Goal: Task Accomplishment & Management: Complete application form

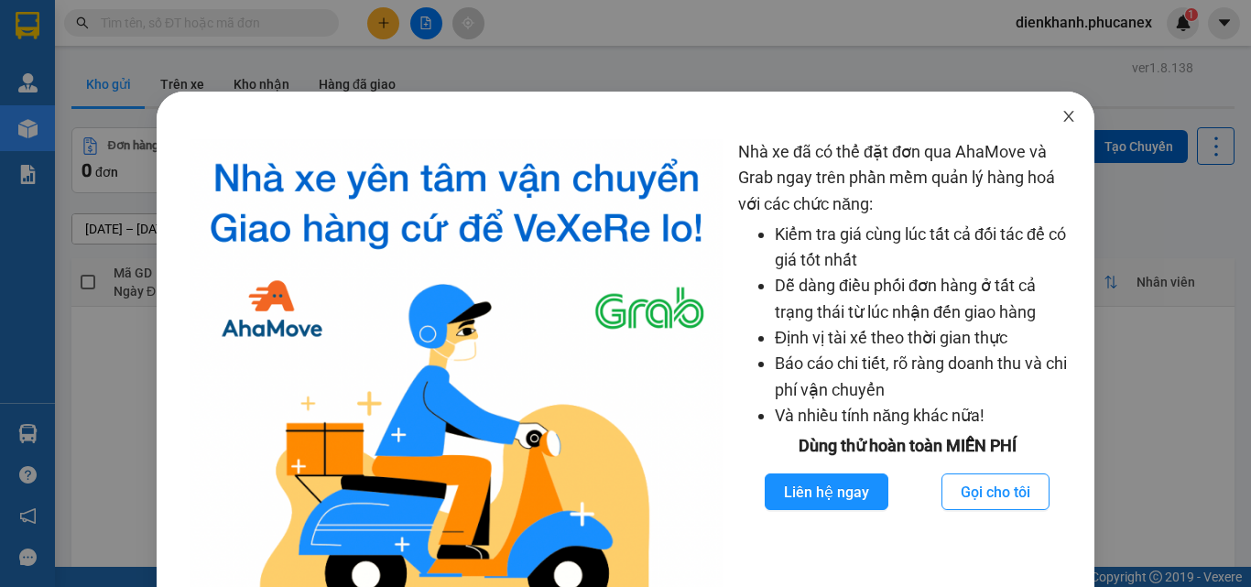
click at [1044, 114] on span "Close" at bounding box center [1068, 117] width 51 height 51
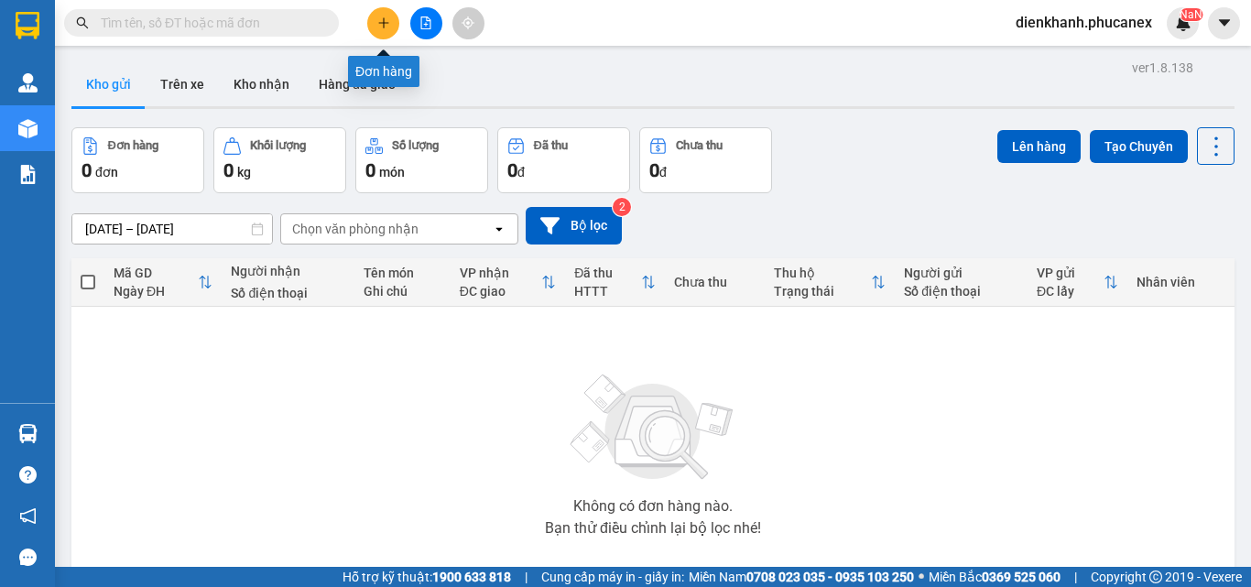
click at [386, 22] on icon "plus" at bounding box center [383, 22] width 13 height 13
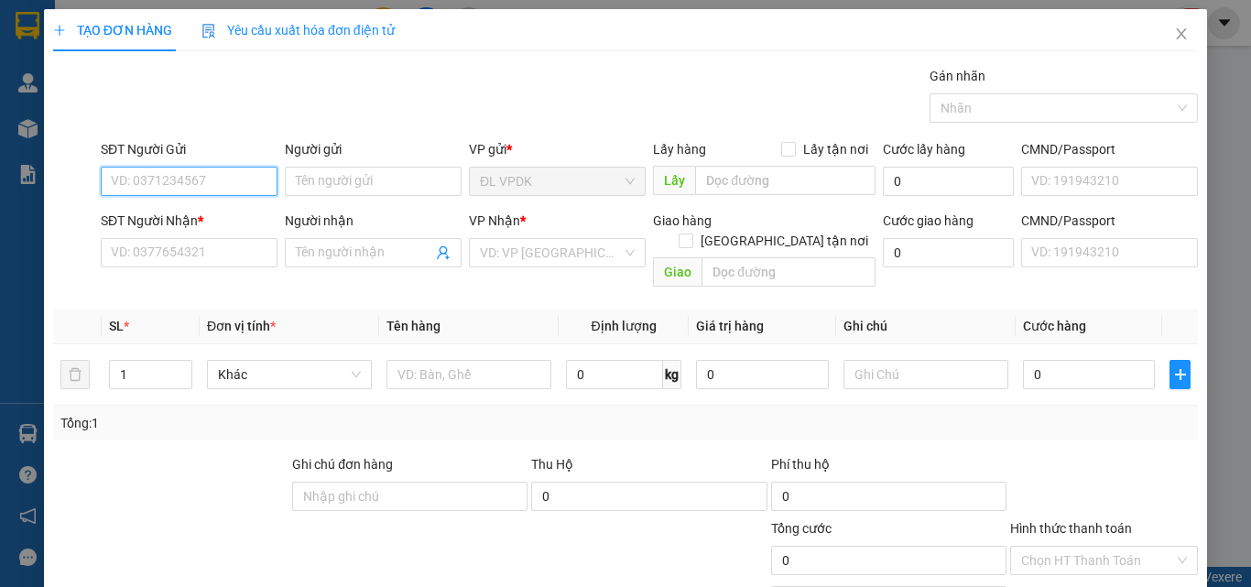
click at [231, 179] on input "SĐT Người Gửi" at bounding box center [189, 181] width 177 height 29
type input "0937802548"
click at [237, 213] on div "0937802548 - TÂN TIẾN PHÁT" at bounding box center [196, 218] width 171 height 20
type input "TÂN TIẾN PHÁT"
type input "0986676878"
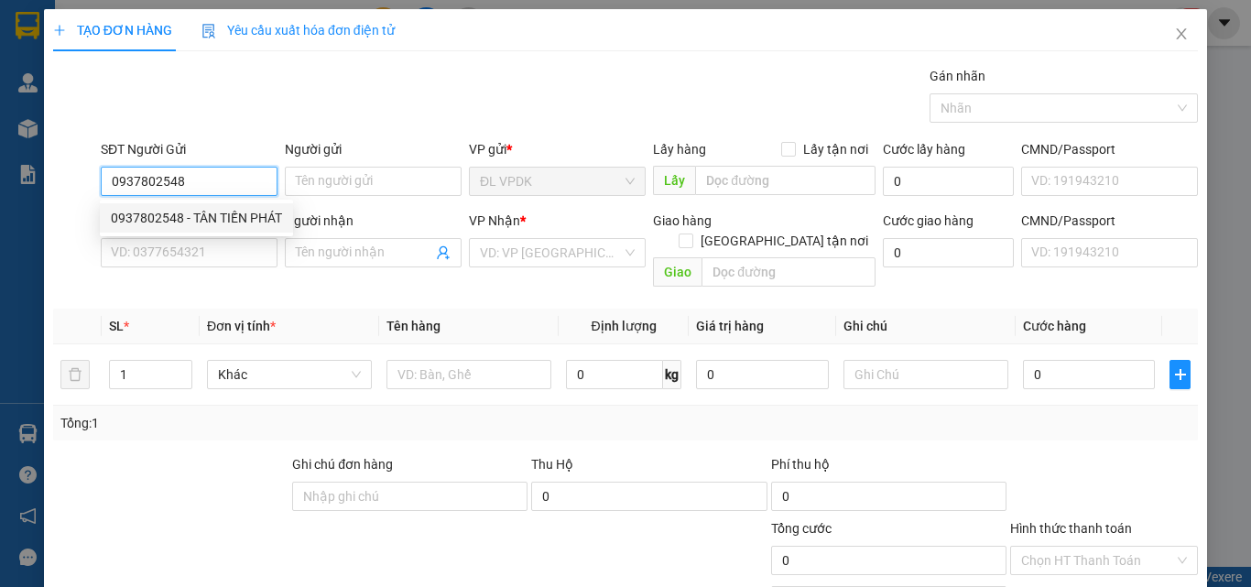
type input "HOÀNH"
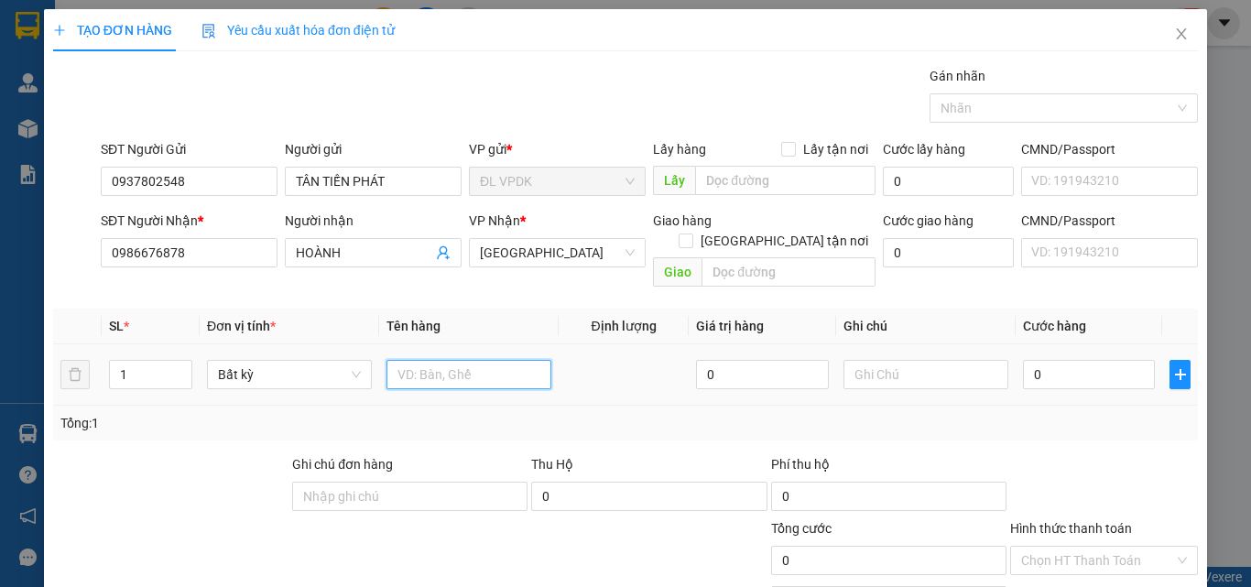
click at [468, 360] on input "text" at bounding box center [468, 374] width 165 height 29
type input "1 KIỆN"
click at [1063, 360] on input "0" at bounding box center [1089, 374] width 132 height 29
type input "6"
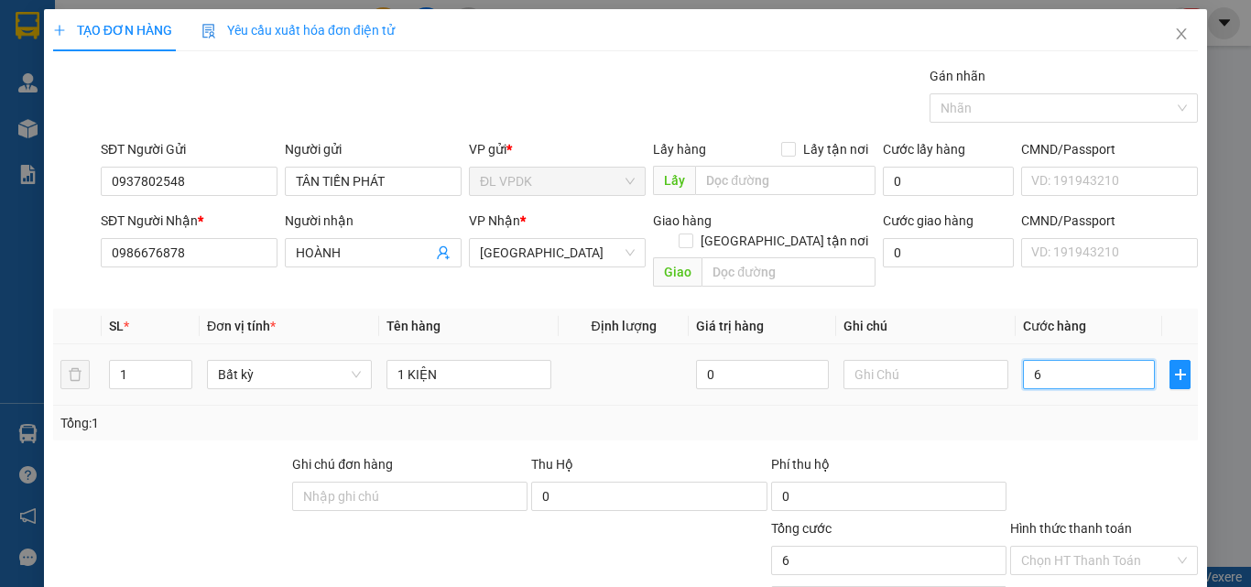
type input "6"
type input "60"
type input "60.000"
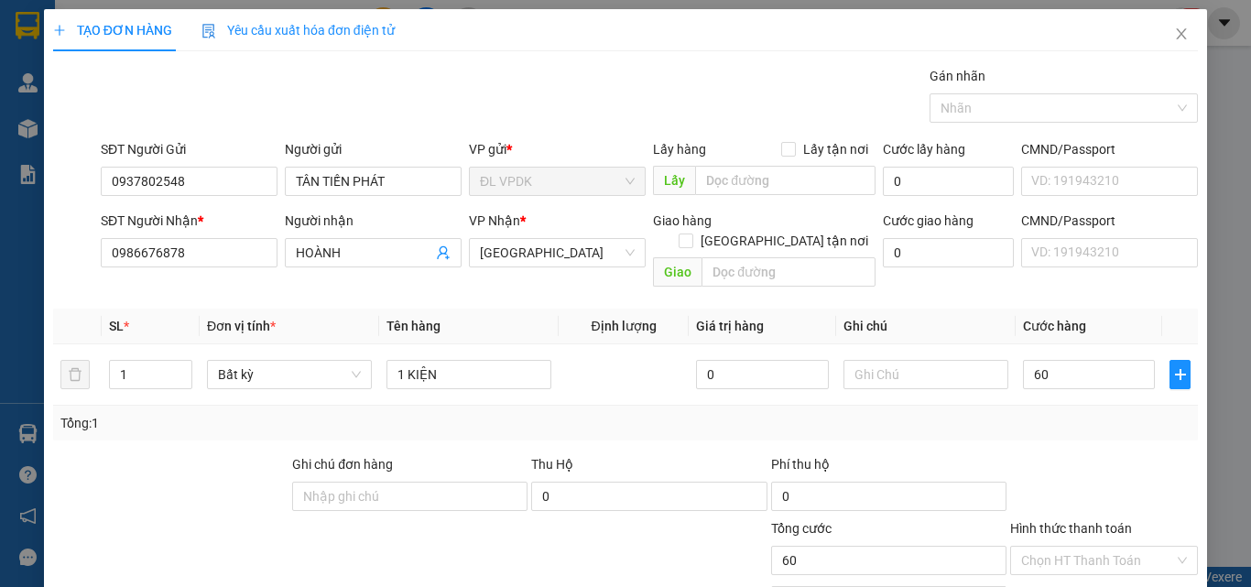
type input "60.000"
click at [1060, 428] on div "Transit Pickup Surcharge Ids Transit Deliver Surcharge Ids Transit Deliver Surc…" at bounding box center [625, 364] width 1144 height 596
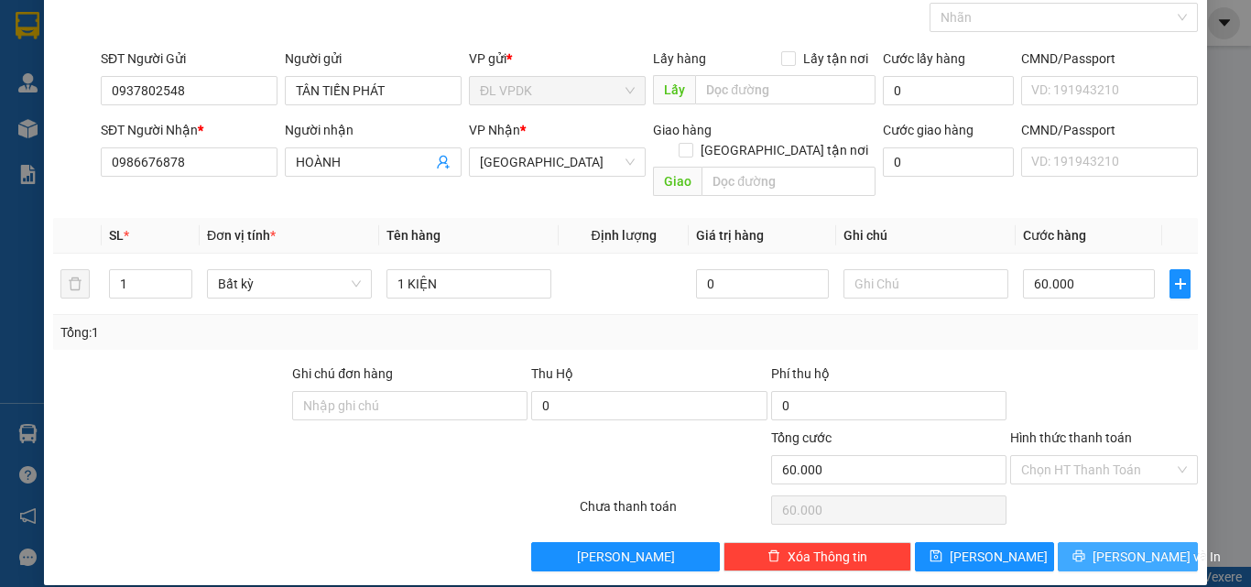
click at [1099, 542] on button "[PERSON_NAME] và In" at bounding box center [1127, 556] width 140 height 29
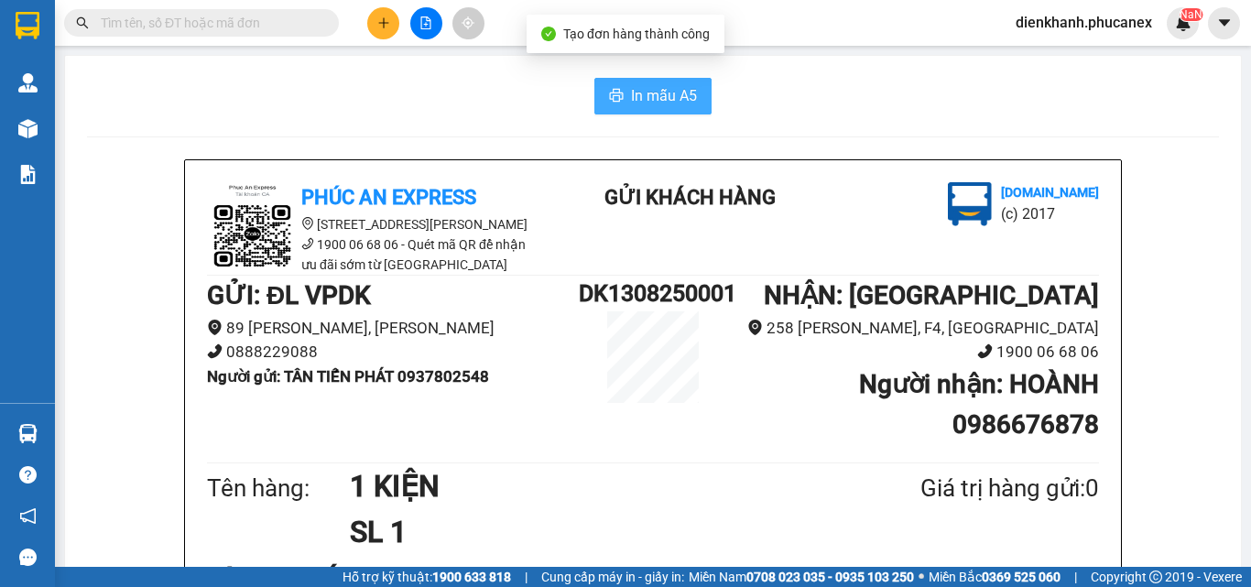
click at [639, 92] on span "In mẫu A5" at bounding box center [664, 95] width 66 height 23
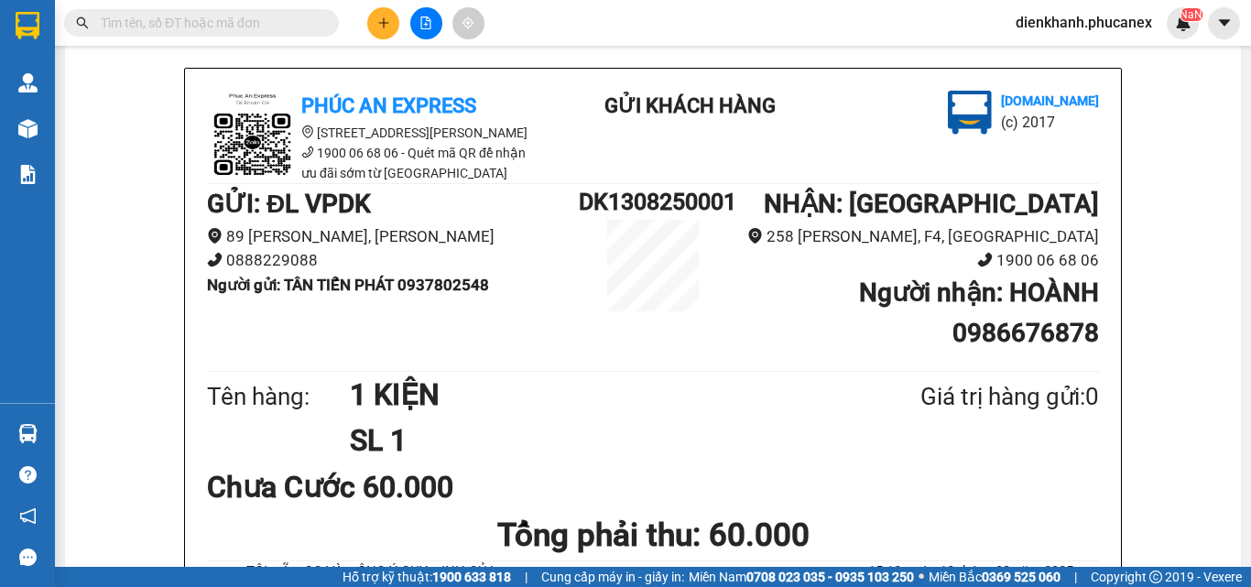
click at [248, 23] on input "text" at bounding box center [209, 23] width 216 height 20
click at [387, 27] on icon "plus" at bounding box center [383, 22] width 13 height 13
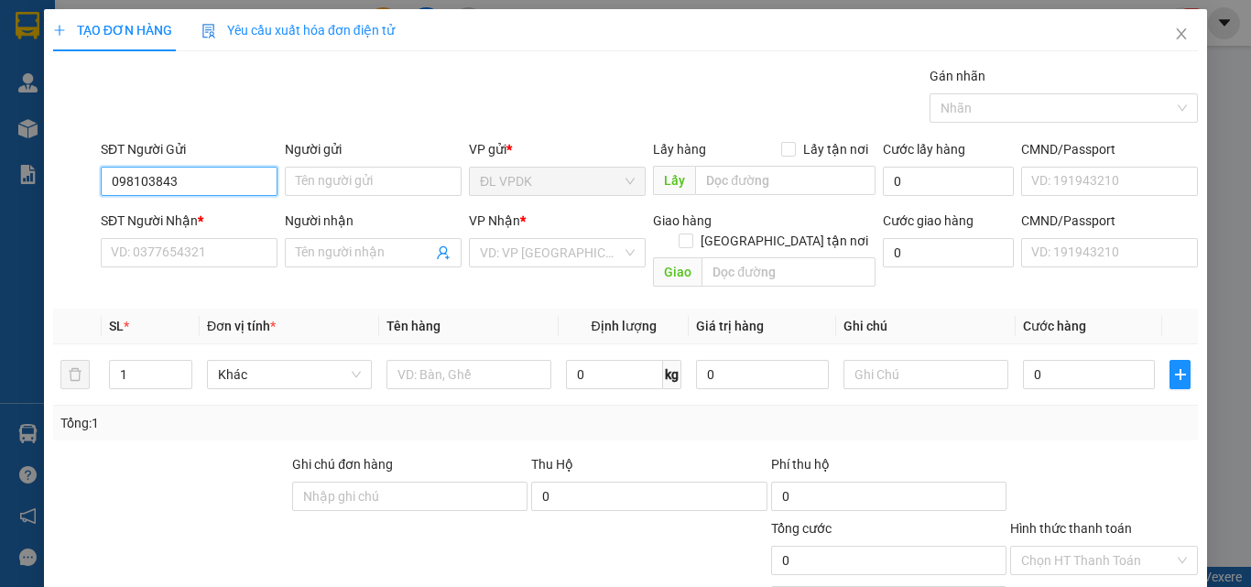
type input "0981038432"
drag, startPoint x: 190, startPoint y: 215, endPoint x: 191, endPoint y: 230, distance: 14.7
click at [190, 217] on div "0981038432 - TRÚC LY" at bounding box center [187, 218] width 153 height 20
type input "TRÚC LY"
type input "0908249899"
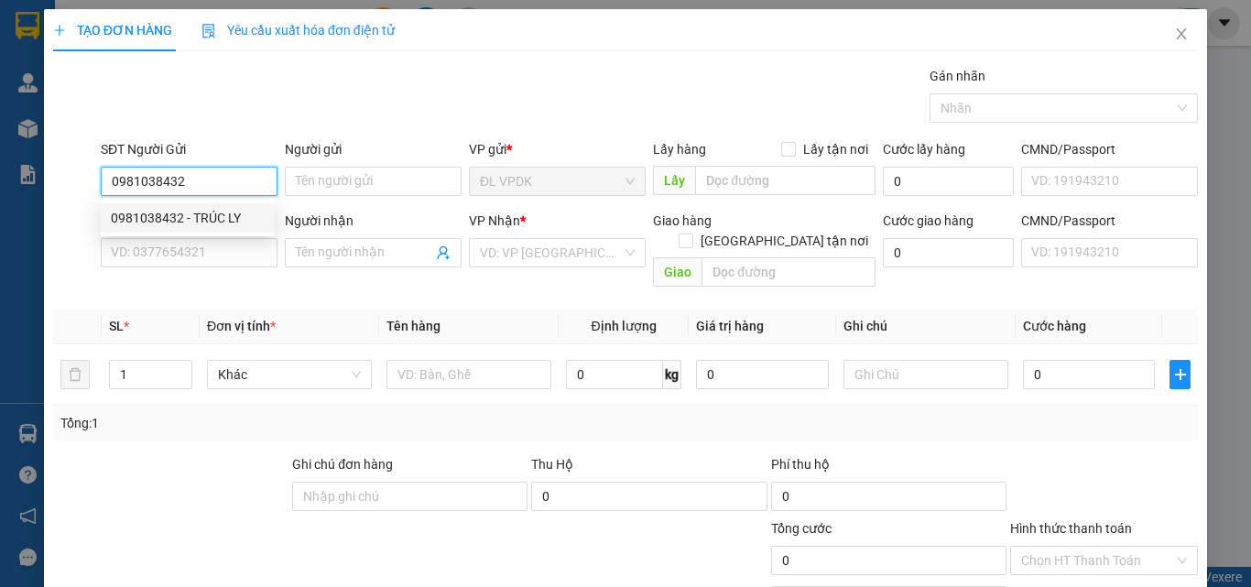
type input "HOA"
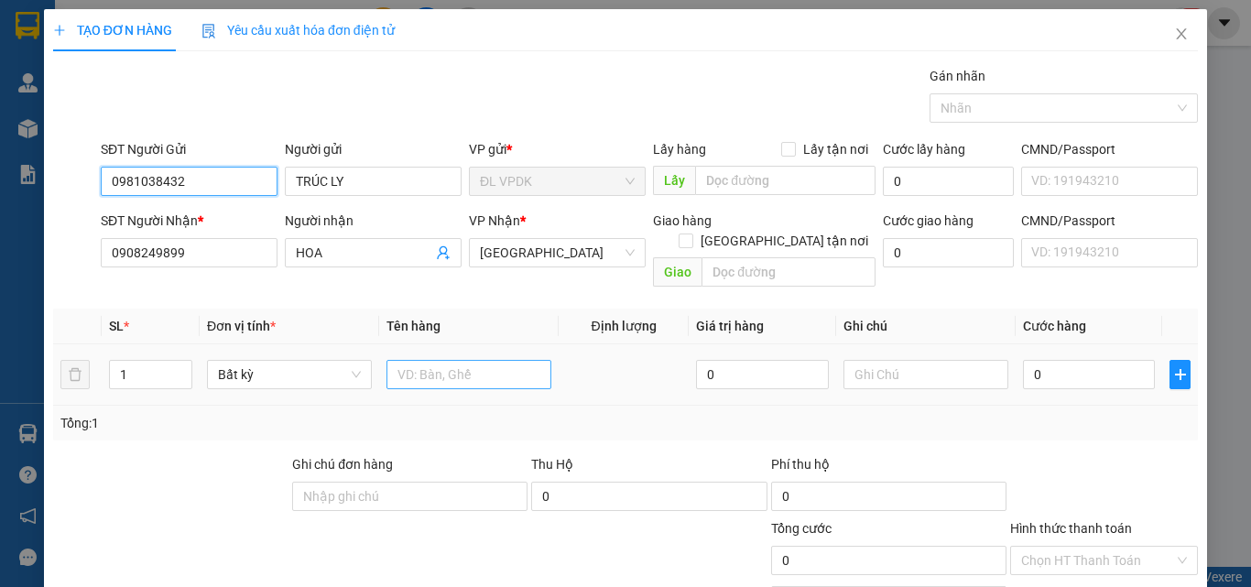
type input "0981038432"
click at [433, 360] on input "text" at bounding box center [468, 374] width 165 height 29
type input "1 CỤC XANH"
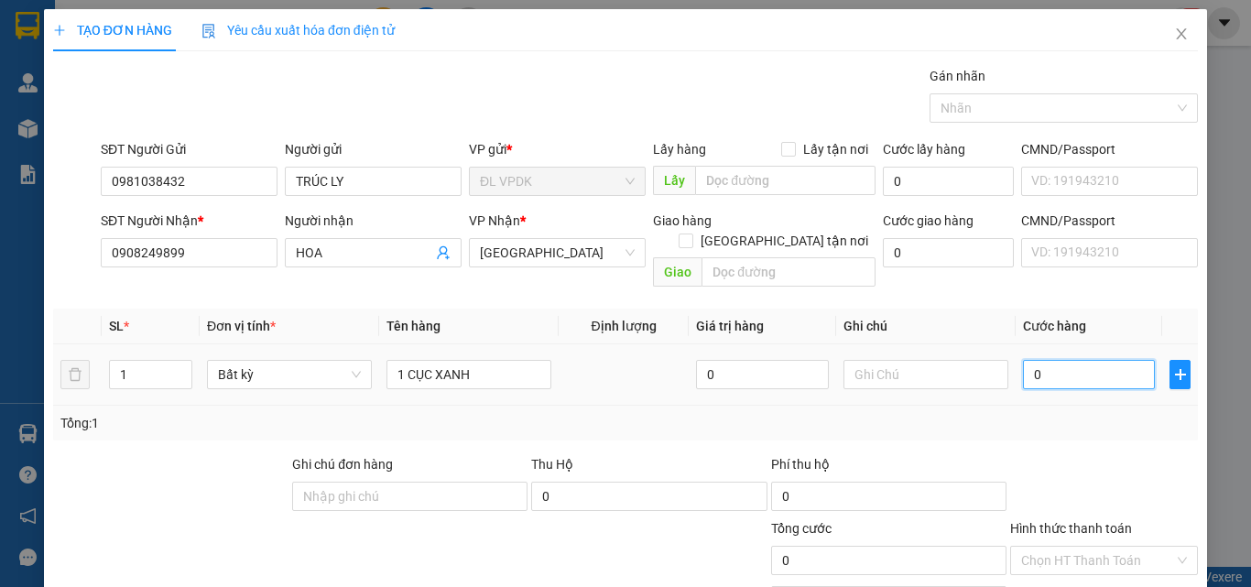
click at [1066, 365] on input "0" at bounding box center [1089, 374] width 132 height 29
type input "2"
type input "20"
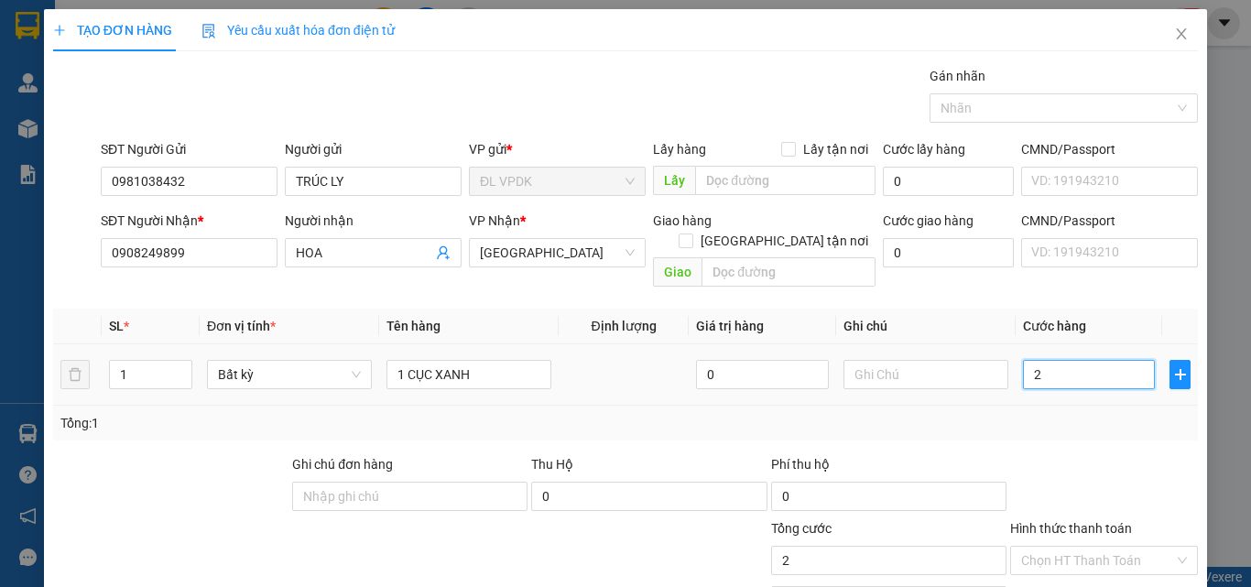
type input "20"
type input "20.000"
click at [1102, 454] on div at bounding box center [1103, 486] width 191 height 64
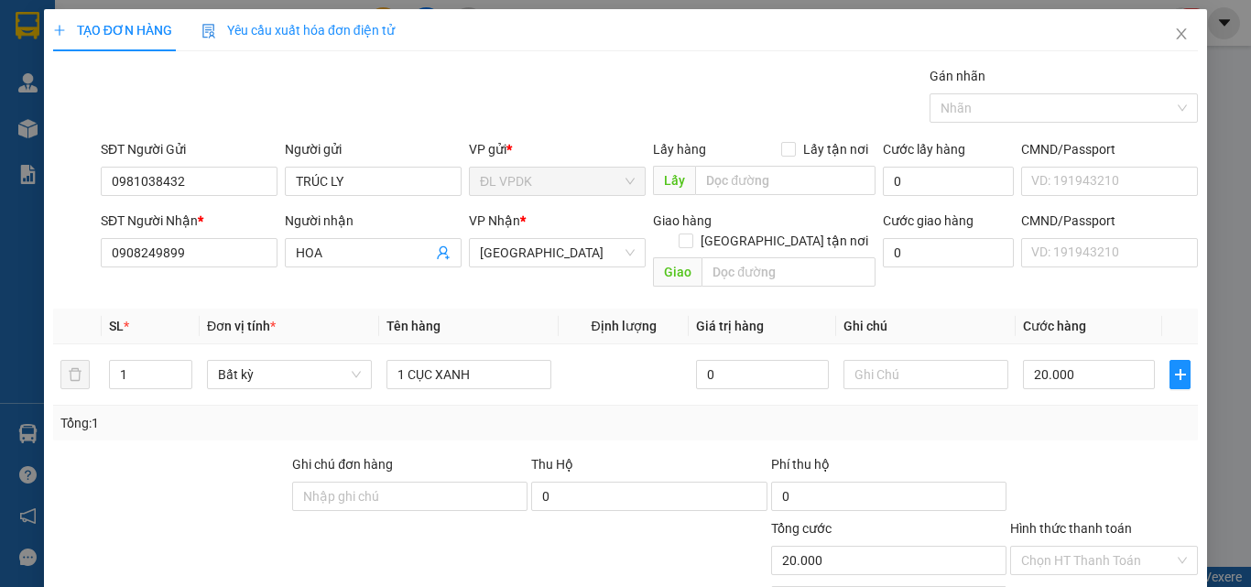
scroll to position [91, 0]
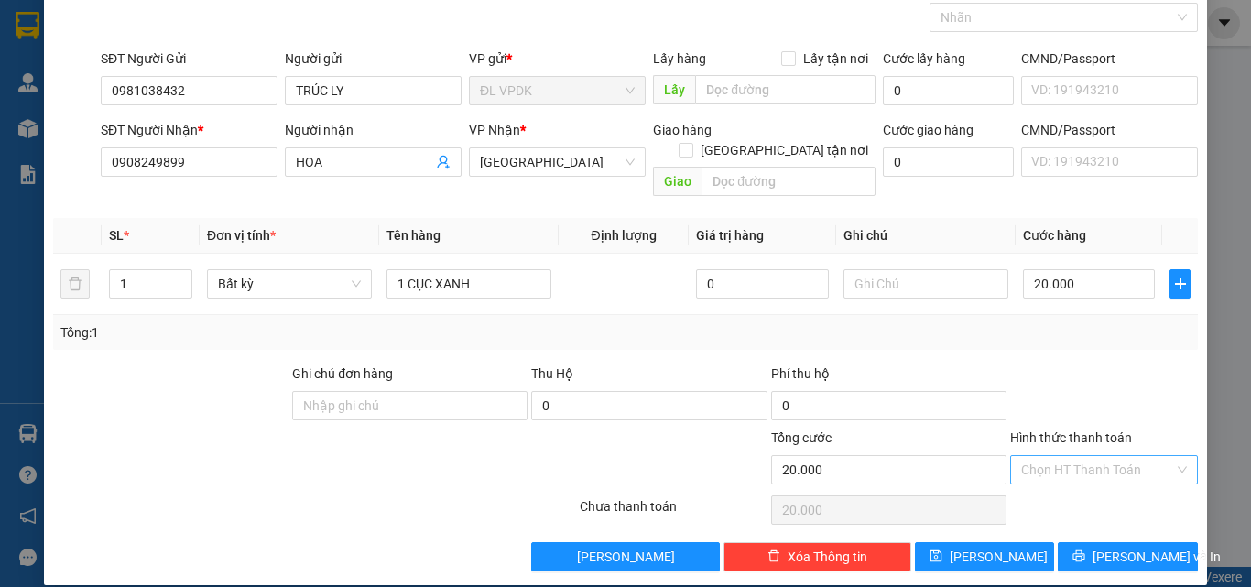
click at [1096, 463] on div "Chọn HT Thanh Toán" at bounding box center [1104, 469] width 188 height 29
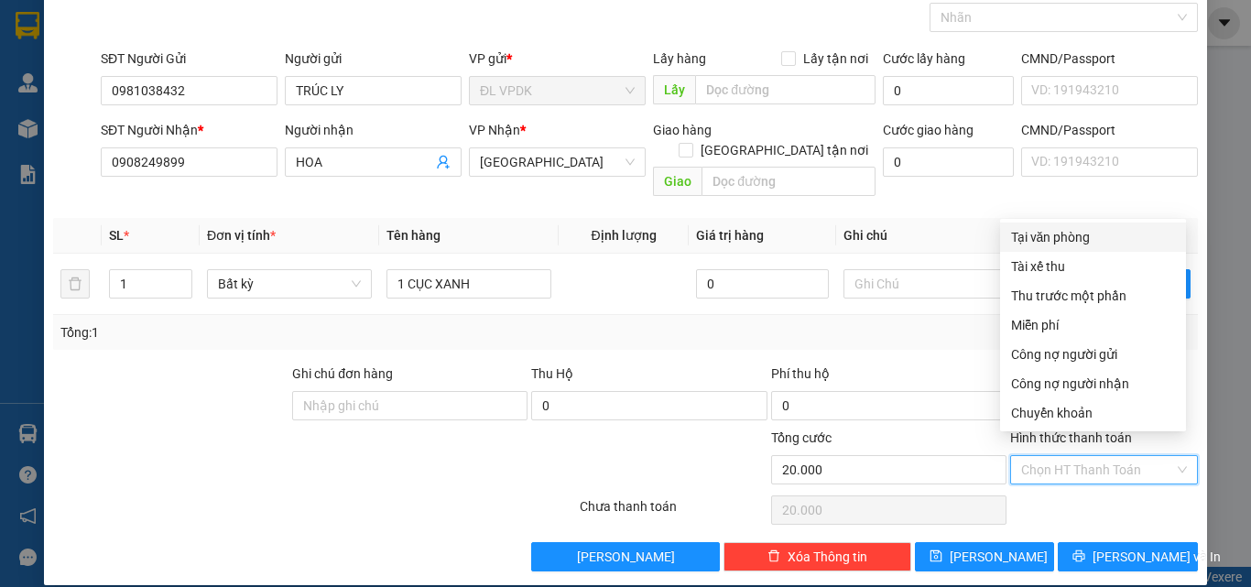
click at [1075, 224] on div "Tại văn phòng" at bounding box center [1093, 236] width 186 height 29
type input "0"
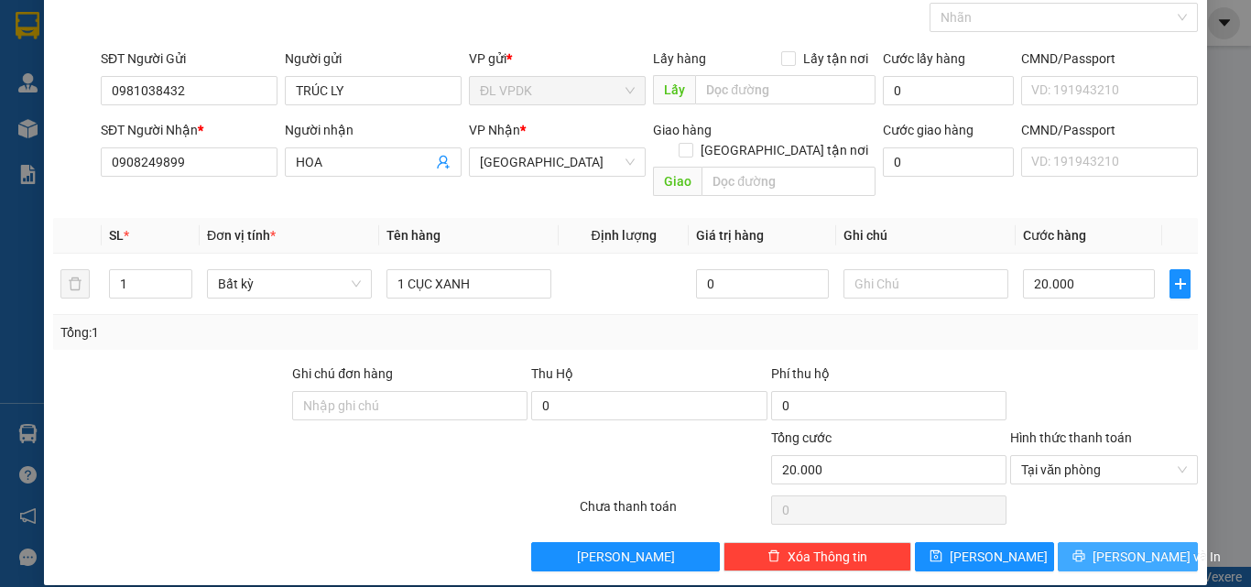
click at [1101, 542] on button "[PERSON_NAME] và In" at bounding box center [1127, 556] width 140 height 29
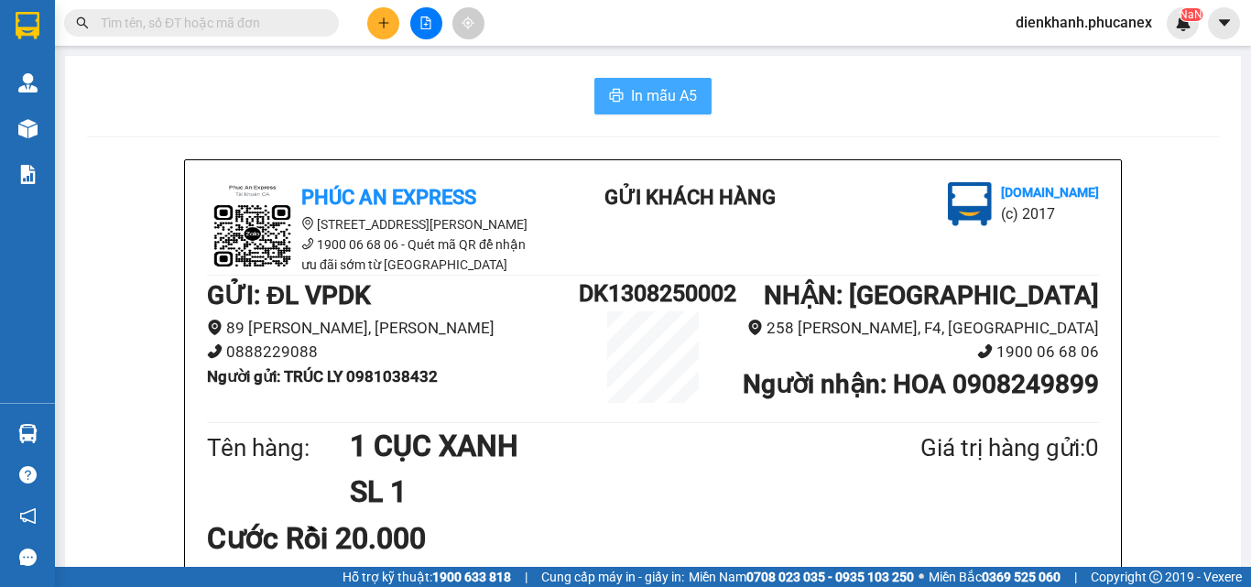
click at [631, 96] on span "In mẫu A5" at bounding box center [664, 95] width 66 height 23
click at [389, 19] on icon "plus" at bounding box center [383, 22] width 13 height 13
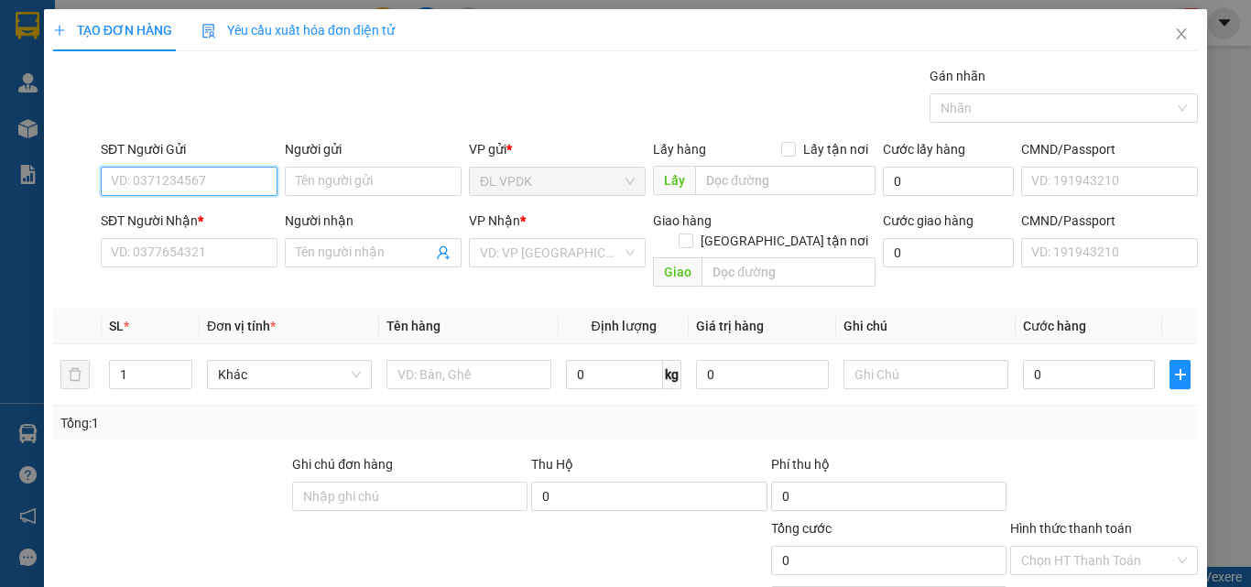
click at [229, 190] on input "SĐT Người Gửi" at bounding box center [189, 181] width 177 height 29
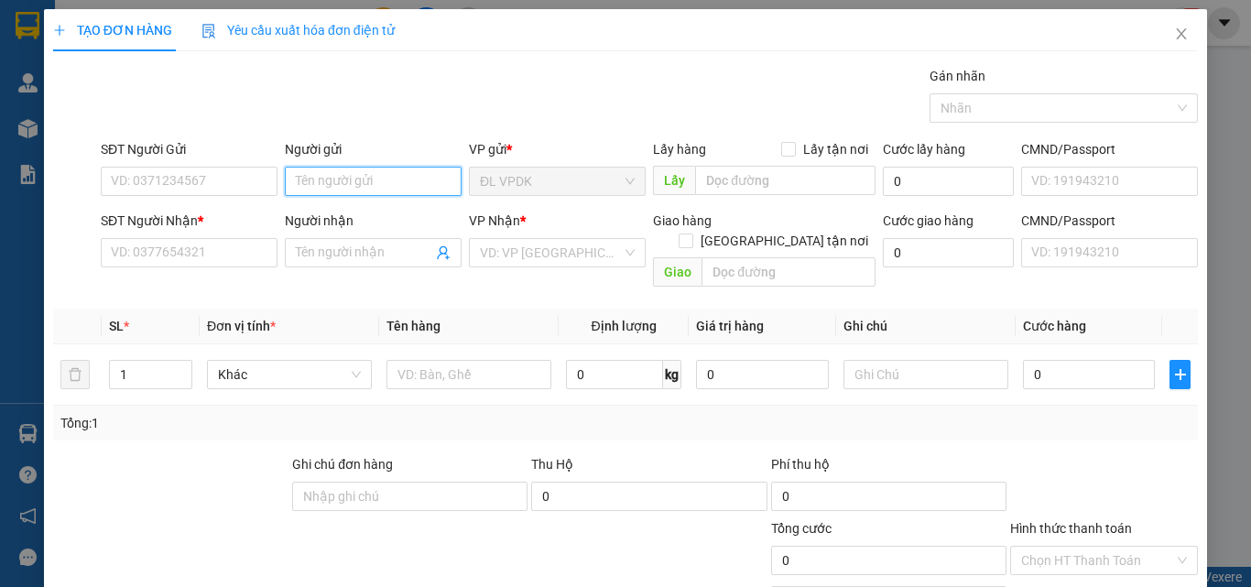
click at [330, 187] on input "Người gửi" at bounding box center [373, 181] width 177 height 29
type input "VPDK"
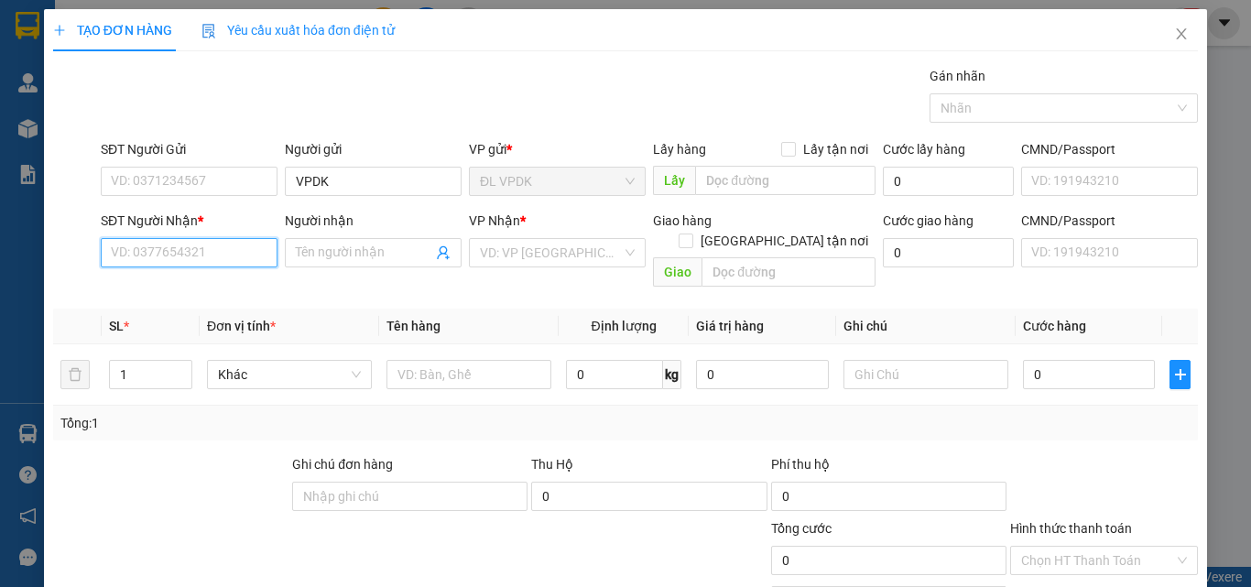
click at [233, 255] on input "SĐT Người Nhận *" at bounding box center [189, 252] width 177 height 29
type input "0901236453"
click at [226, 279] on div "0901236453 - HIỀN" at bounding box center [187, 289] width 153 height 20
type input "HIỀN"
type input "0901236453"
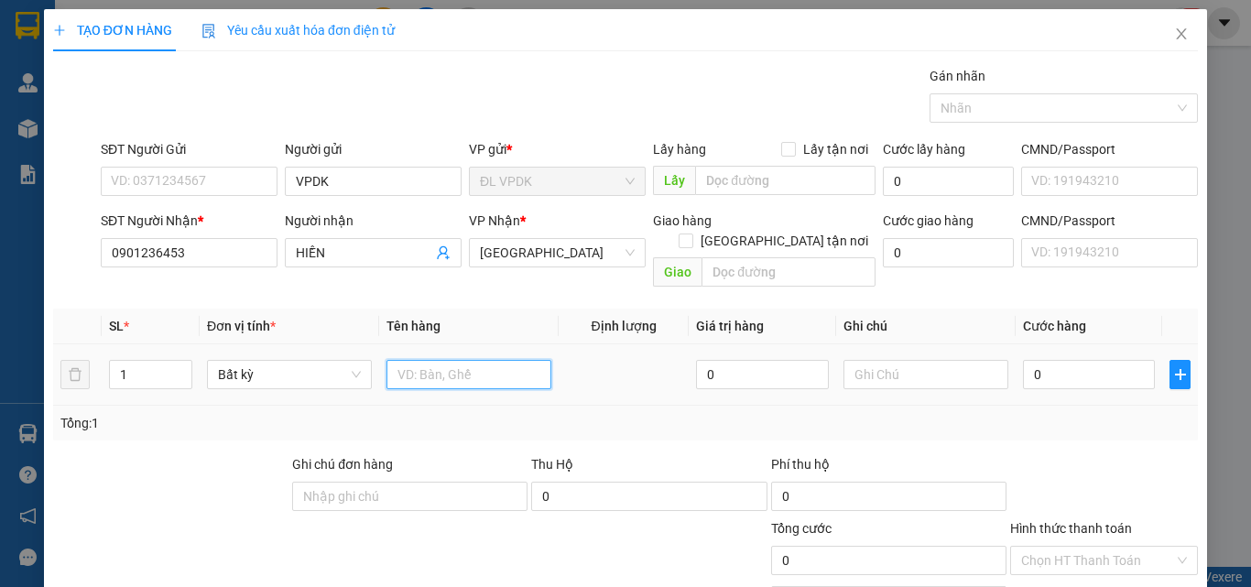
click at [457, 360] on input "text" at bounding box center [468, 374] width 165 height 29
type input "13 SỌT TRÁI CÂY ĐI PHAN RÍ"
click at [1036, 360] on input "0" at bounding box center [1089, 374] width 132 height 29
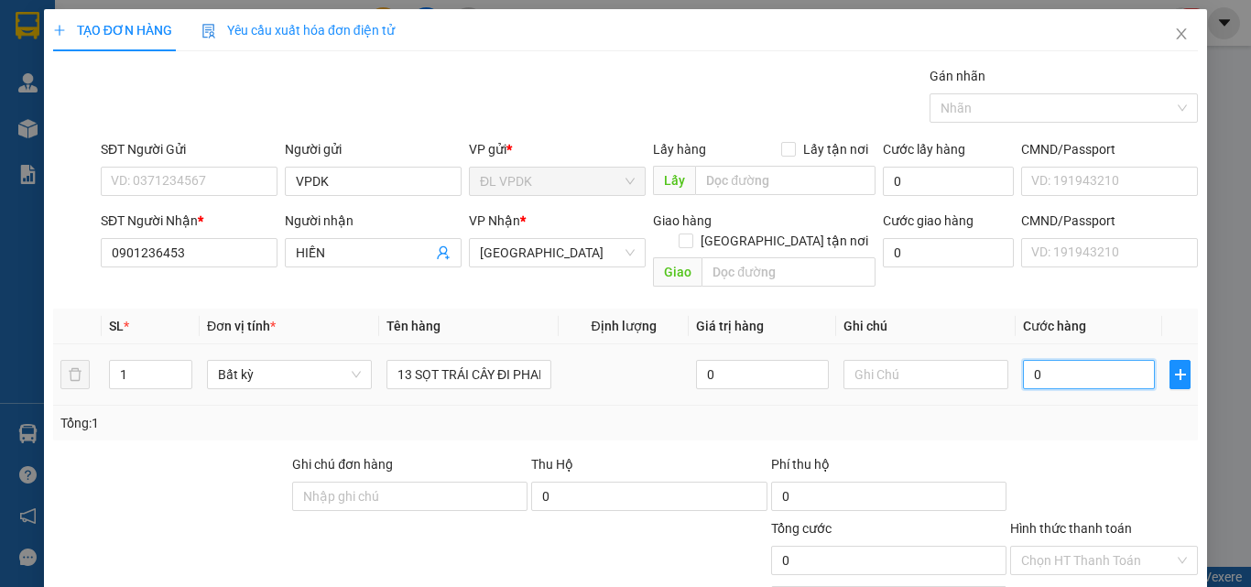
type input "3"
type input "33"
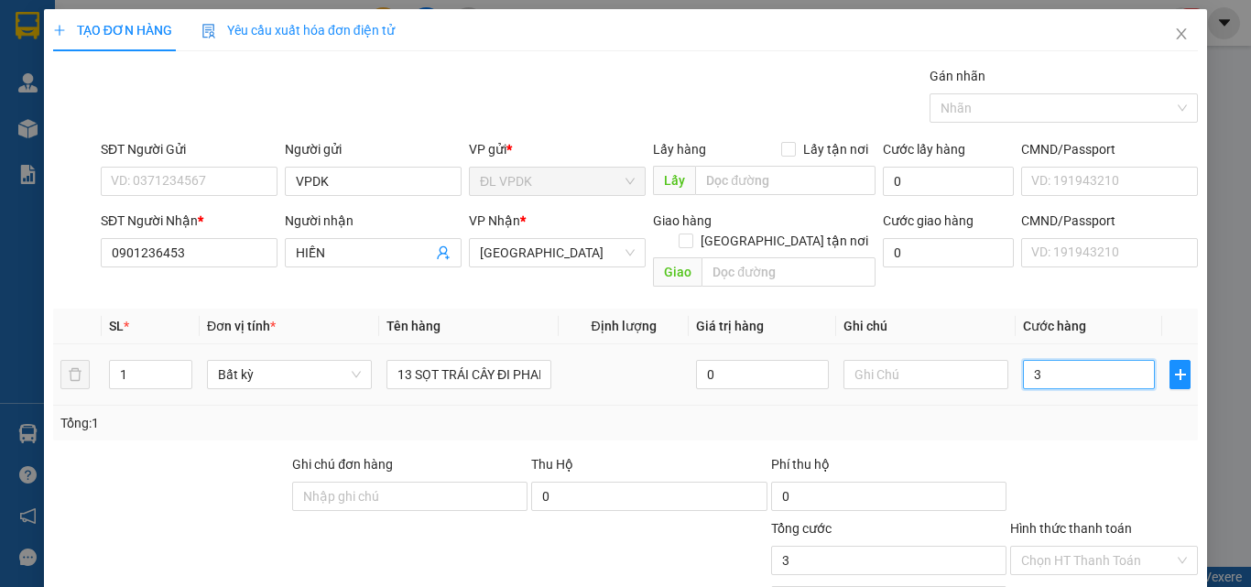
type input "33"
type input "330"
type input "330.000"
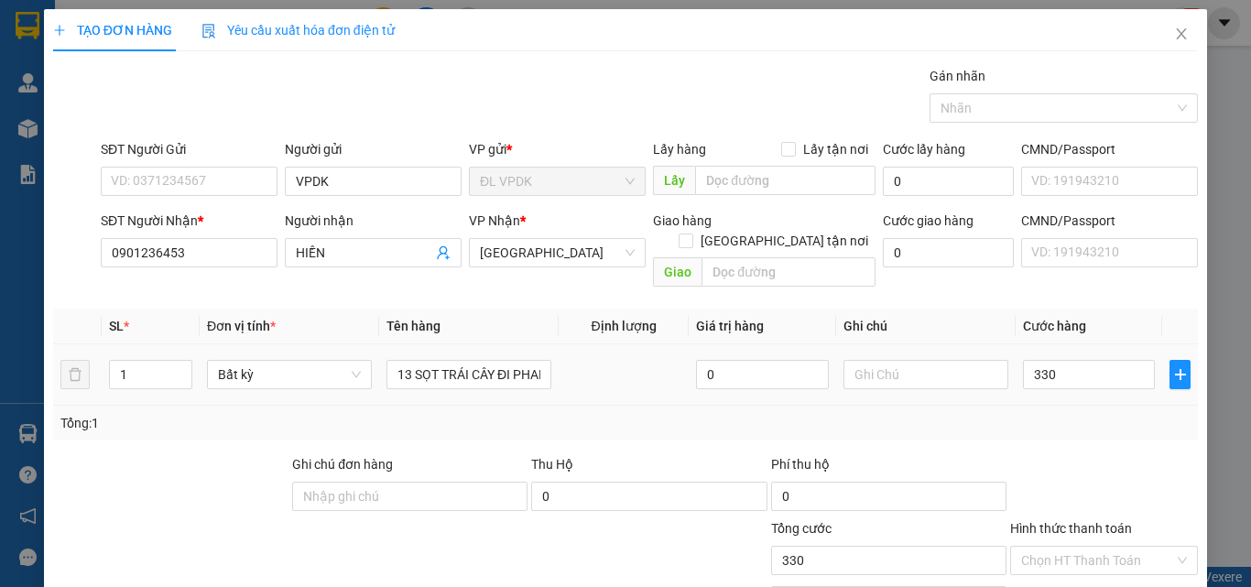
type input "330.000"
click at [1023, 379] on td "330.000" at bounding box center [1088, 374] width 146 height 61
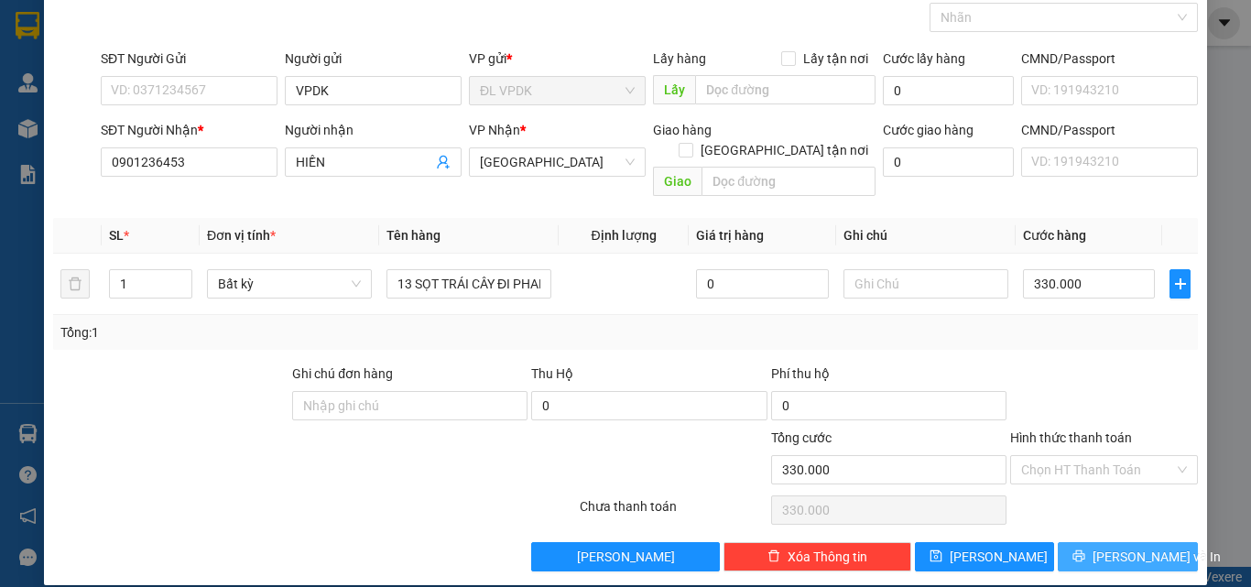
click at [1126, 550] on button "[PERSON_NAME] và In" at bounding box center [1127, 556] width 140 height 29
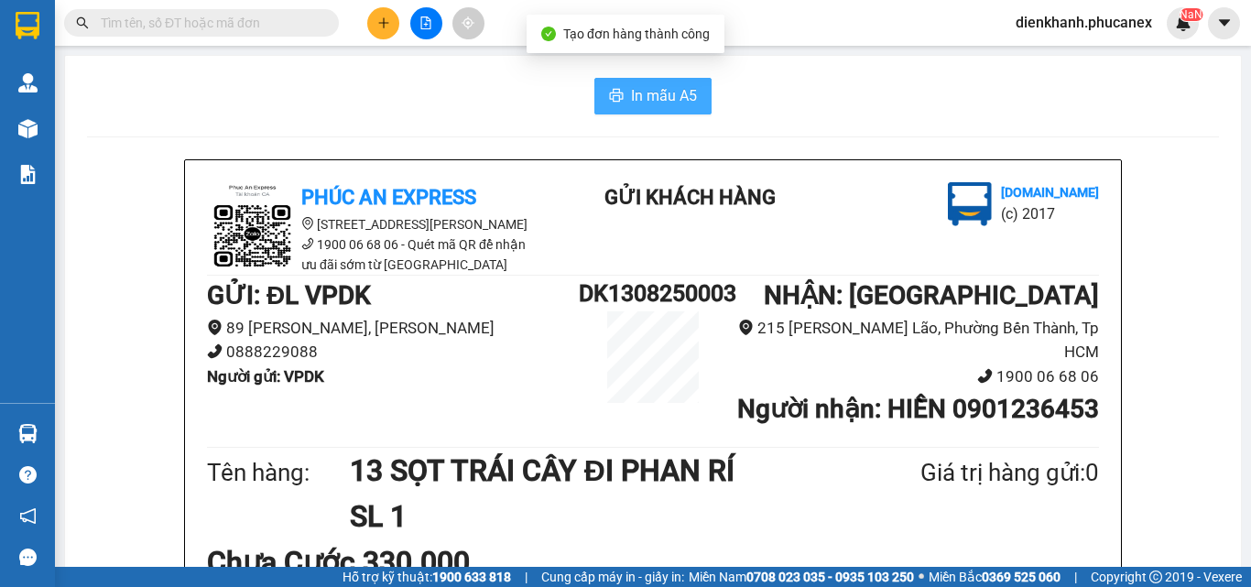
click at [631, 88] on span "In mẫu A5" at bounding box center [664, 95] width 66 height 23
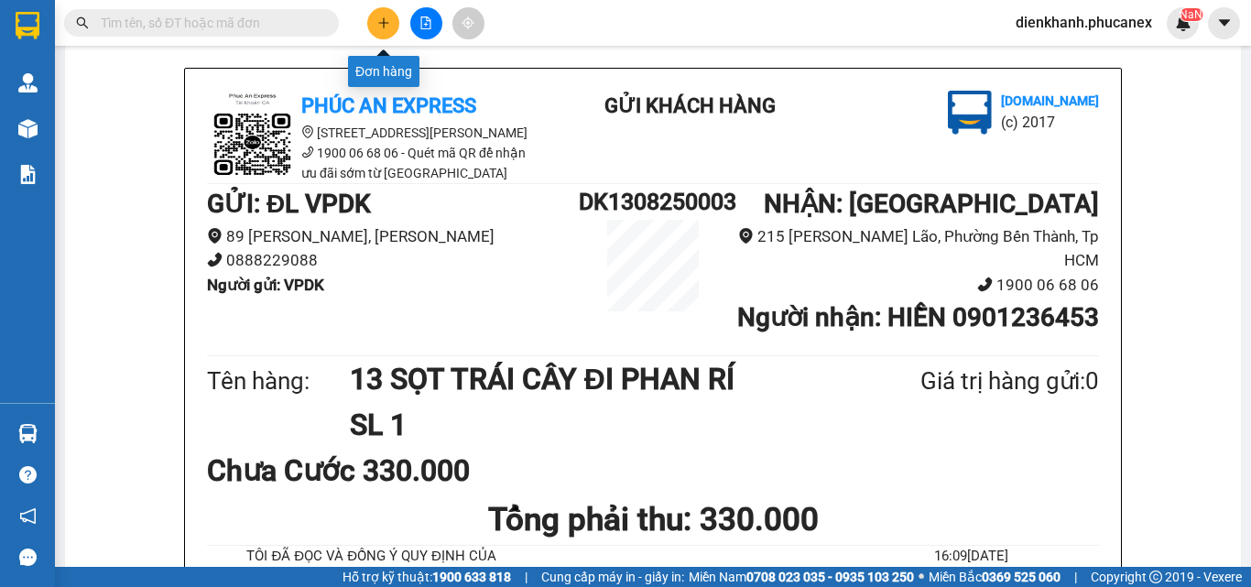
click at [384, 13] on button at bounding box center [383, 23] width 32 height 32
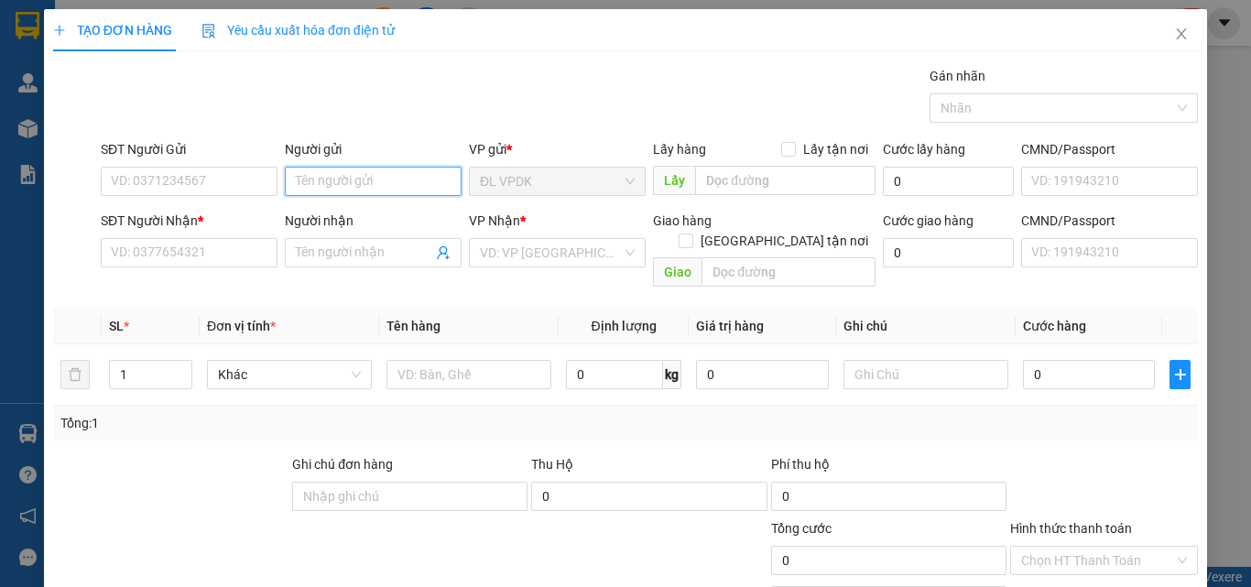
click at [344, 180] on input "Người gửi" at bounding box center [373, 181] width 177 height 29
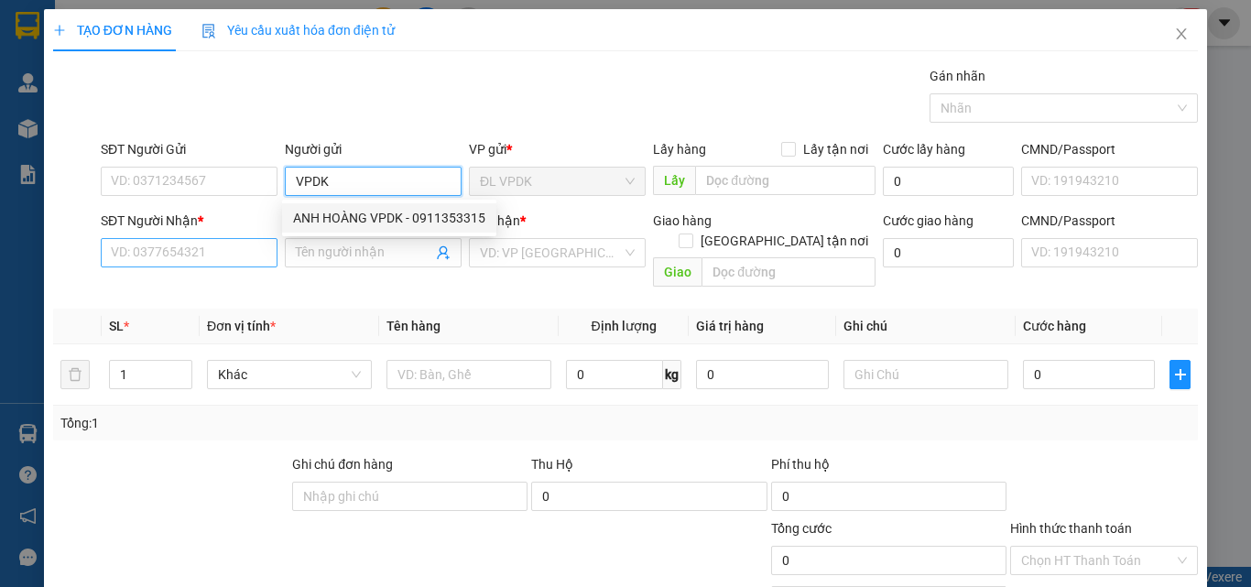
type input "VPDK"
click at [181, 263] on input "SĐT Người Nhận *" at bounding box center [189, 252] width 177 height 29
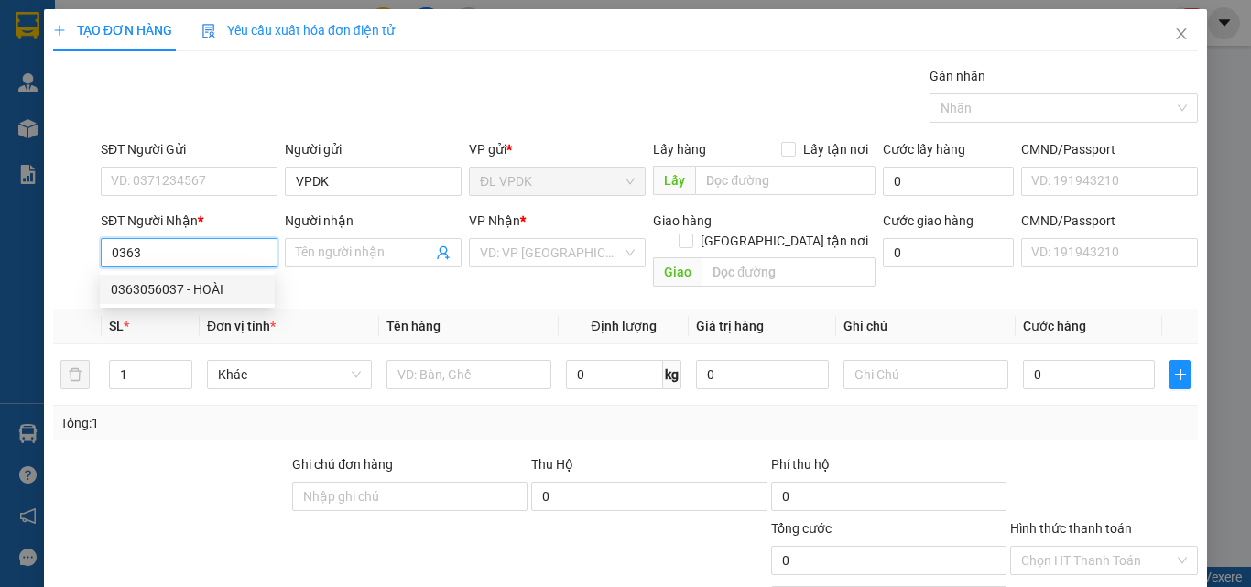
click at [194, 286] on div "0363056037 - HOÀI" at bounding box center [187, 289] width 153 height 20
type input "0363056037"
type input "HOÀI"
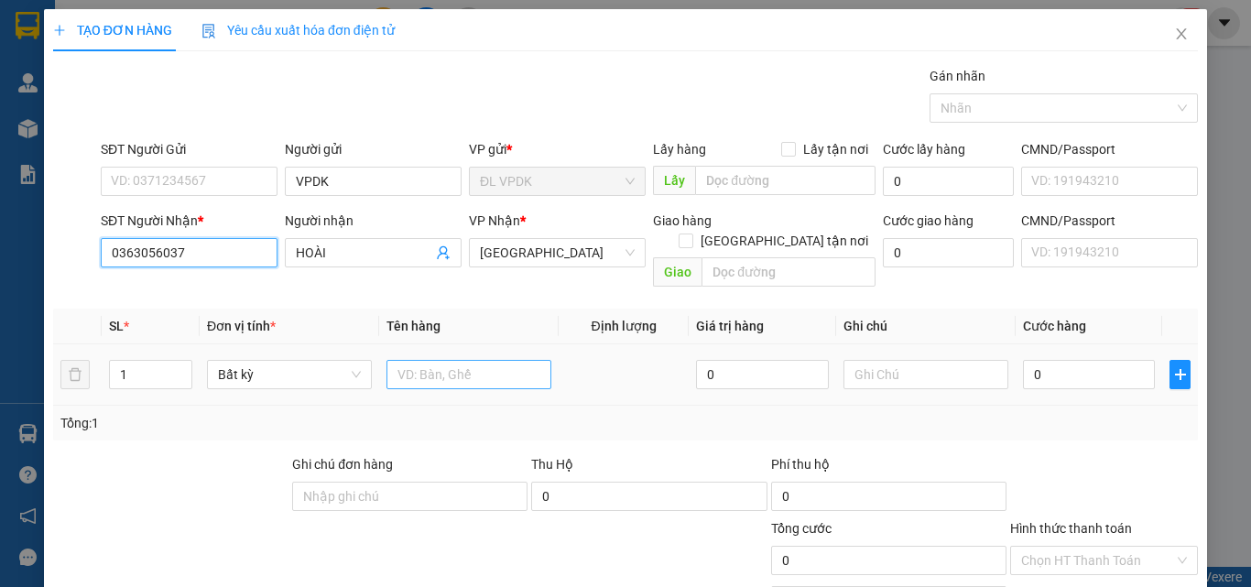
type input "0363056037"
click at [491, 360] on input "text" at bounding box center [468, 374] width 165 height 29
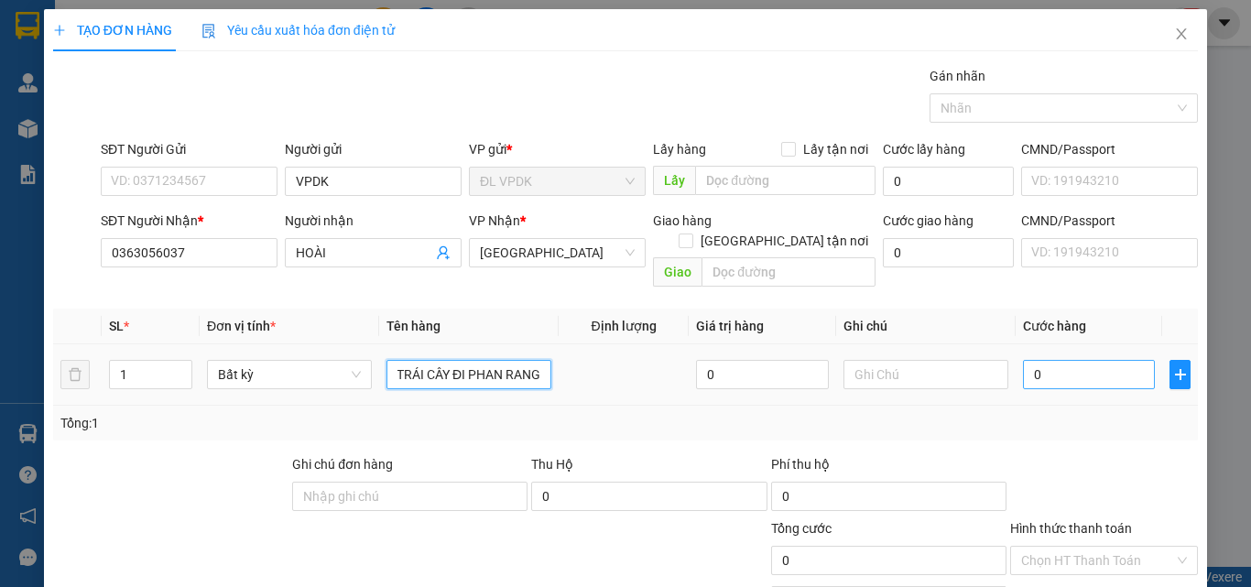
type input "10 SỌT TRÁI CÂY ĐI PHAN RANG"
click at [1038, 360] on input "0" at bounding box center [1089, 374] width 132 height 29
type input "2"
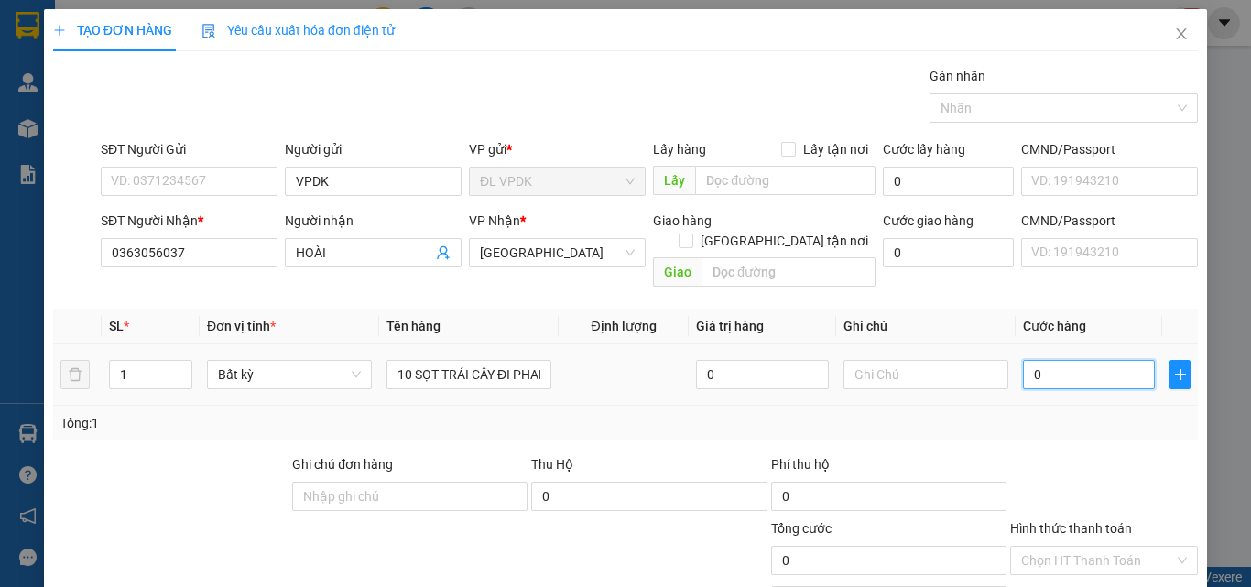
type input "2"
type input "25"
type input "250"
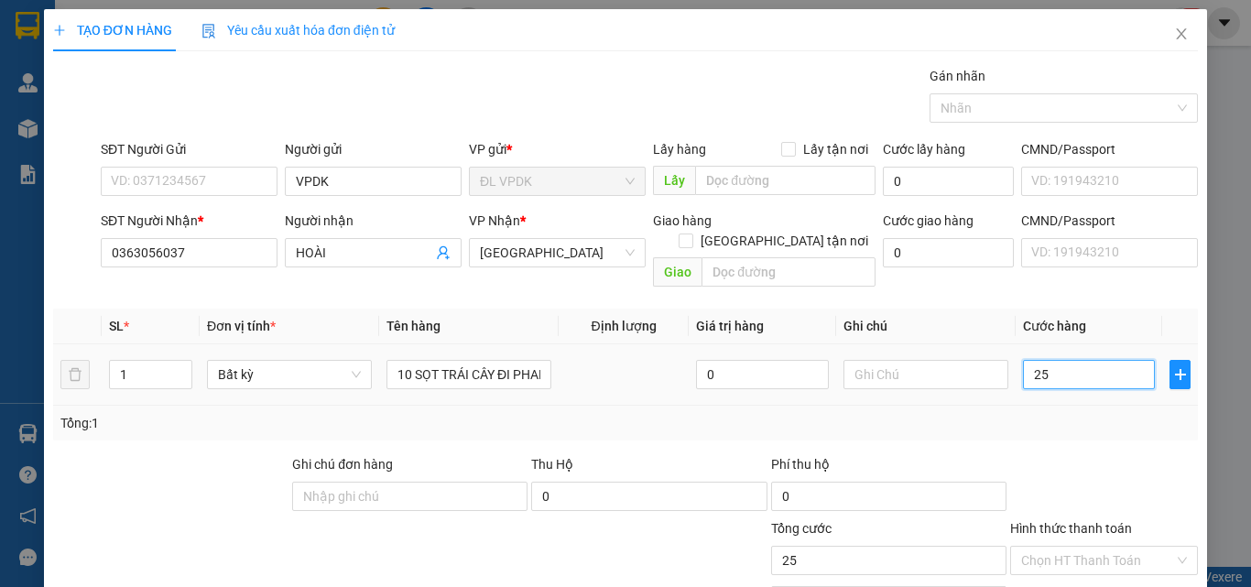
type input "250"
type input "250.000"
click at [1072, 380] on td "250.000" at bounding box center [1088, 374] width 146 height 61
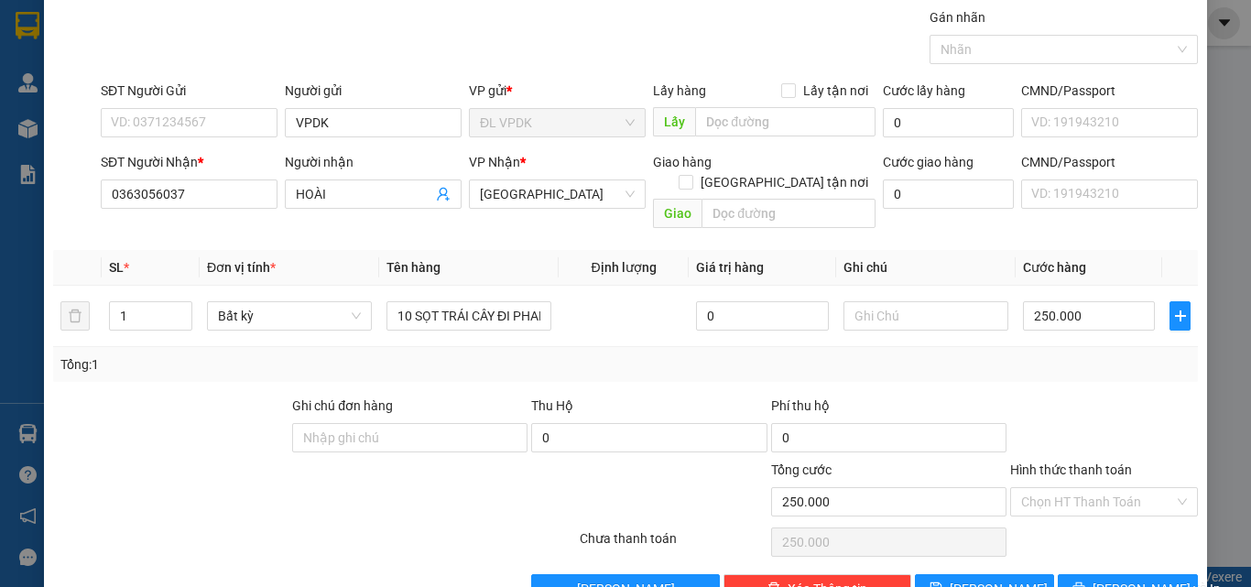
scroll to position [91, 0]
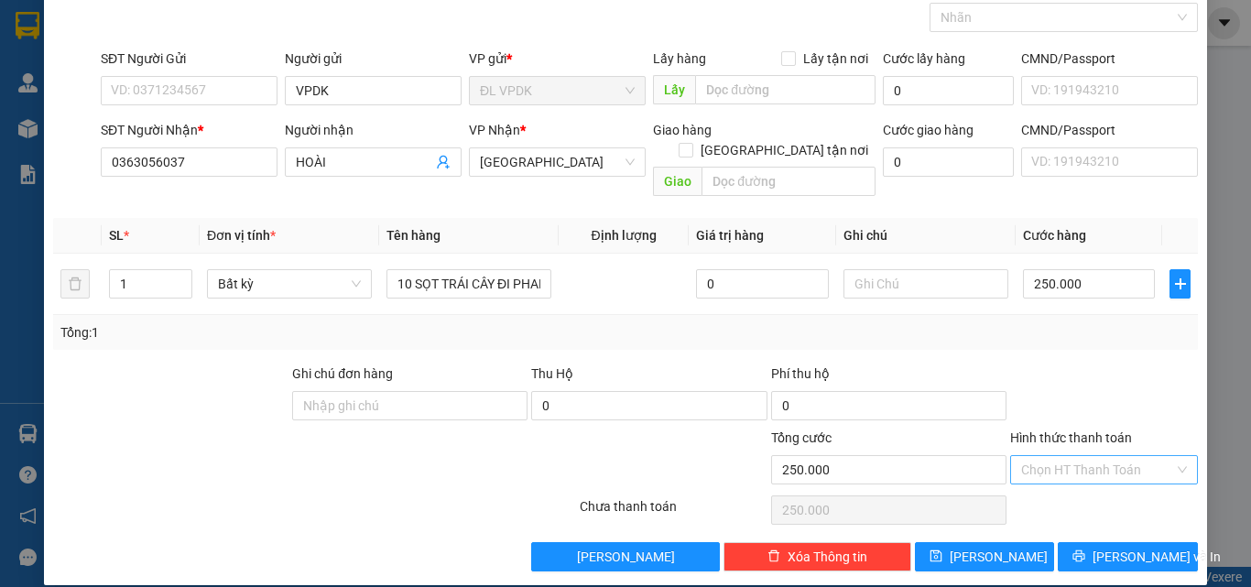
click at [1124, 456] on input "Hình thức thanh toán" at bounding box center [1097, 469] width 153 height 27
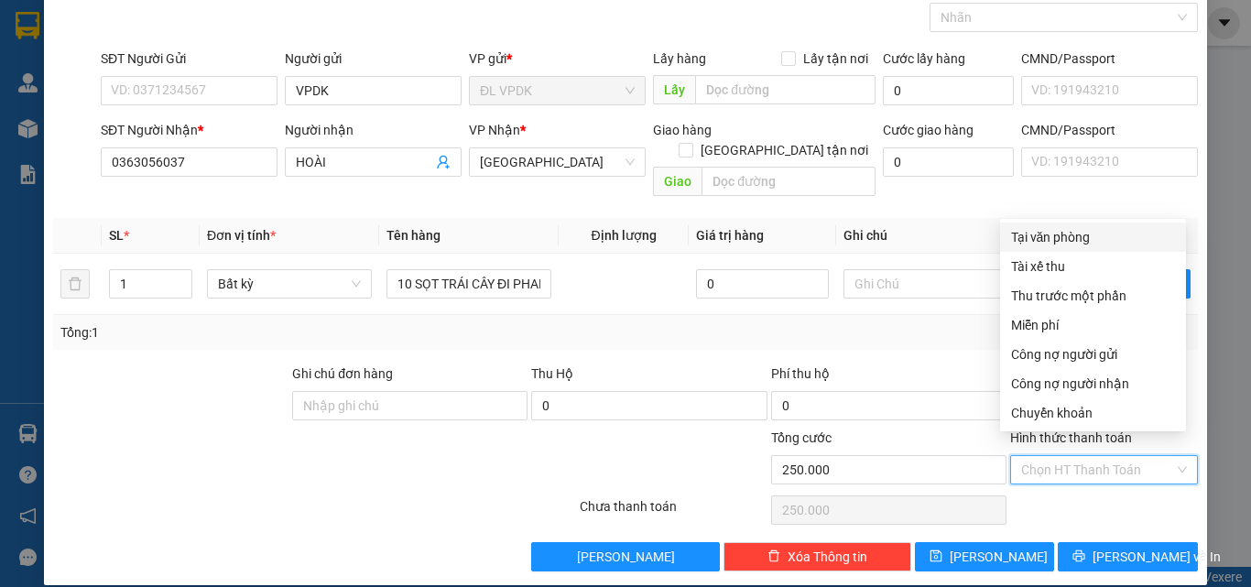
click at [1078, 240] on div "Tại văn phòng" at bounding box center [1093, 237] width 164 height 20
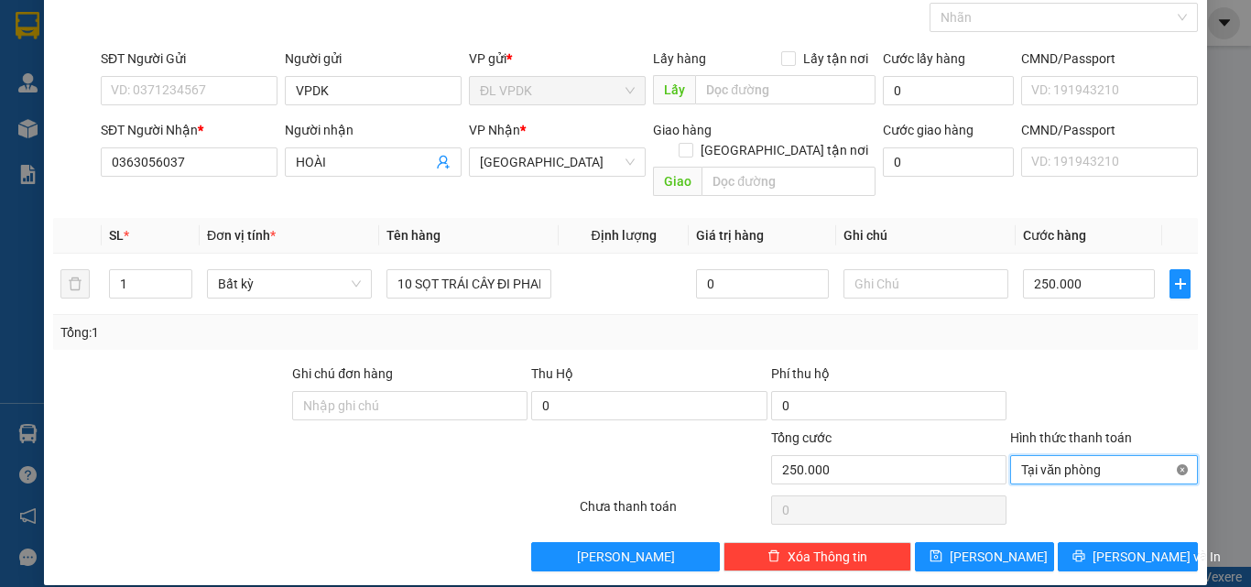
type input "250.000"
click at [1125, 547] on span "[PERSON_NAME] và In" at bounding box center [1156, 557] width 128 height 20
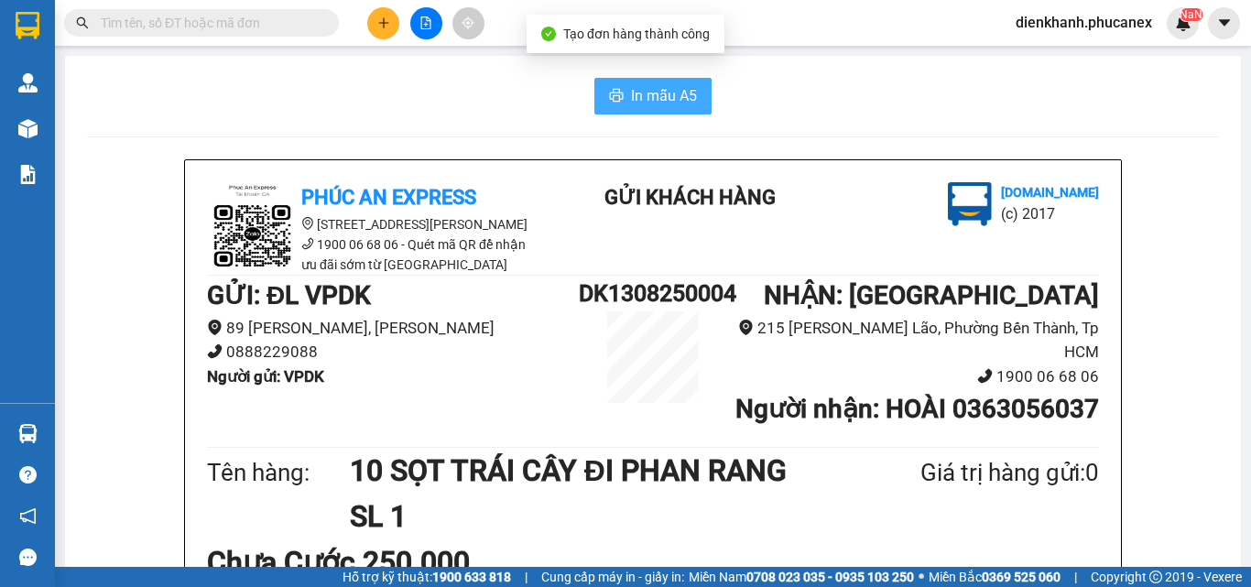
click at [656, 105] on span "In mẫu A5" at bounding box center [664, 95] width 66 height 23
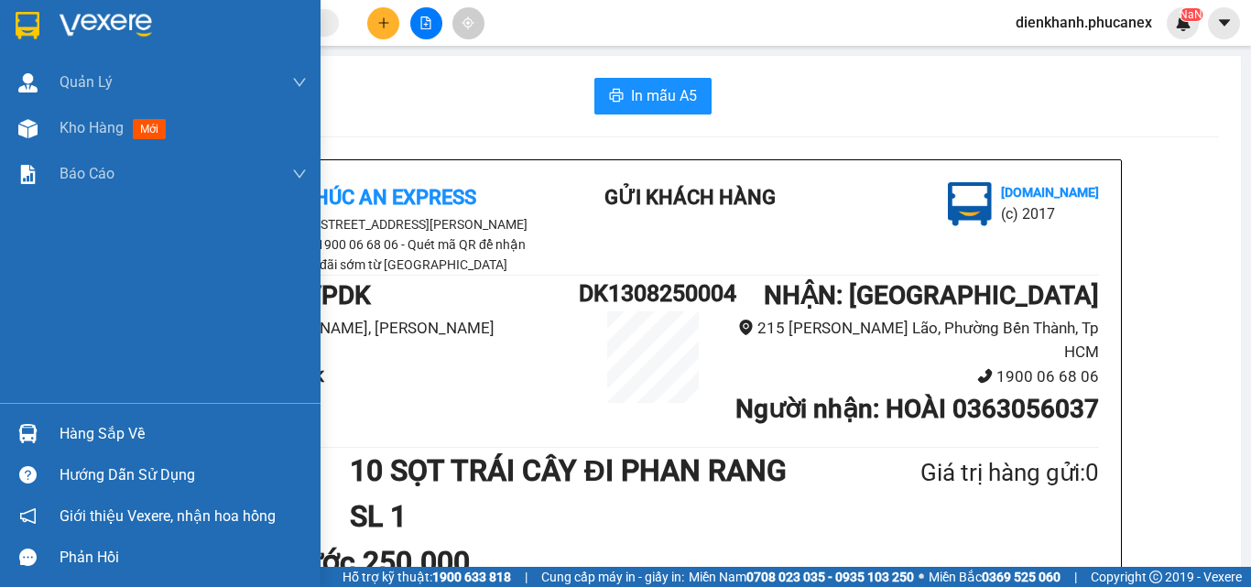
click at [30, 21] on img at bounding box center [28, 25] width 24 height 27
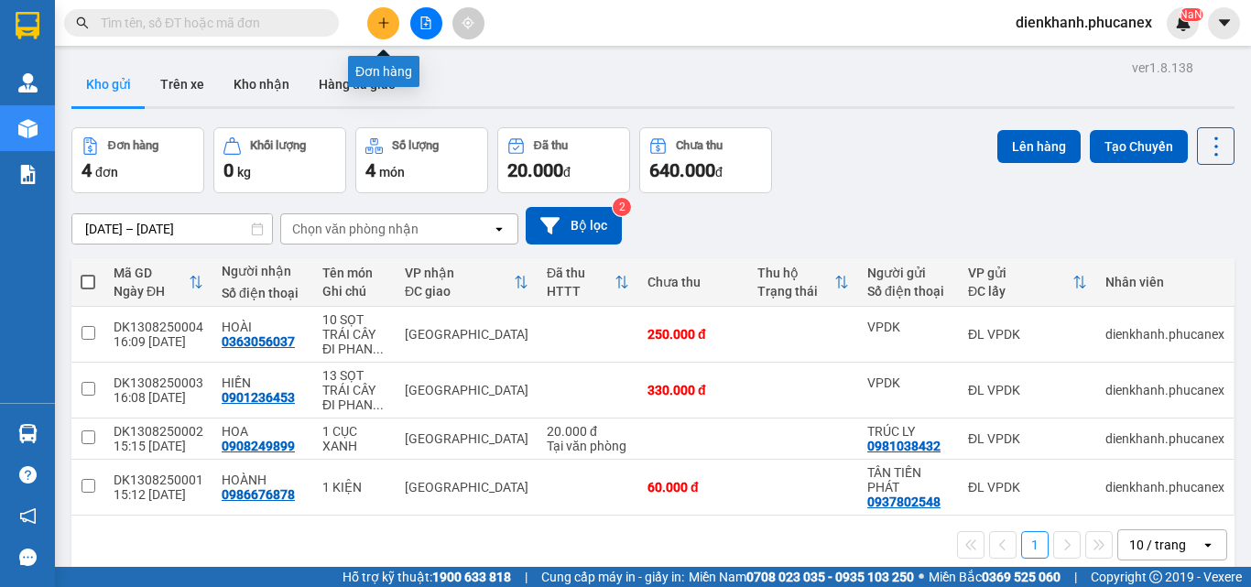
click at [385, 14] on button at bounding box center [383, 23] width 32 height 32
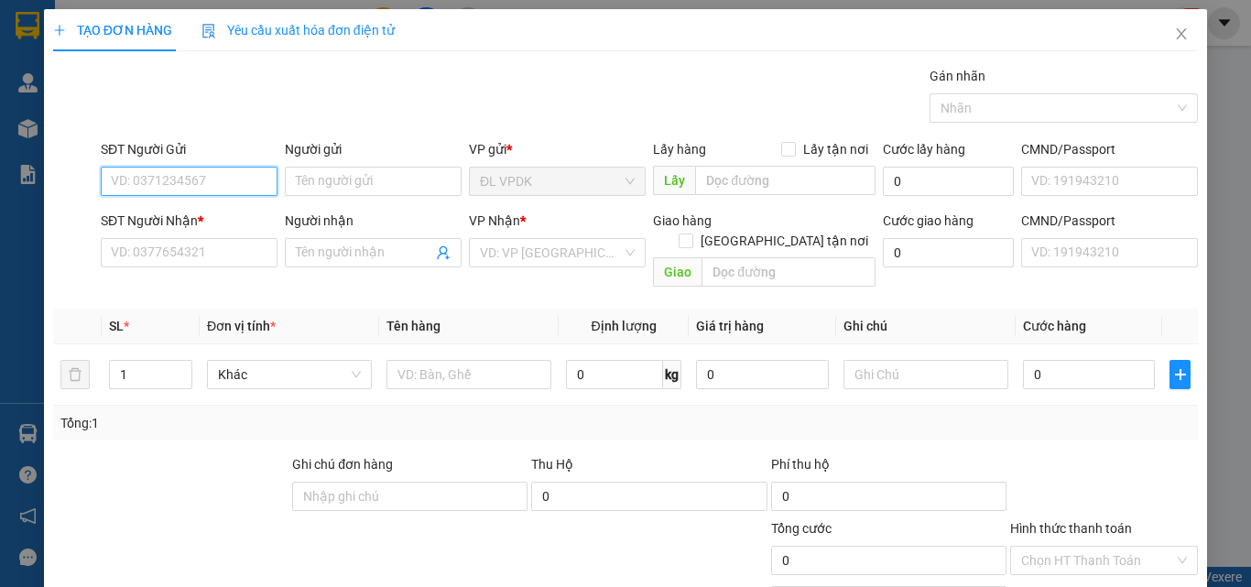
click at [157, 177] on input "SĐT Người Gửi" at bounding box center [189, 181] width 177 height 29
type input "0986233557"
click at [186, 219] on div "0986233557 - VŨ" at bounding box center [201, 218] width 180 height 20
type input "VŨ"
type input "0333291933"
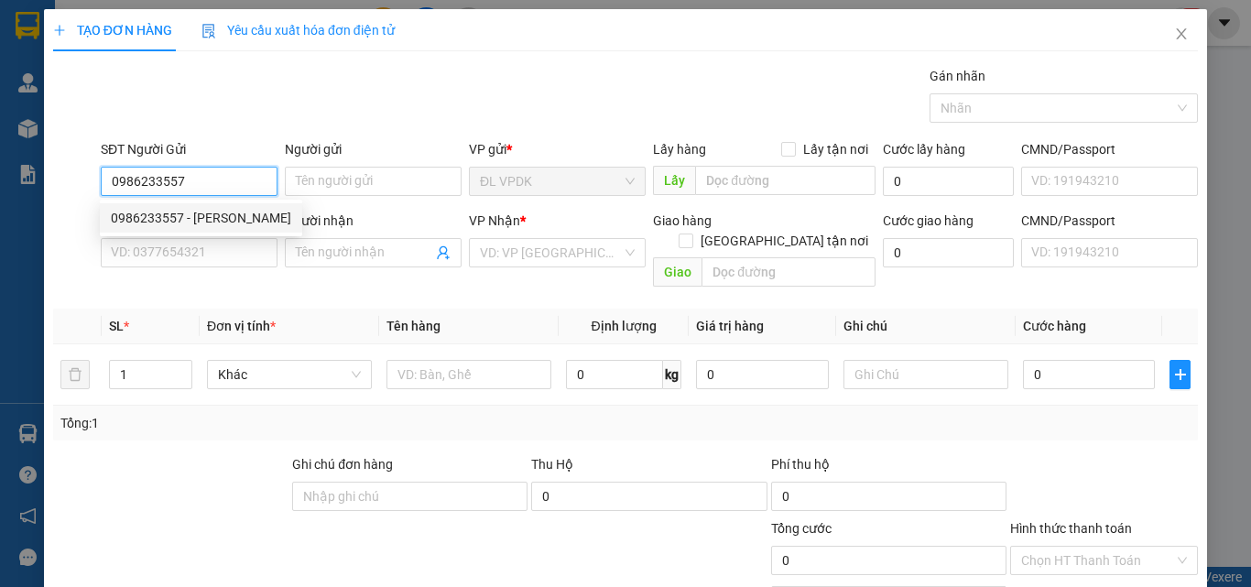
type input "[PERSON_NAME]"
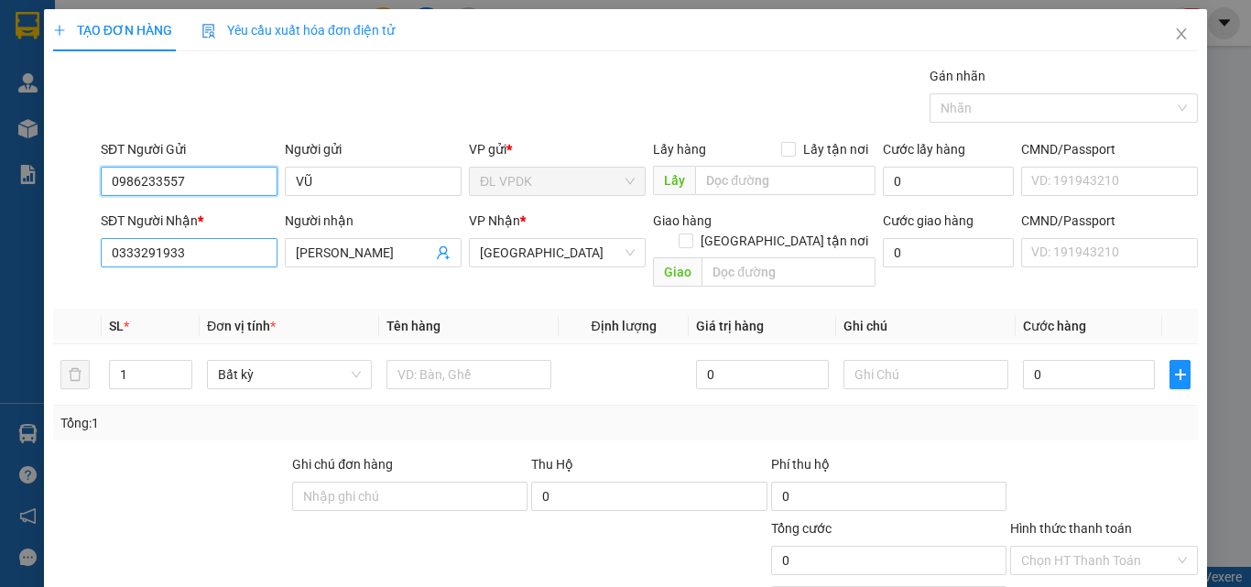
type input "0986233557"
drag, startPoint x: 203, startPoint y: 244, endPoint x: 63, endPoint y: 234, distance: 140.4
click at [63, 234] on div "SĐT Người Nhận * 0333291933 0333291933 Người nhận QUỲNH ANH VP Nhận * ĐL Quận 1…" at bounding box center [625, 253] width 1148 height 84
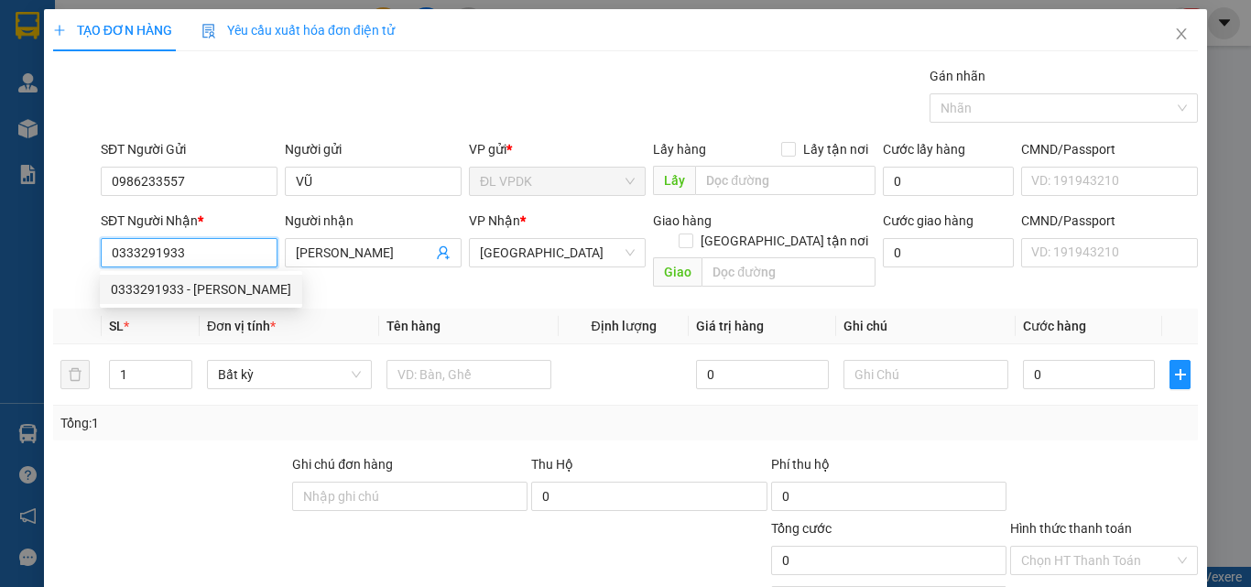
click at [186, 294] on div "0333291933 - QUỲNH ANH" at bounding box center [201, 289] width 180 height 20
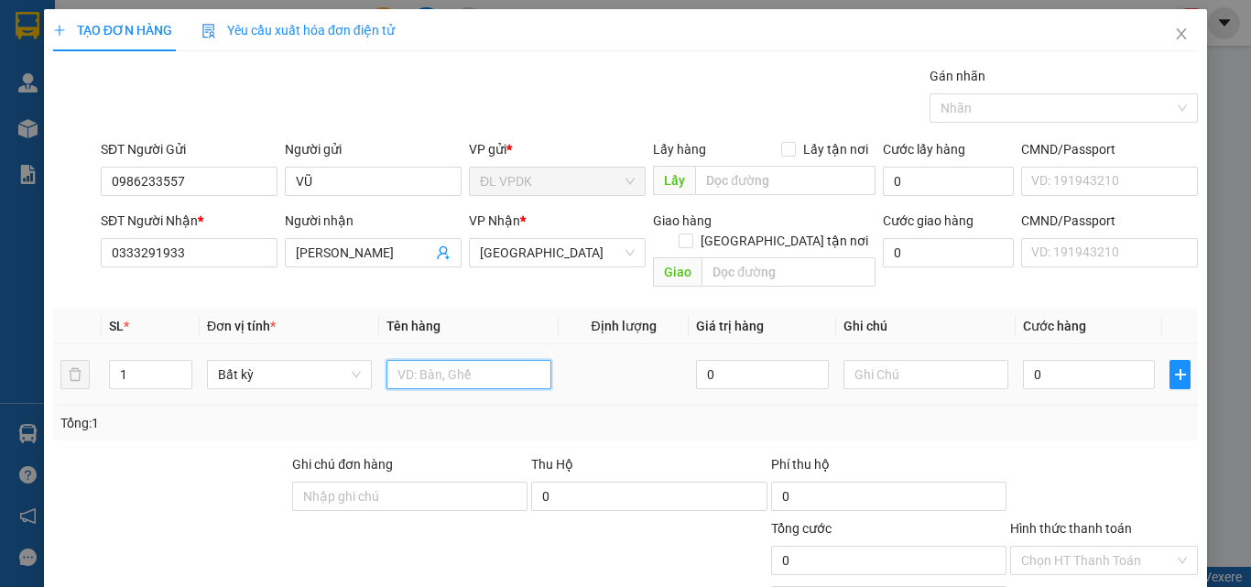
click at [463, 360] on input "text" at bounding box center [468, 374] width 165 height 29
type input "1 TX"
click at [1048, 360] on input "0" at bounding box center [1089, 374] width 132 height 29
type input "4"
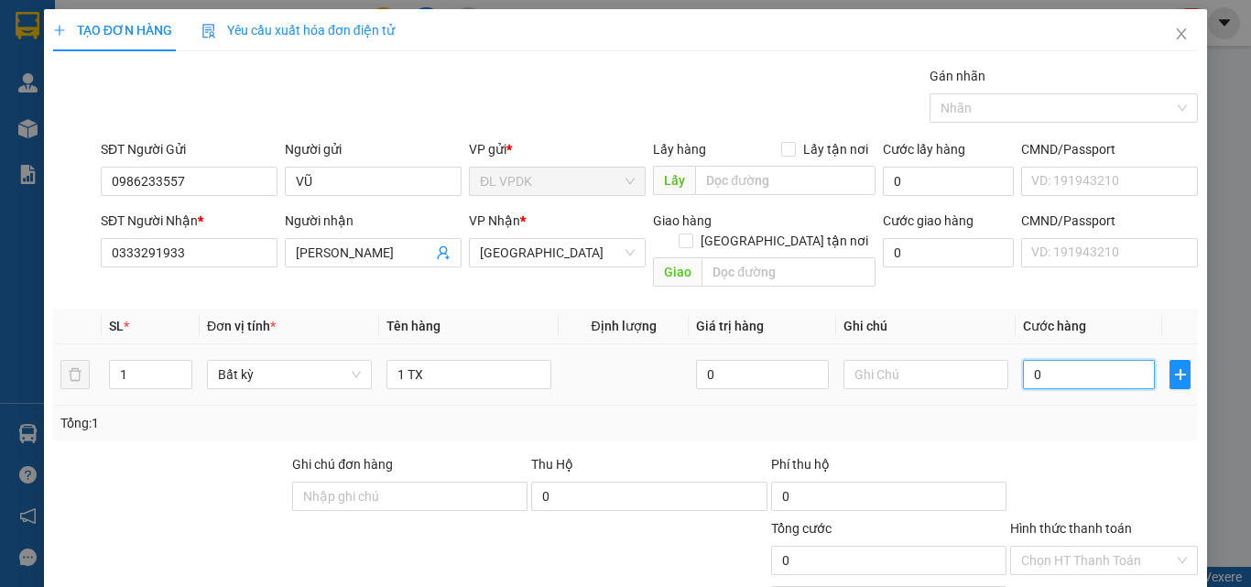
type input "4"
type input "40"
type input "40.000"
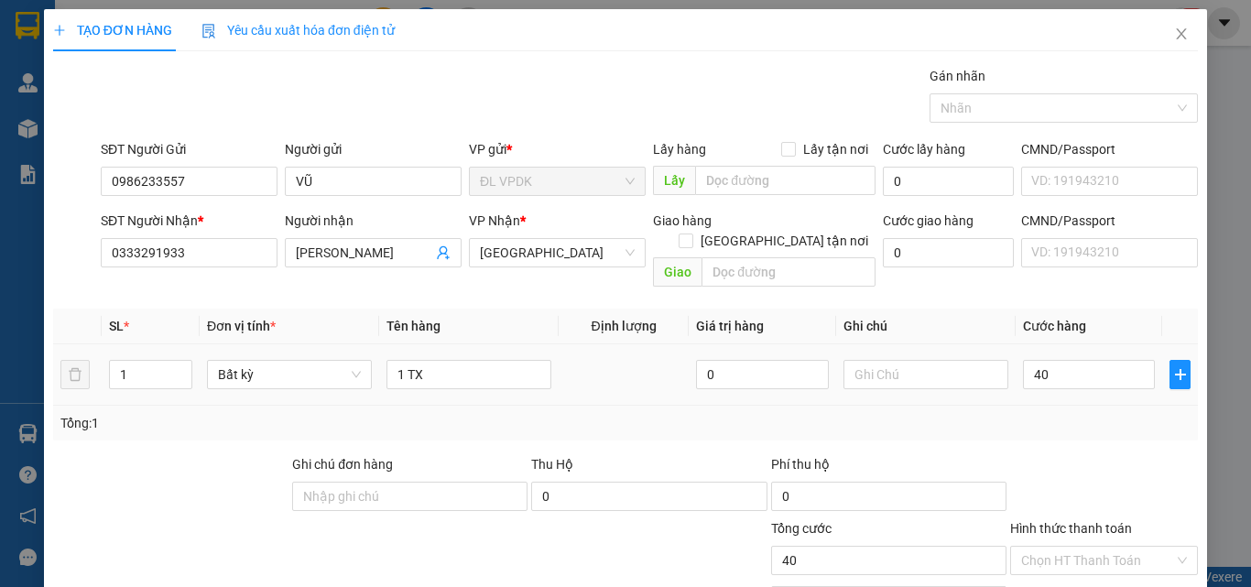
type input "40.000"
click at [1054, 413] on div "Tổng: 1" at bounding box center [625, 423] width 1130 height 20
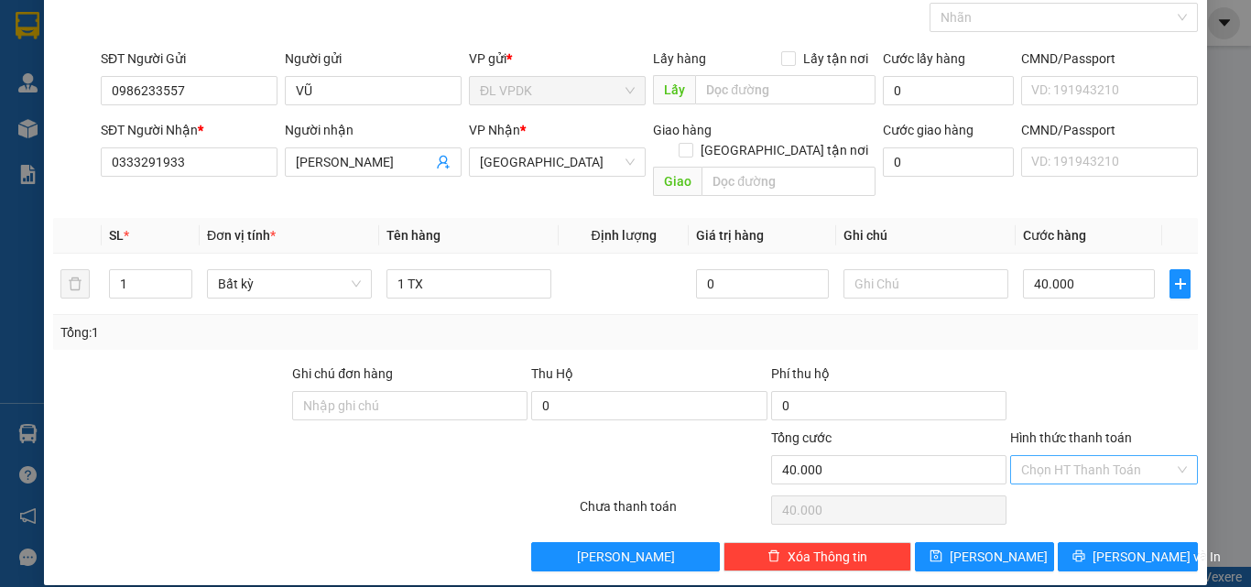
click at [1079, 456] on input "Hình thức thanh toán" at bounding box center [1097, 469] width 153 height 27
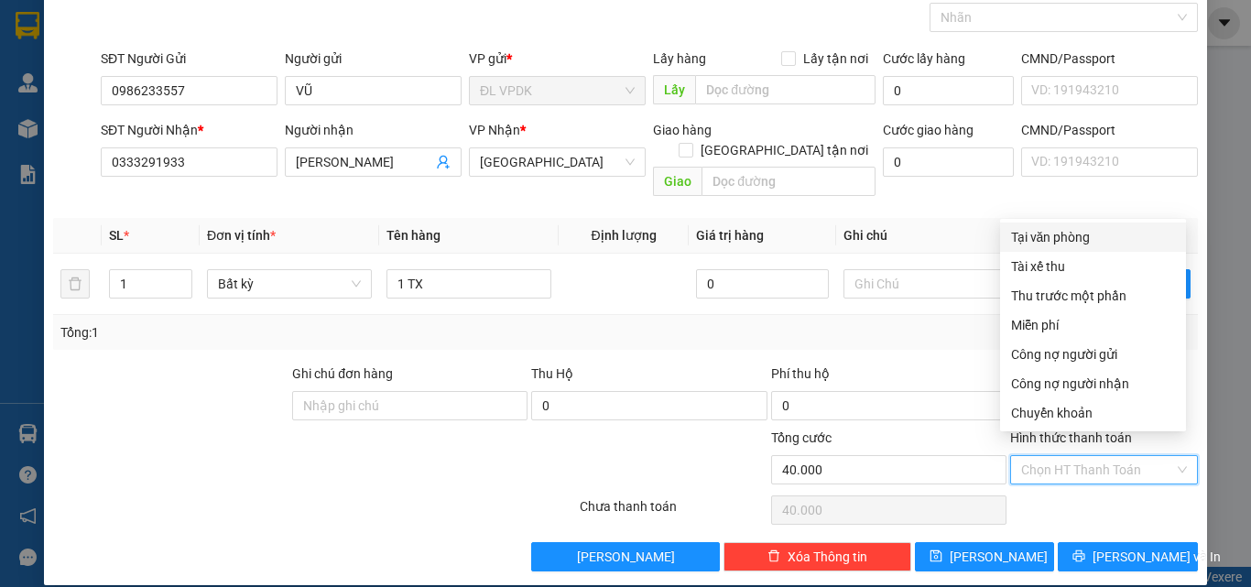
click at [1054, 237] on div "Tại văn phòng" at bounding box center [1093, 237] width 164 height 20
type input "0"
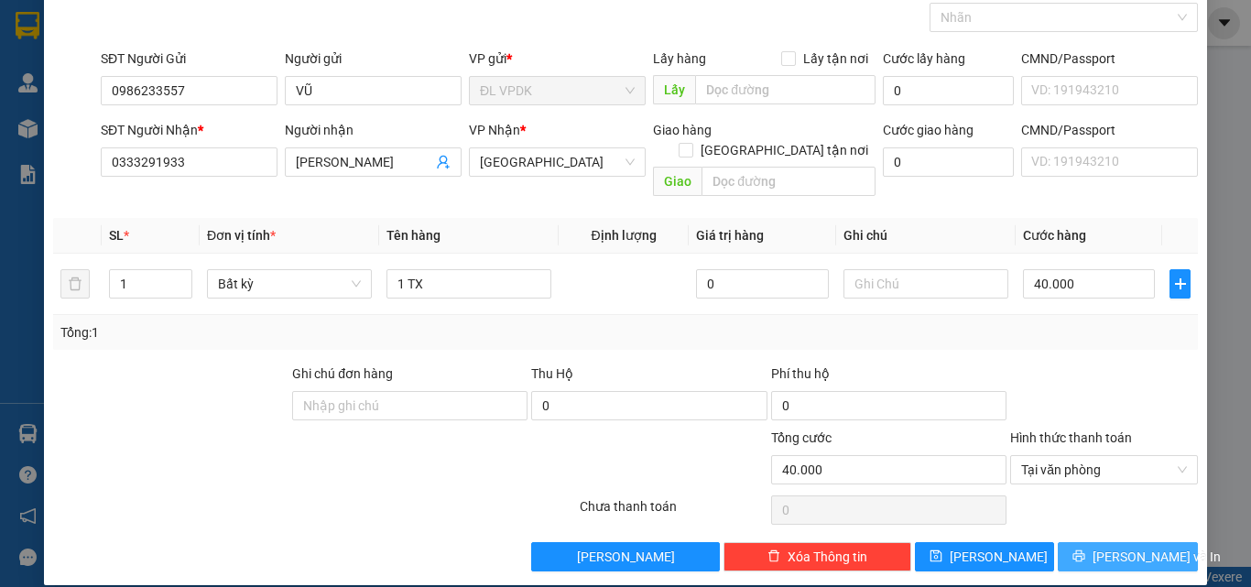
click at [1140, 547] on span "[PERSON_NAME] và In" at bounding box center [1156, 557] width 128 height 20
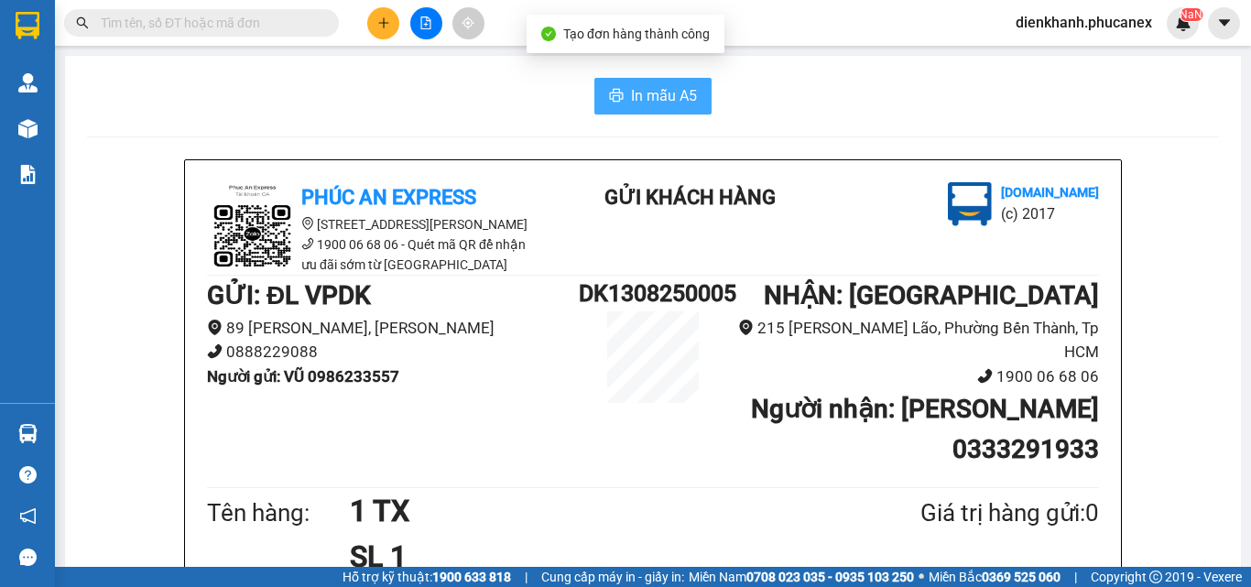
click at [676, 98] on span "In mẫu A5" at bounding box center [664, 95] width 66 height 23
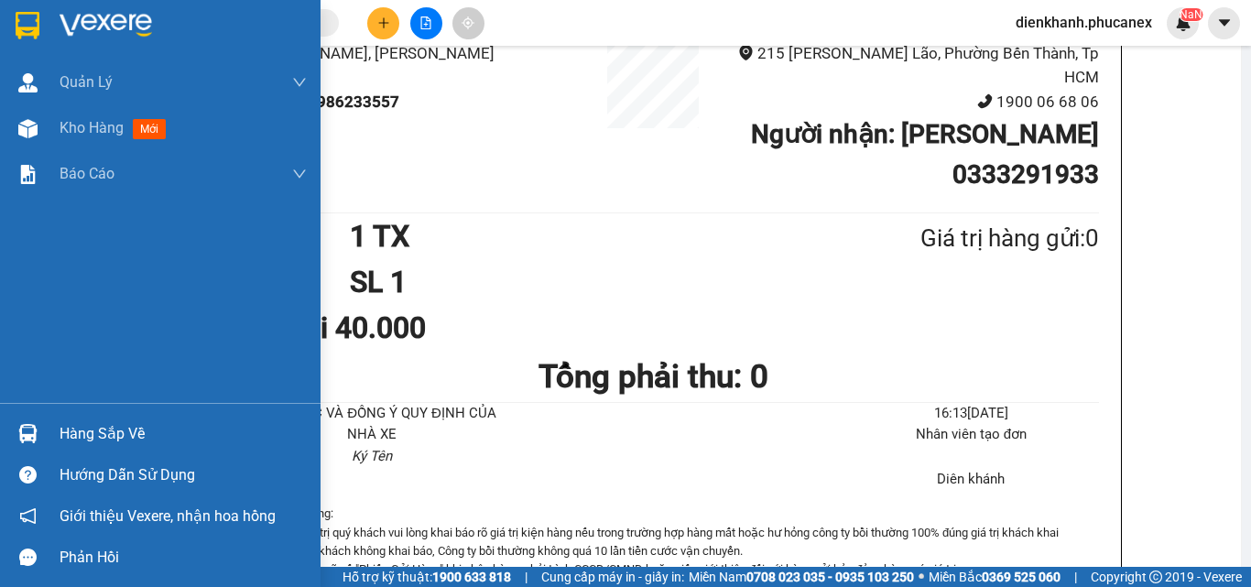
click at [27, 21] on img at bounding box center [28, 25] width 24 height 27
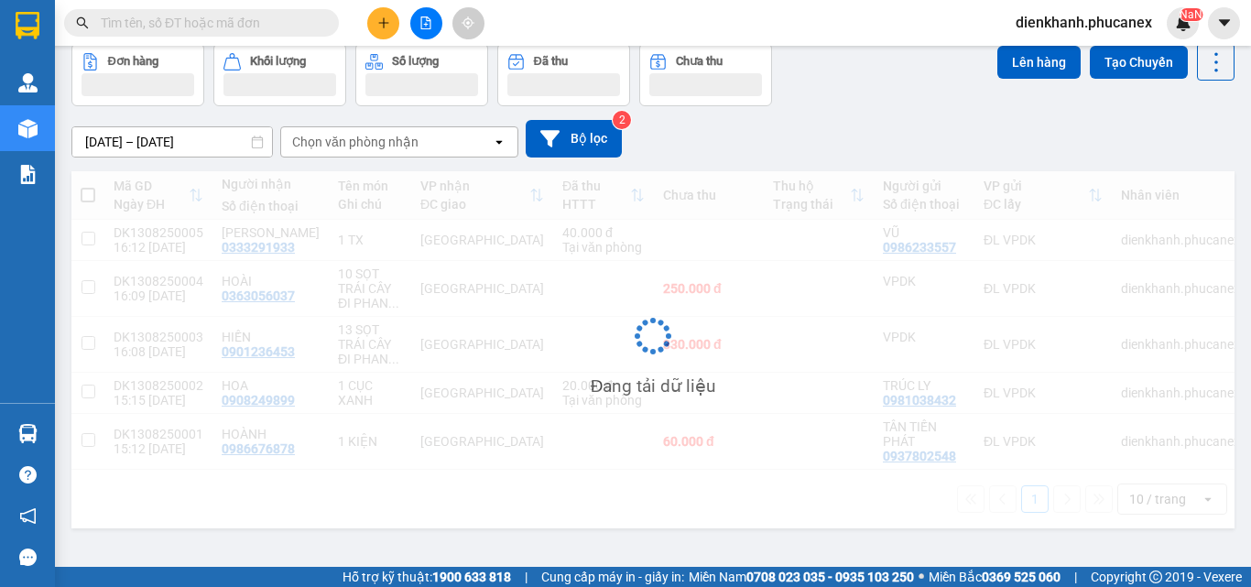
scroll to position [84, 0]
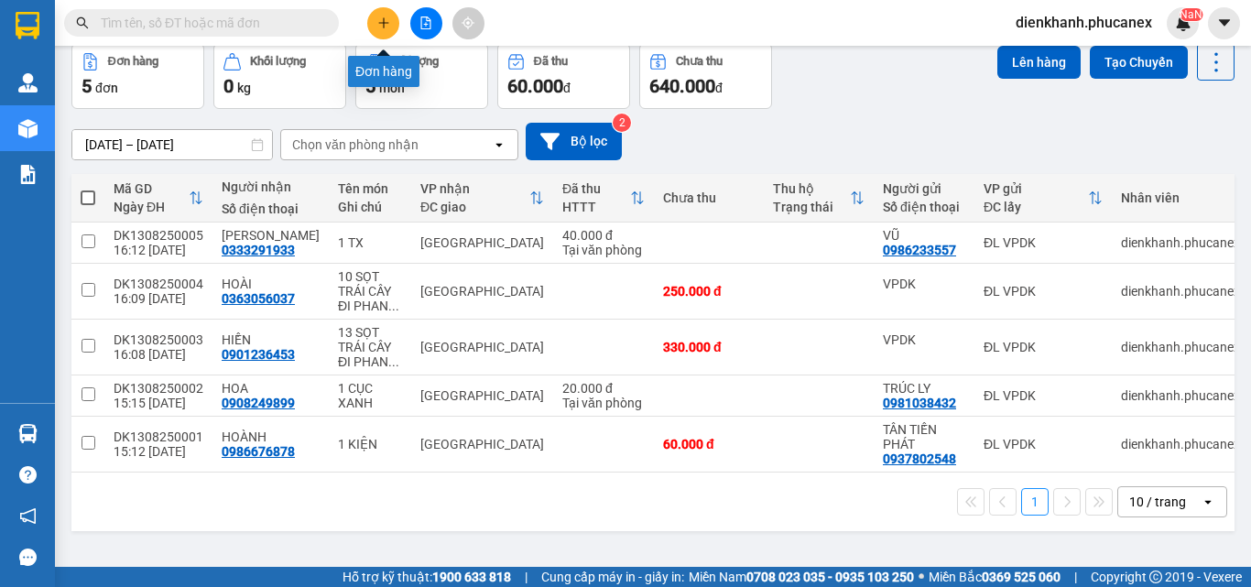
click at [380, 26] on icon "plus" at bounding box center [383, 22] width 13 height 13
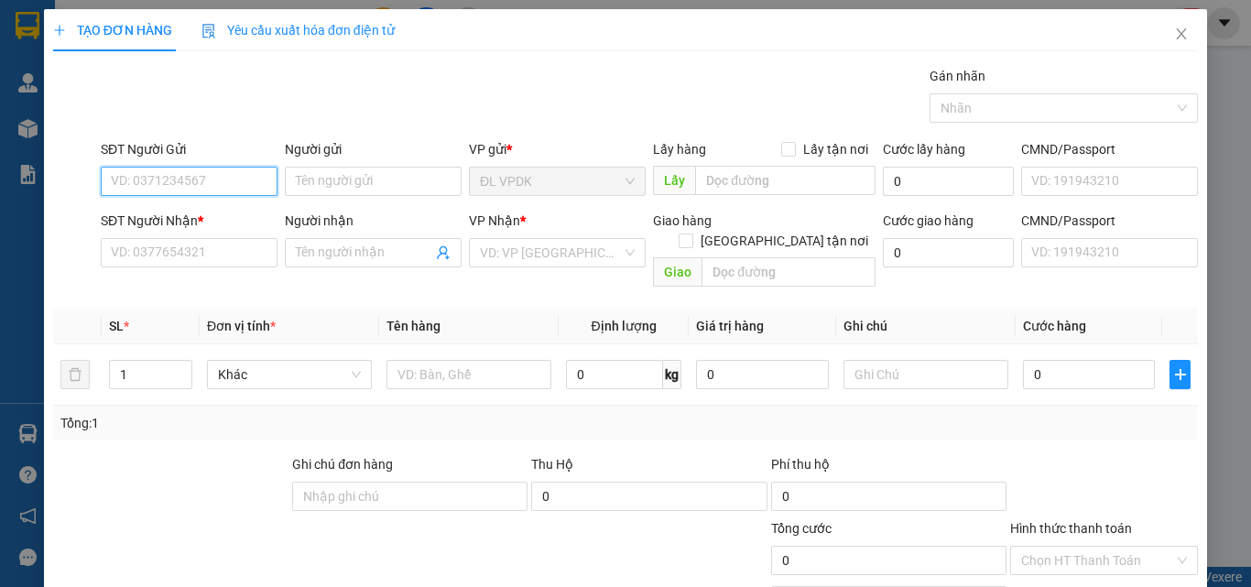
click at [190, 169] on input "SĐT Người Gửi" at bounding box center [189, 181] width 177 height 29
click at [199, 215] on div "0773524474 - TOÀN" at bounding box center [187, 218] width 153 height 20
type input "0773524474"
type input "TOÀN"
type input "0945798829"
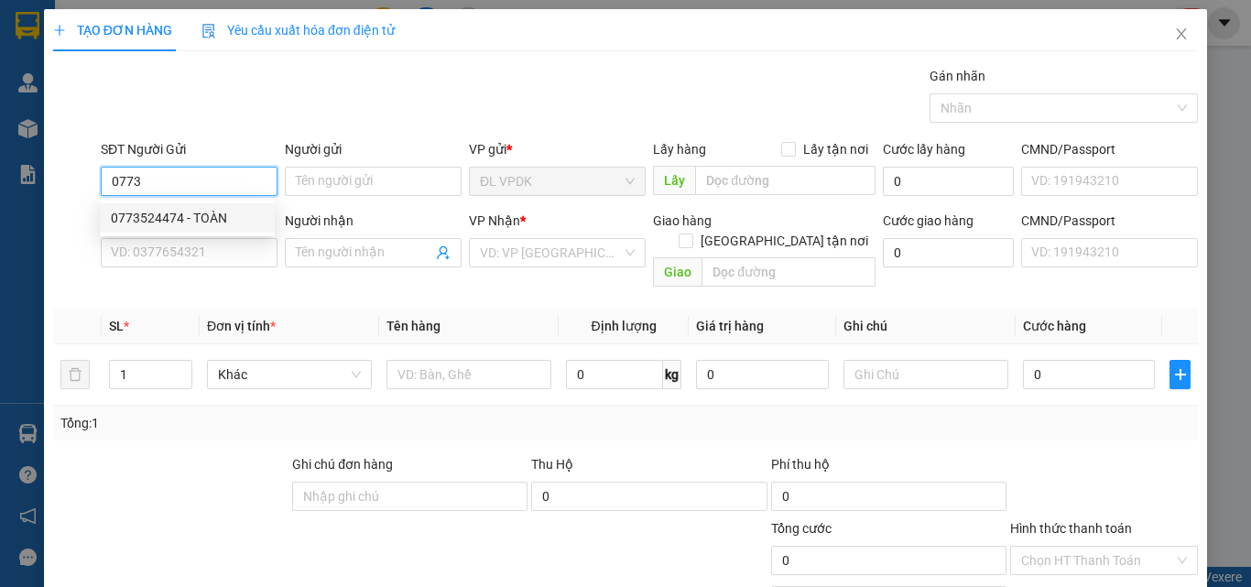
type input "HÂN"
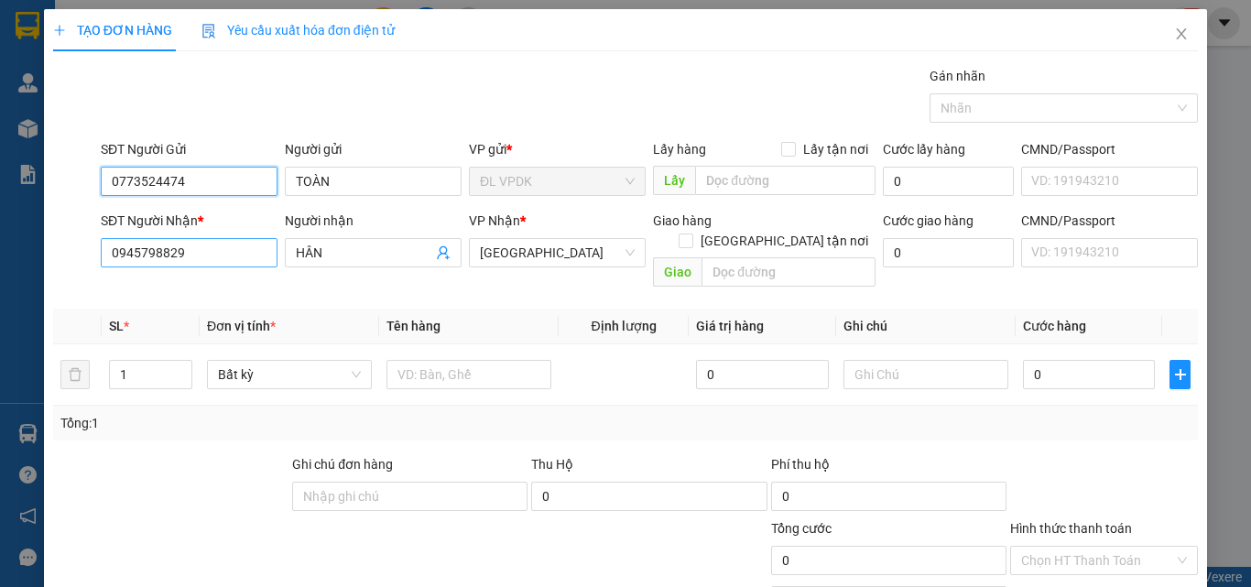
type input "0773524474"
drag, startPoint x: 188, startPoint y: 250, endPoint x: 54, endPoint y: 235, distance: 134.5
click at [73, 259] on div "SĐT Người Nhận * 0945798829 Người nhận HÂN VP Nhận * ĐL Quận 1 Giao hàng Giao t…" at bounding box center [625, 253] width 1148 height 84
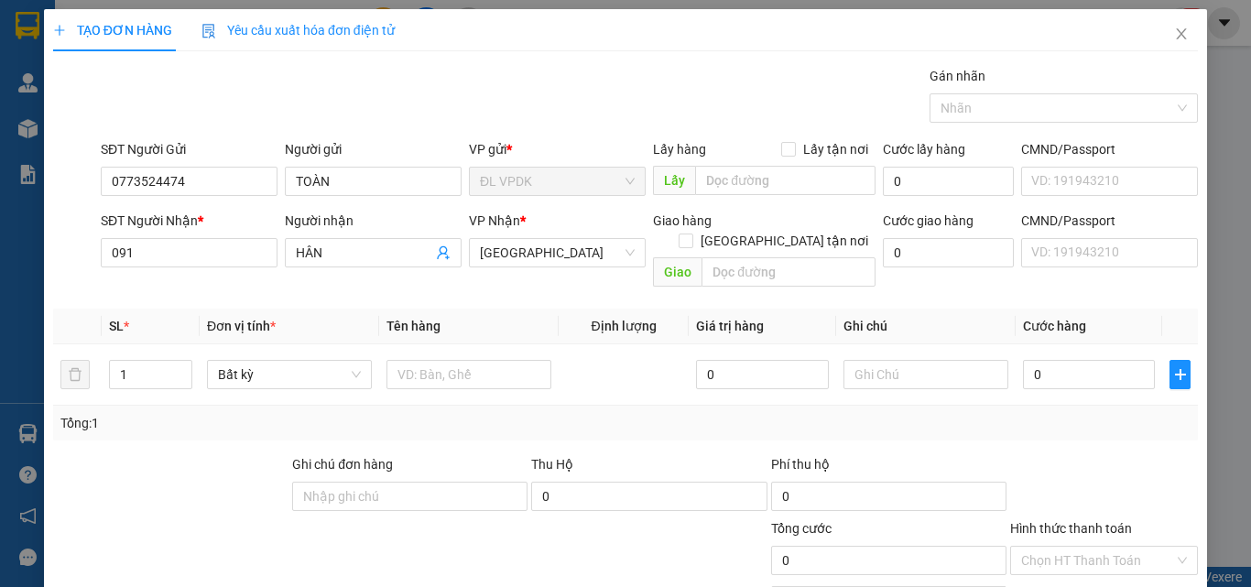
click at [168, 309] on th "SL *" at bounding box center [151, 327] width 98 height 36
click at [173, 254] on input "091" at bounding box center [189, 252] width 177 height 29
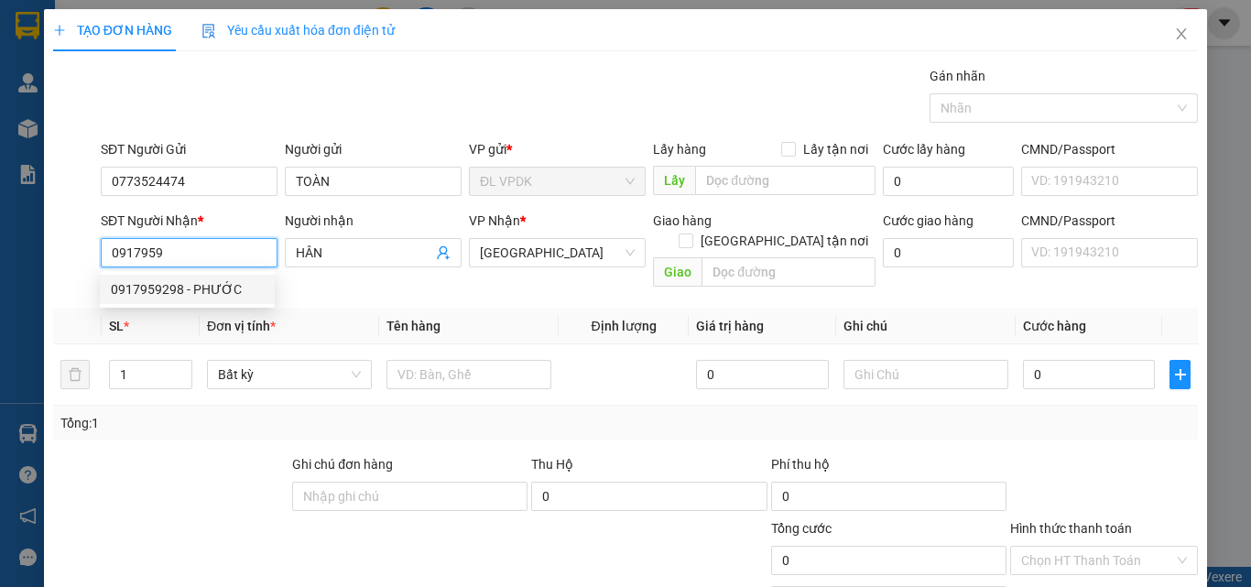
click at [199, 298] on div "0917959298 - PHƯỚC" at bounding box center [187, 289] width 153 height 20
type input "0917959298"
type input "PHƯỚC"
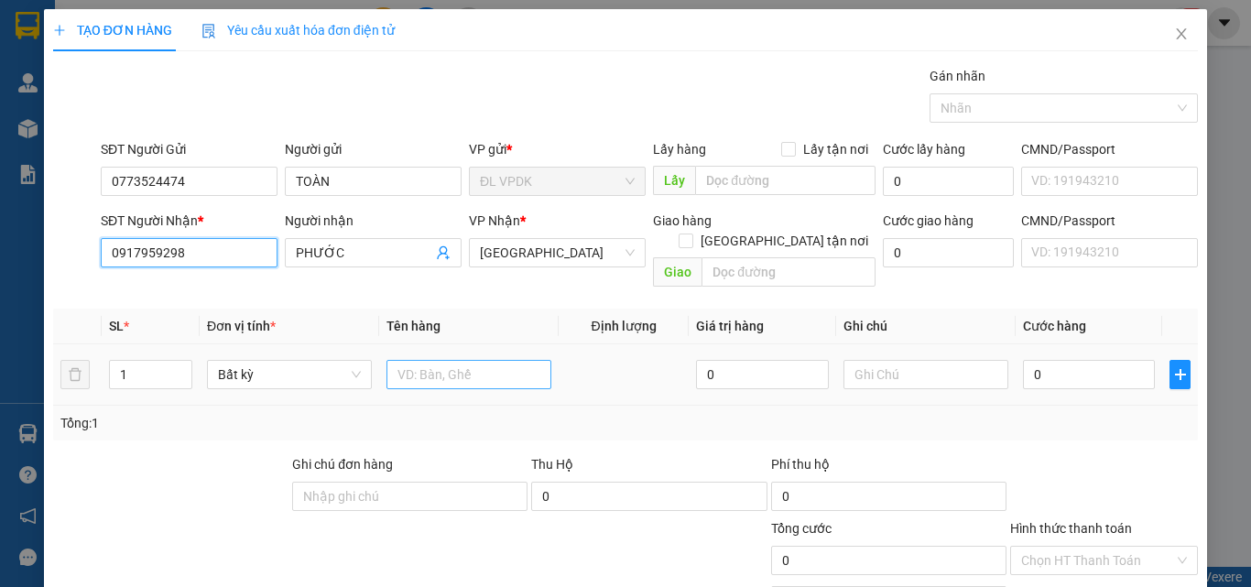
type input "0917959298"
click at [402, 360] on input "text" at bounding box center [468, 374] width 165 height 29
type input "1 TG +1TX"
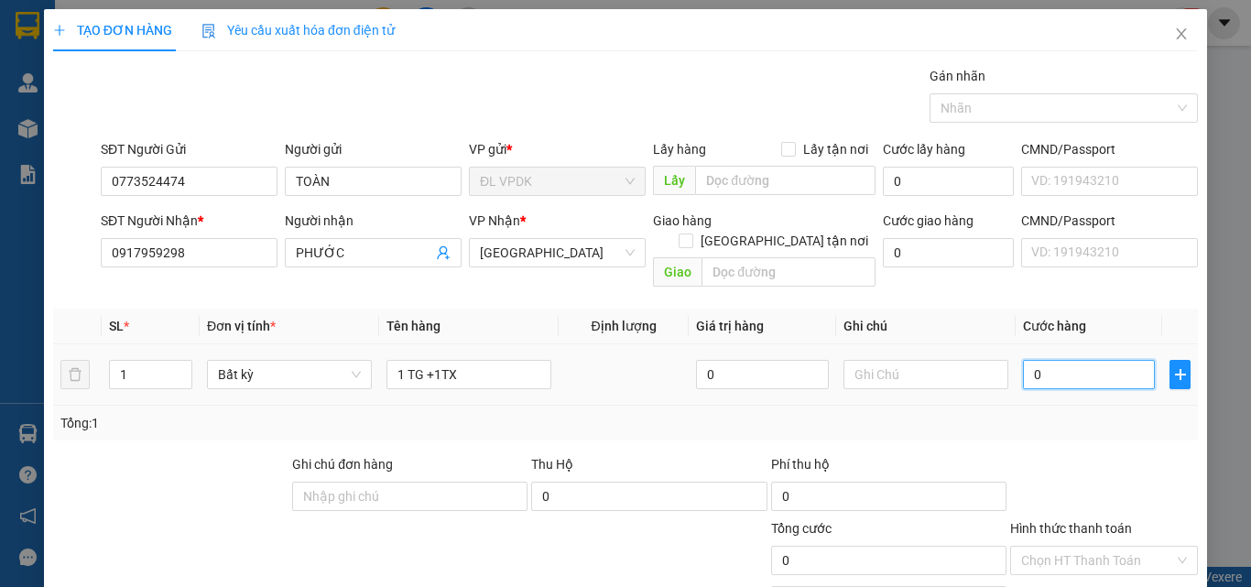
click at [1030, 360] on input "0" at bounding box center [1089, 374] width 132 height 29
type input "4"
type input "40"
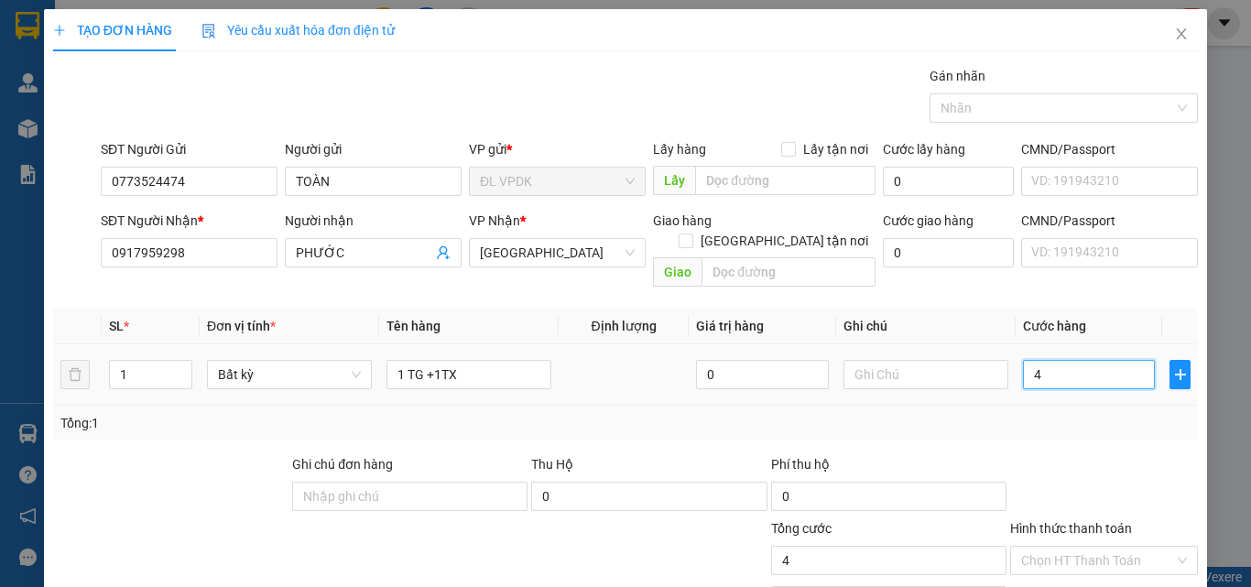
type input "40"
type input "40.000"
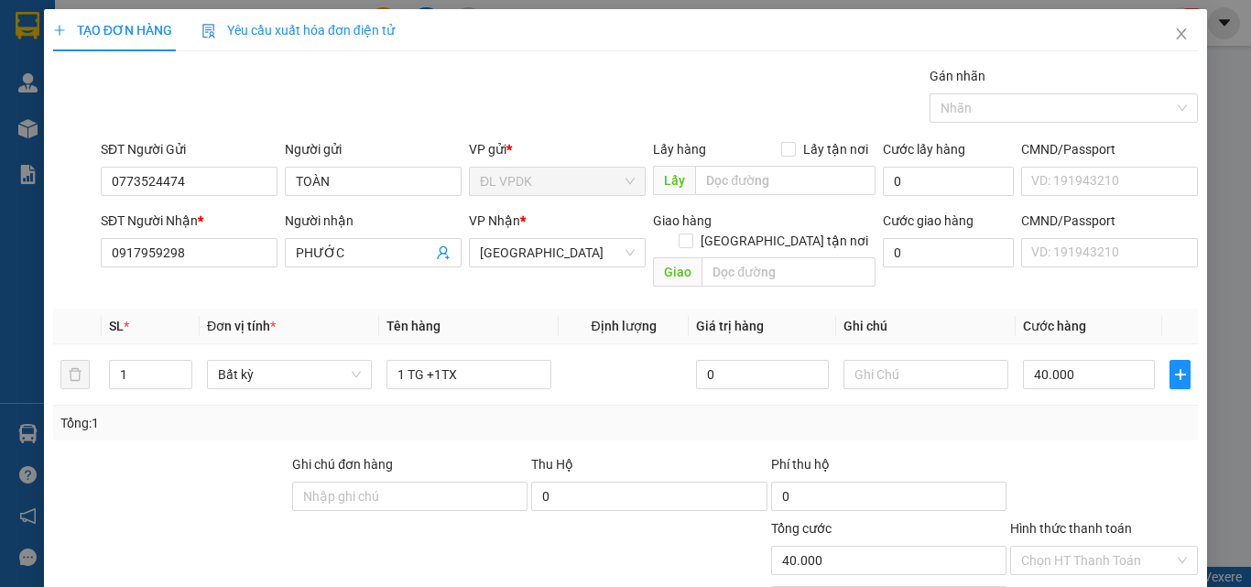
click at [1048, 413] on div "Tổng: 1" at bounding box center [625, 423] width 1130 height 20
type input "2"
click at [179, 364] on span "up" at bounding box center [182, 369] width 11 height 11
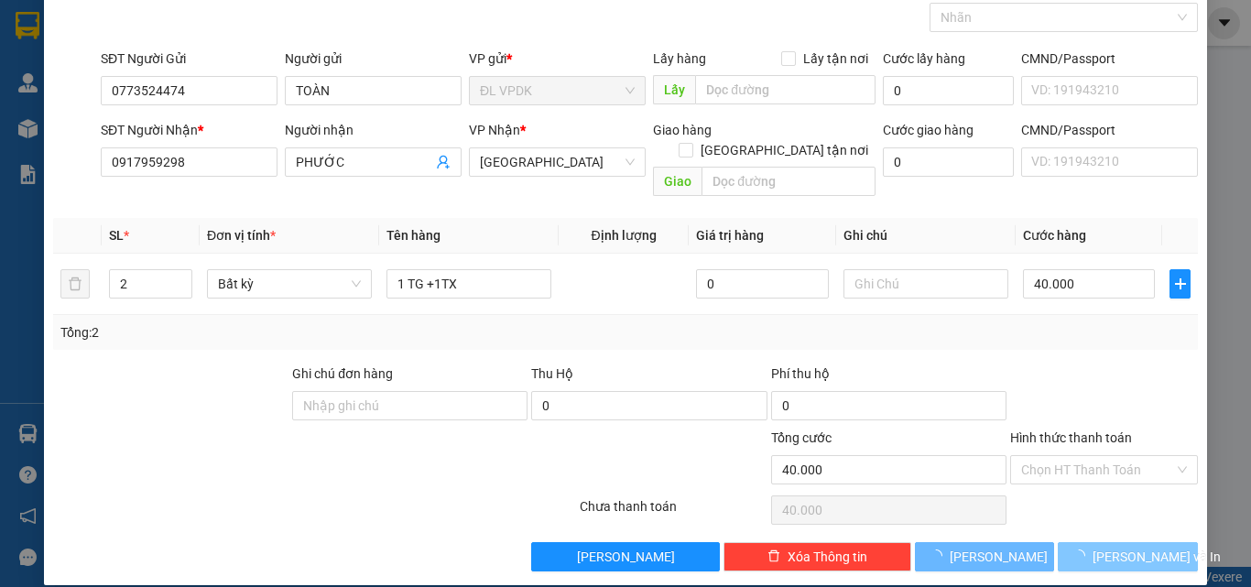
click at [1124, 547] on span "[PERSON_NAME] và In" at bounding box center [1156, 557] width 128 height 20
type input "0"
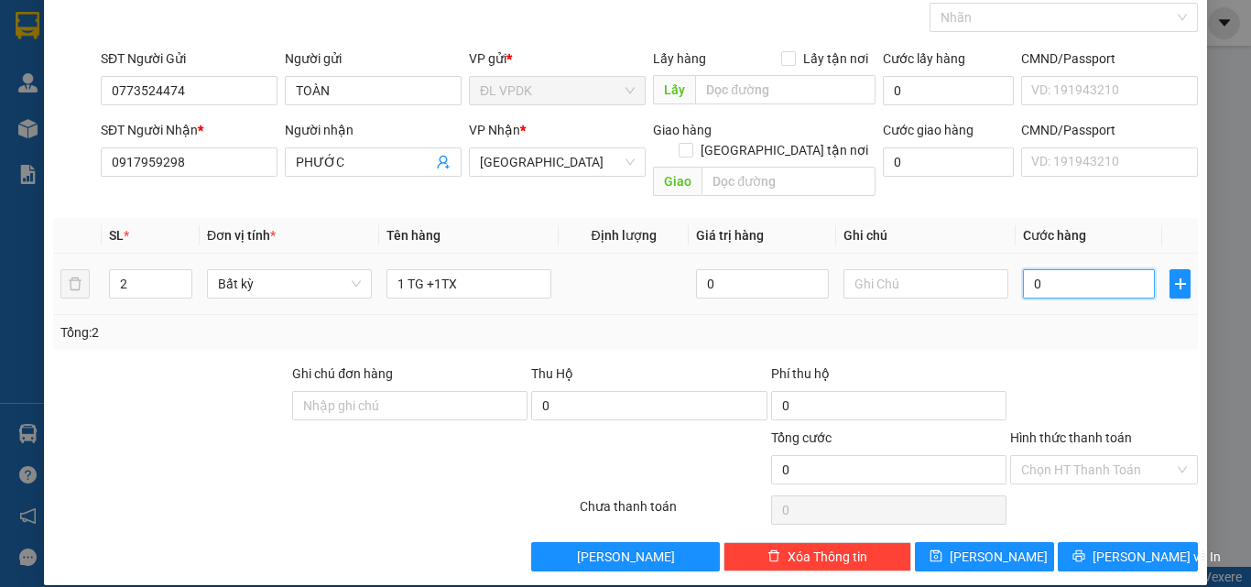
click at [1078, 271] on input "0" at bounding box center [1089, 283] width 132 height 29
type input "4"
type input "40"
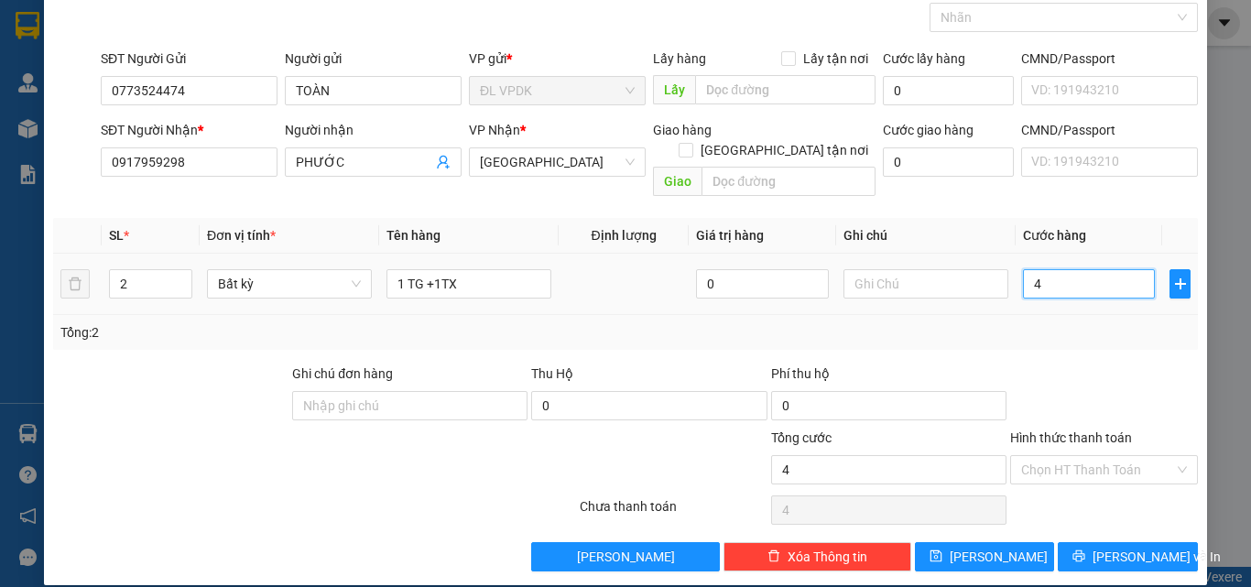
type input "40"
type input "40.000"
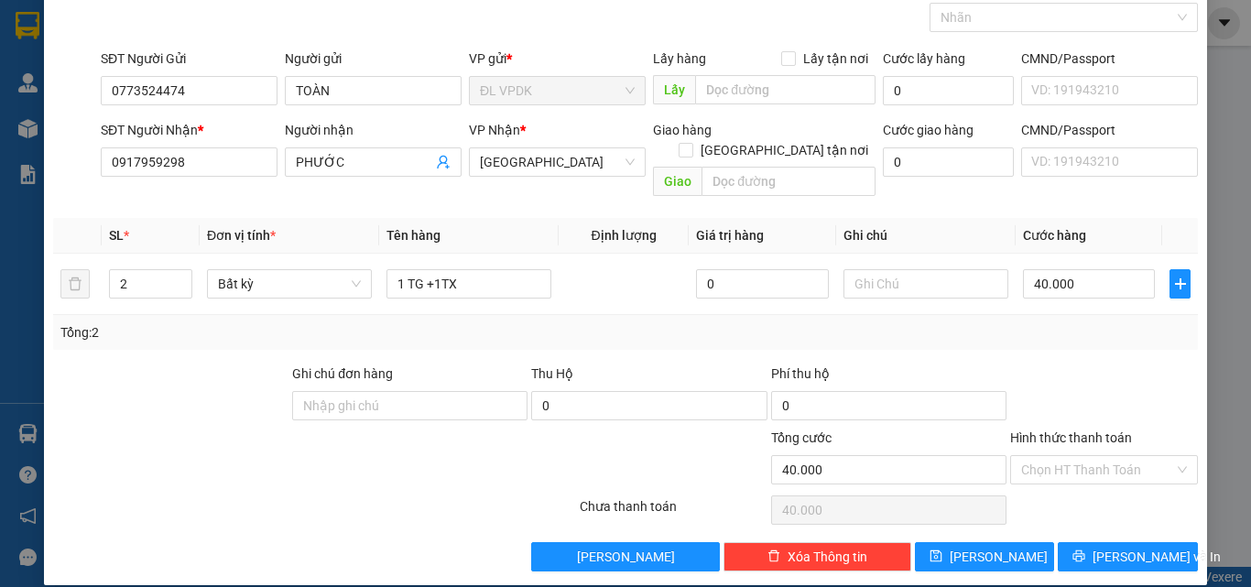
click at [1111, 375] on div at bounding box center [1103, 395] width 191 height 64
click at [1172, 542] on button "[PERSON_NAME] và In" at bounding box center [1127, 556] width 140 height 29
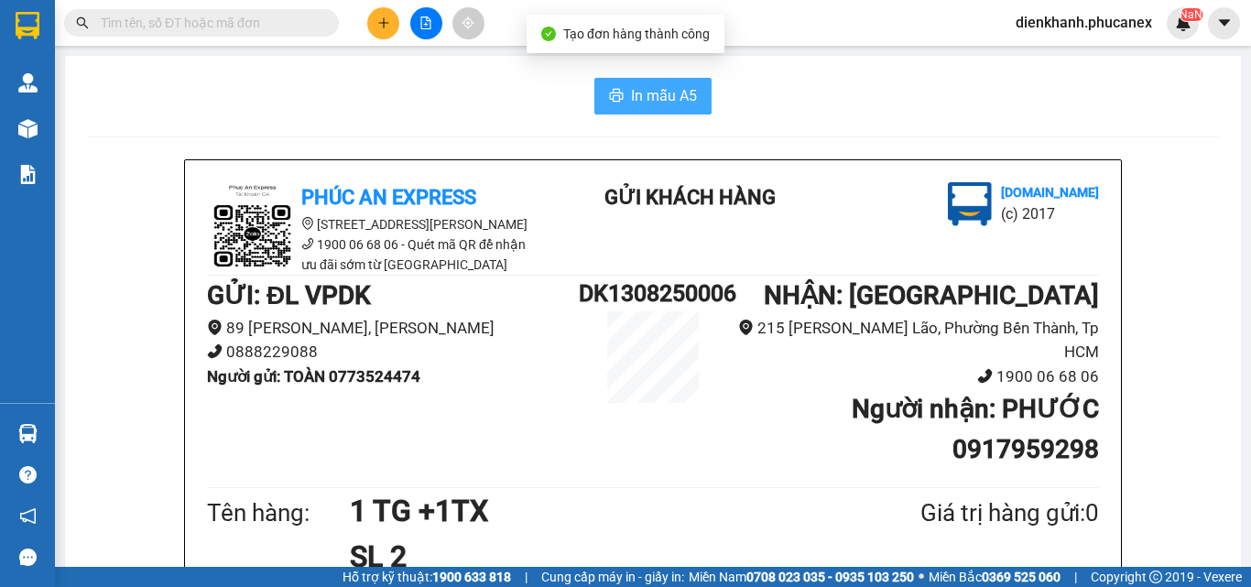
click at [609, 110] on button "In mẫu A5" at bounding box center [652, 96] width 117 height 37
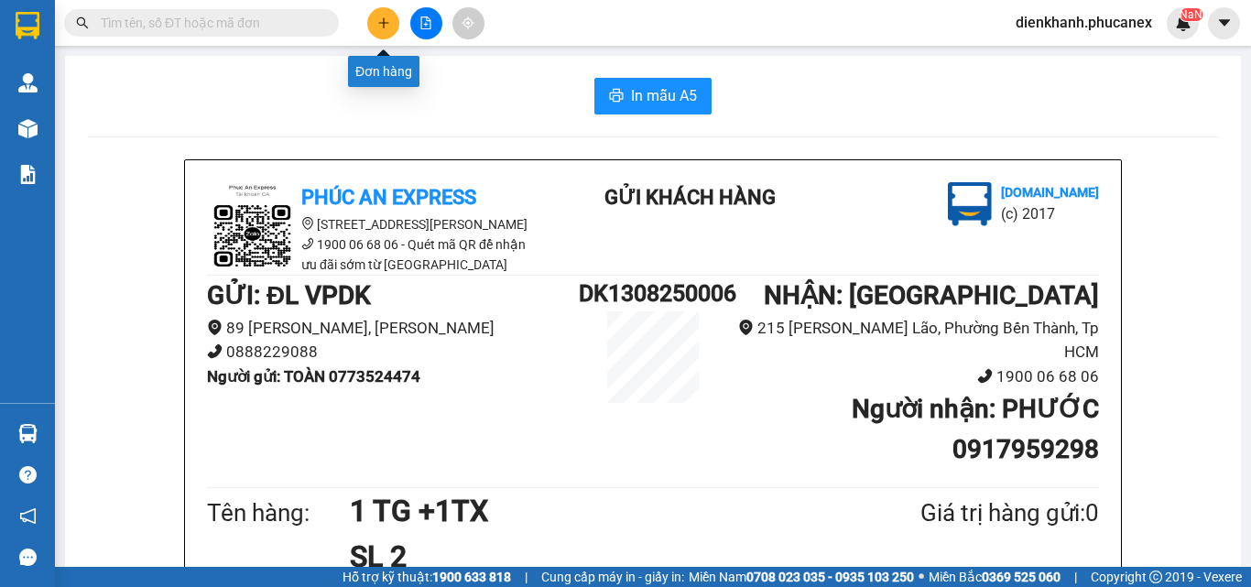
click at [371, 22] on button at bounding box center [383, 23] width 32 height 32
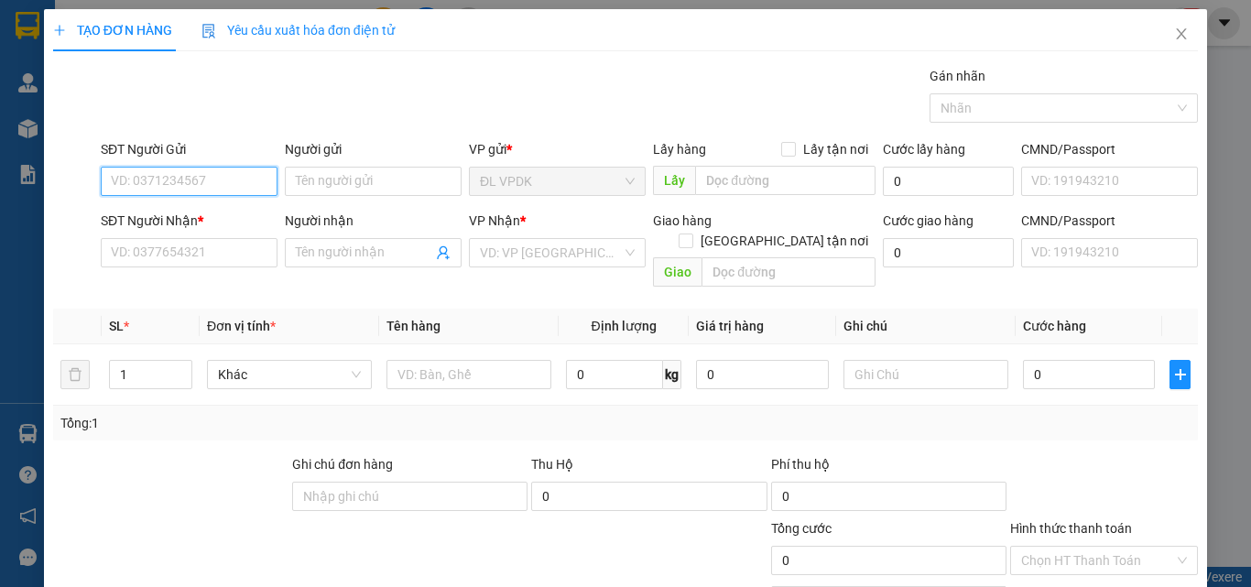
click at [217, 177] on input "SĐT Người Gửi" at bounding box center [189, 181] width 177 height 29
click at [151, 219] on div "0899367938 - LÂM" at bounding box center [187, 218] width 153 height 20
type input "0899367938"
type input "LÂM"
type input "0382020643"
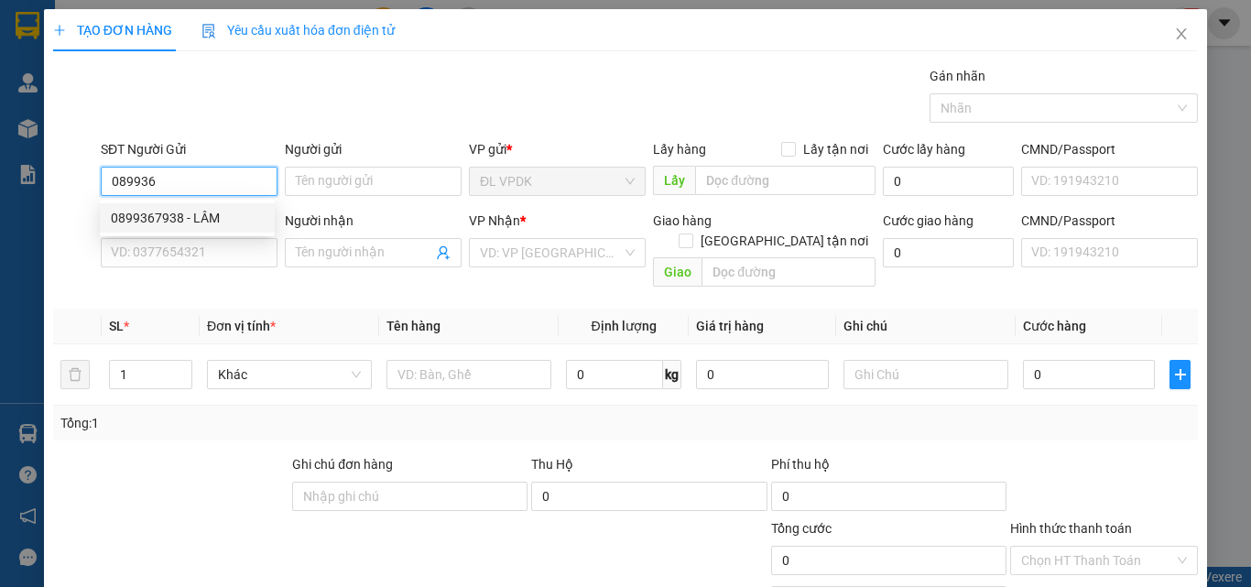
type input "THỊNH"
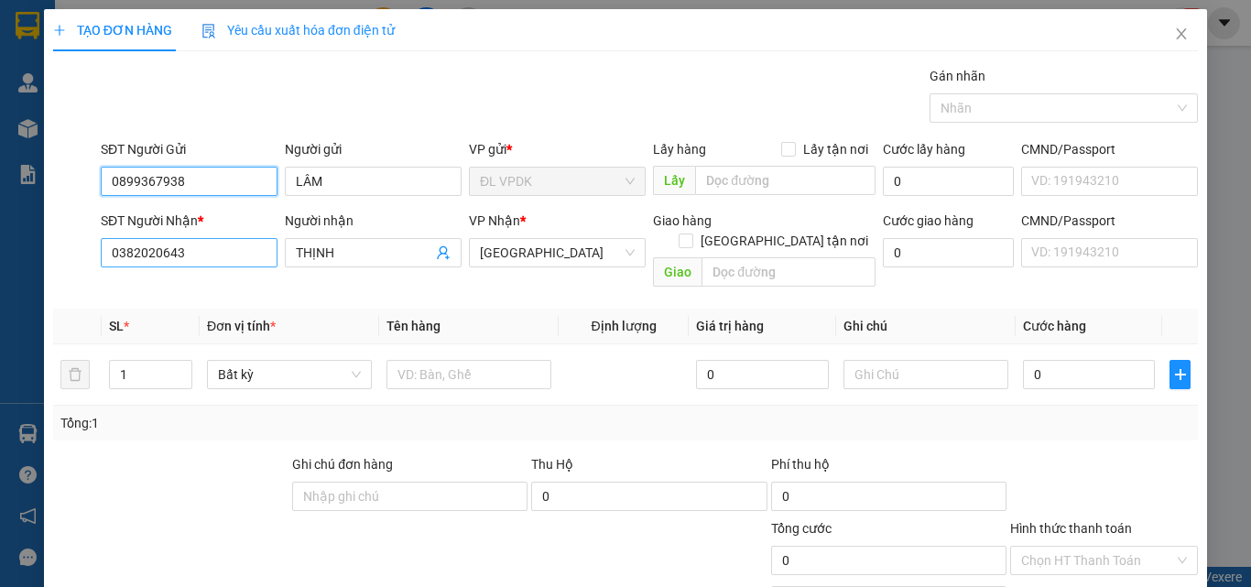
type input "0899367938"
drag, startPoint x: 201, startPoint y: 253, endPoint x: 0, endPoint y: 228, distance: 202.9
click at [0, 228] on div "TẠO ĐƠN HÀNG Yêu cầu xuất hóa đơn điện tử Transit Pickup Surcharge Ids Transit …" at bounding box center [625, 293] width 1251 height 587
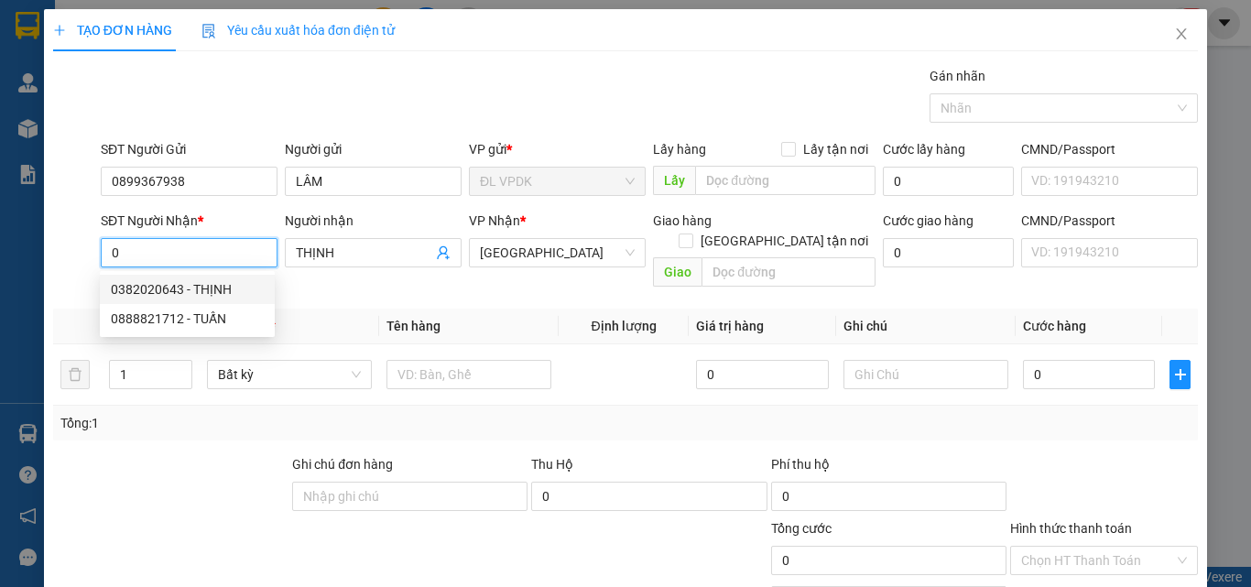
click at [164, 294] on div "0382020643 - THỊNH" at bounding box center [187, 289] width 153 height 20
type input "0382020643"
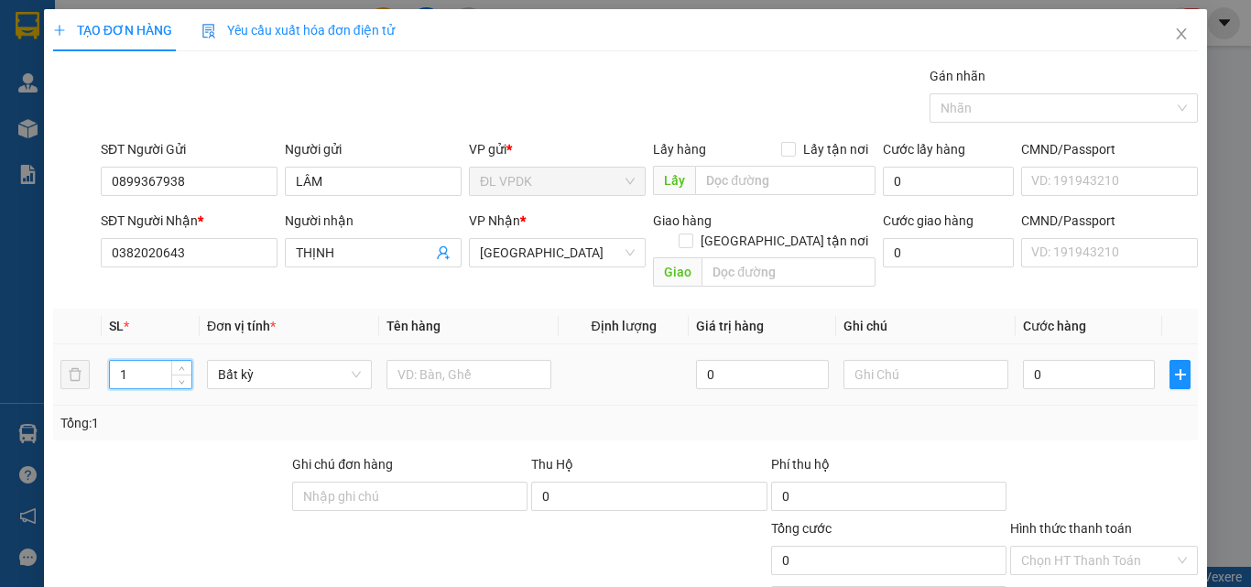
click at [150, 361] on input "1" at bounding box center [150, 374] width 81 height 27
drag, startPoint x: 150, startPoint y: 351, endPoint x: 172, endPoint y: 343, distance: 23.2
click at [134, 361] on input "1" at bounding box center [150, 374] width 81 height 27
type input "1"
type input "4"
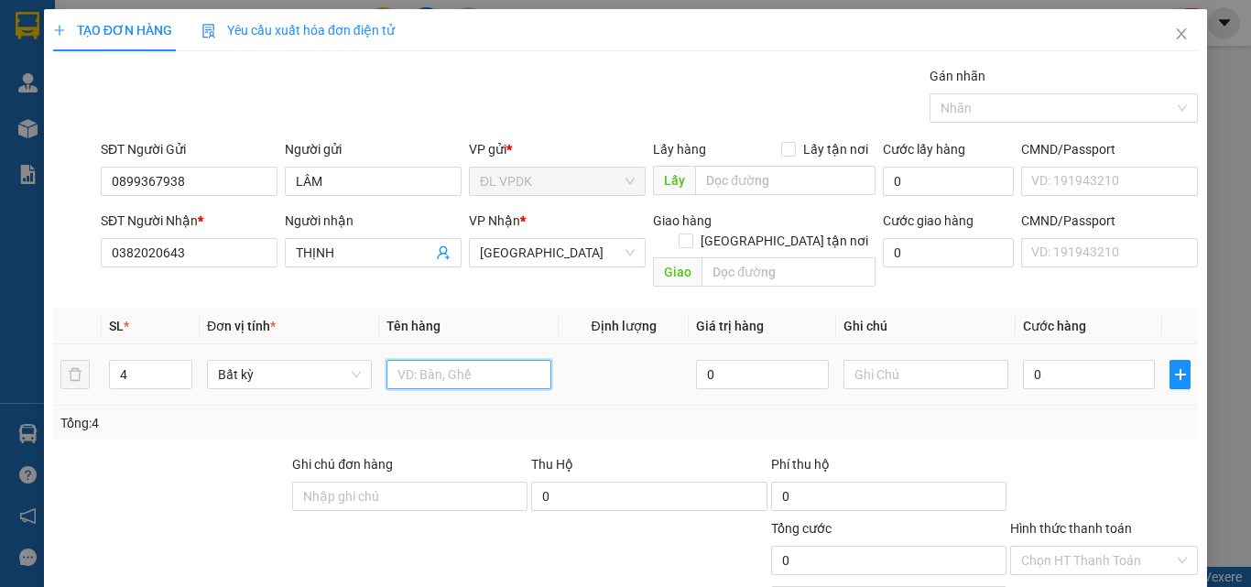
click at [419, 360] on input "text" at bounding box center [468, 374] width 165 height 29
type input "4 KIỆN TG"
click at [1071, 360] on input "0" at bounding box center [1089, 374] width 132 height 29
type input "2"
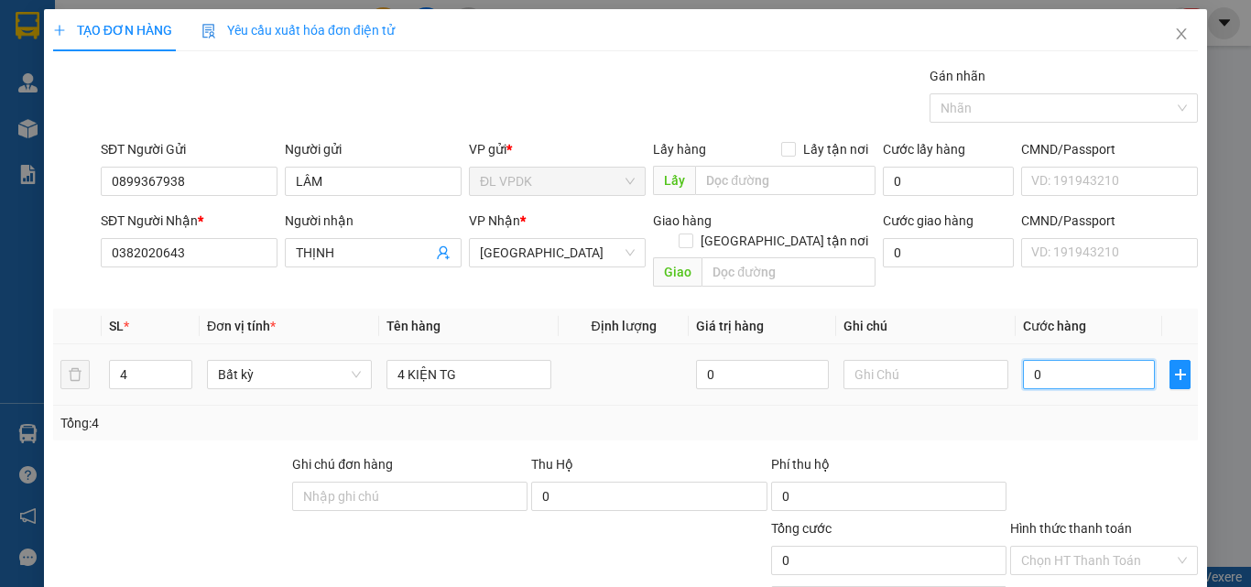
type input "2"
type input "28"
type input "280"
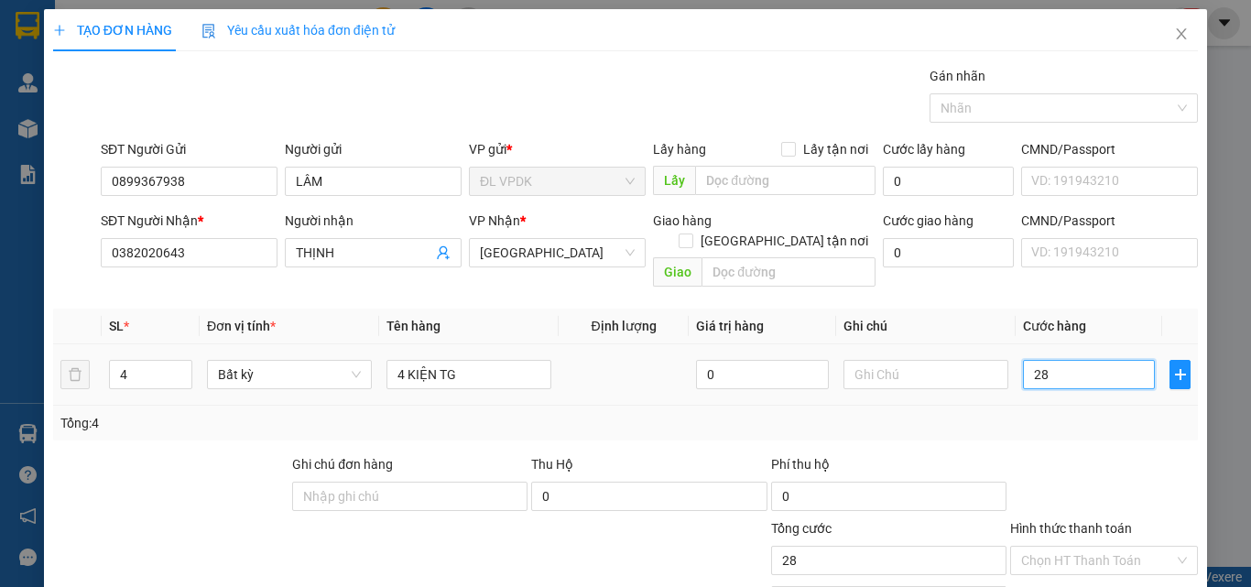
type input "280"
type input "280.000"
click at [1092, 413] on div "Tổng: 4" at bounding box center [625, 423] width 1130 height 20
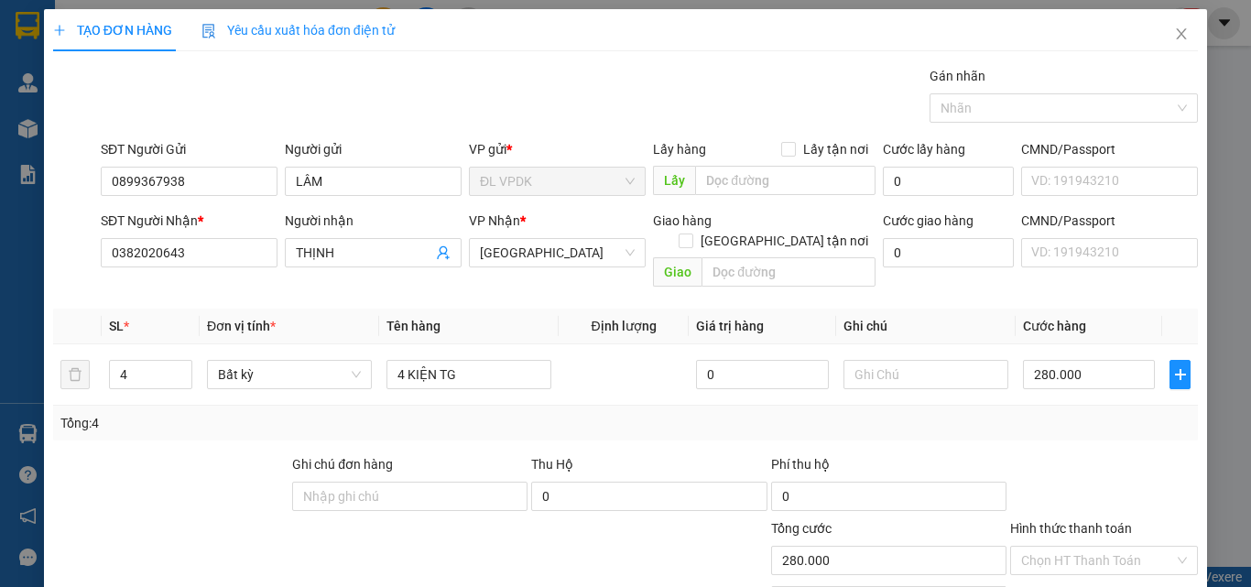
scroll to position [91, 0]
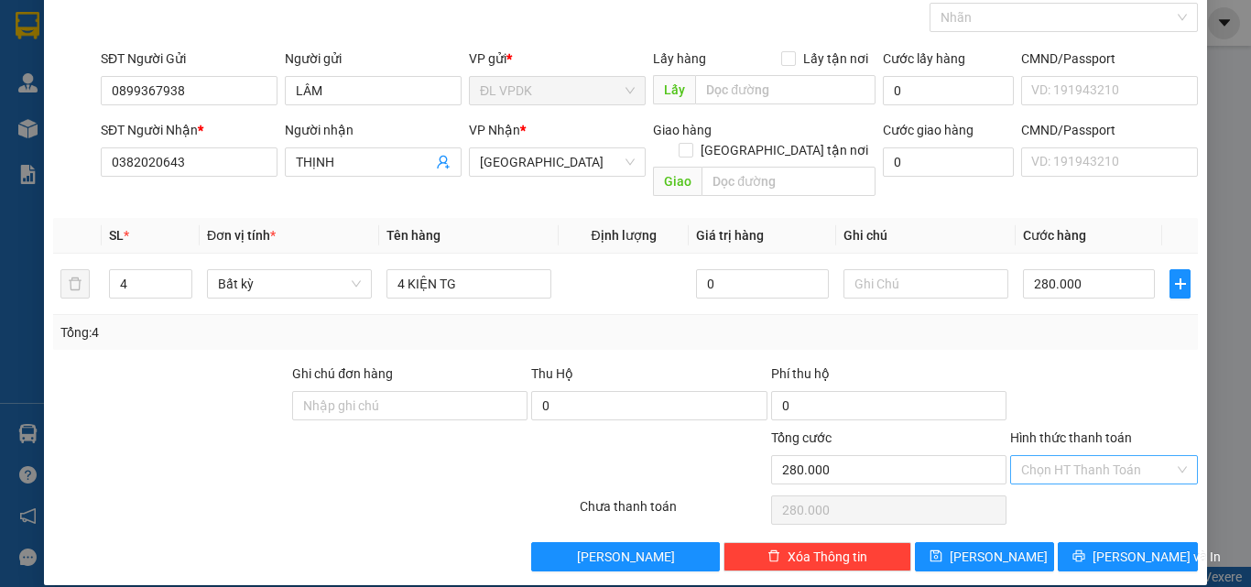
click at [1096, 456] on input "Hình thức thanh toán" at bounding box center [1097, 469] width 153 height 27
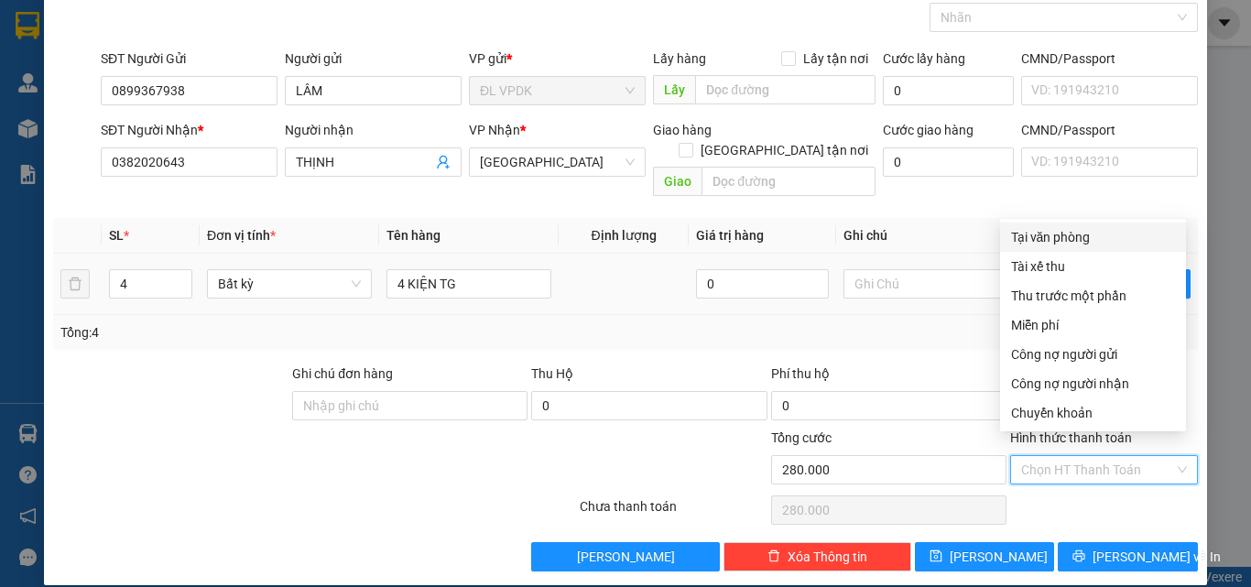
drag, startPoint x: 1035, startPoint y: 241, endPoint x: 1053, endPoint y: 288, distance: 50.7
click at [1036, 241] on div "Tại văn phòng" at bounding box center [1093, 237] width 164 height 20
type input "0"
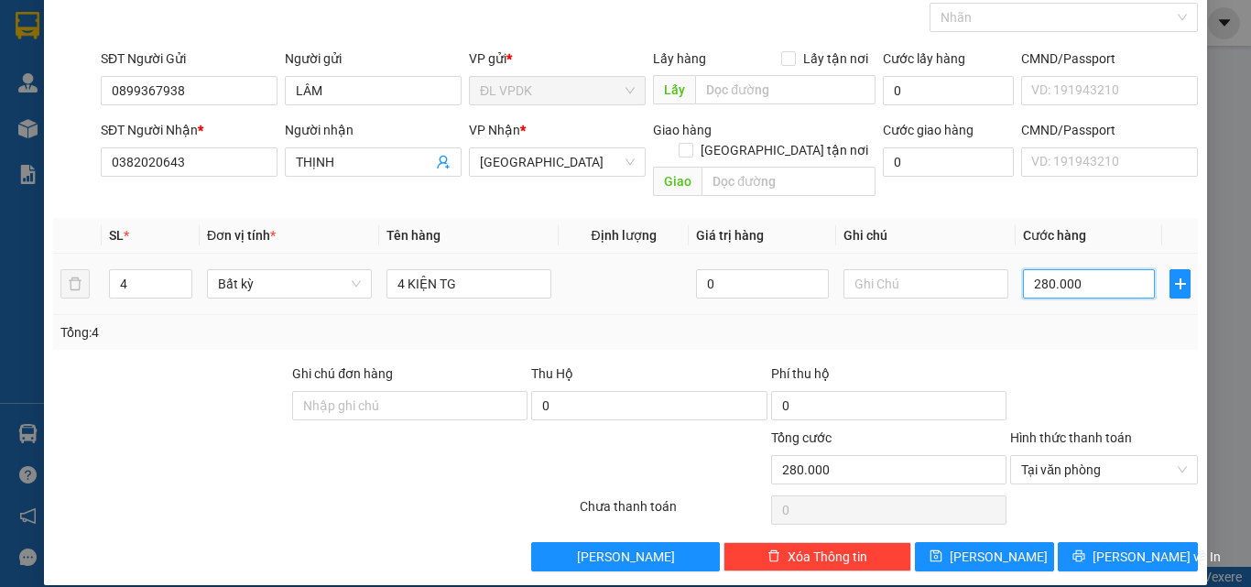
click at [1069, 269] on input "280.000" at bounding box center [1089, 283] width 132 height 29
type input "1"
type input "18"
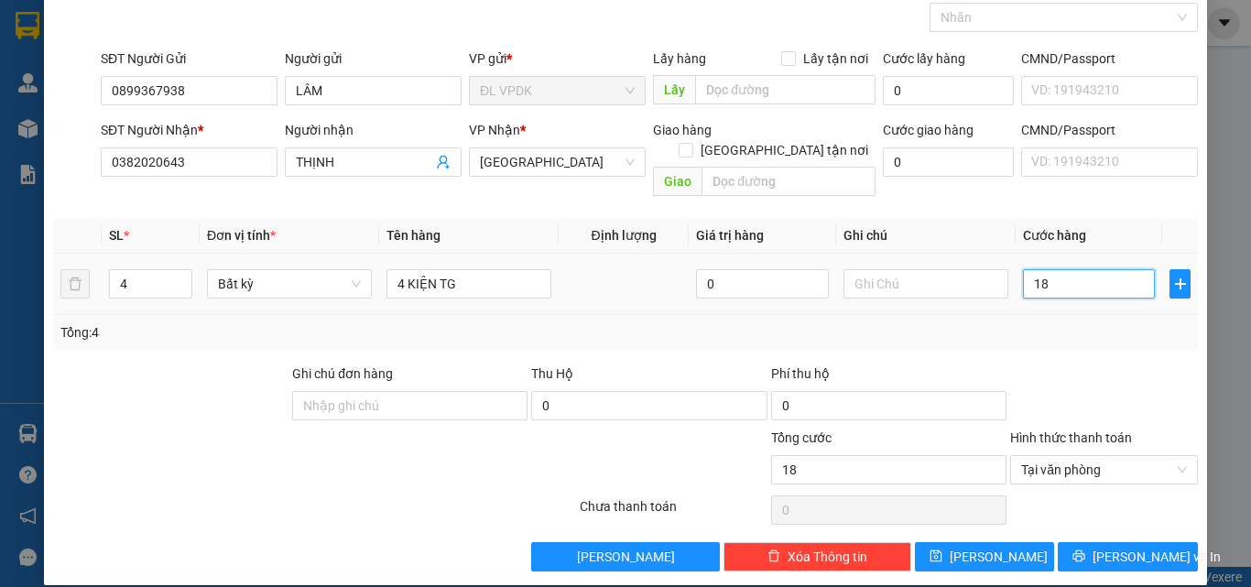
type input "180"
type input "180.000"
click at [1078, 322] on div "Tổng: 4" at bounding box center [625, 332] width 1130 height 20
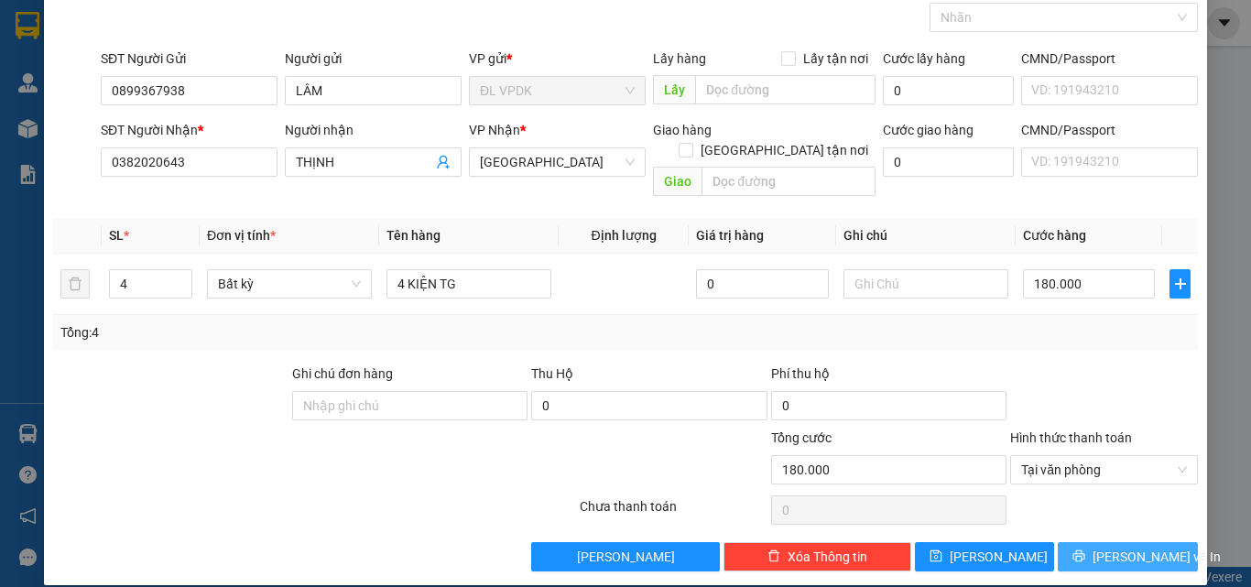
click at [1115, 547] on span "[PERSON_NAME] và In" at bounding box center [1156, 557] width 128 height 20
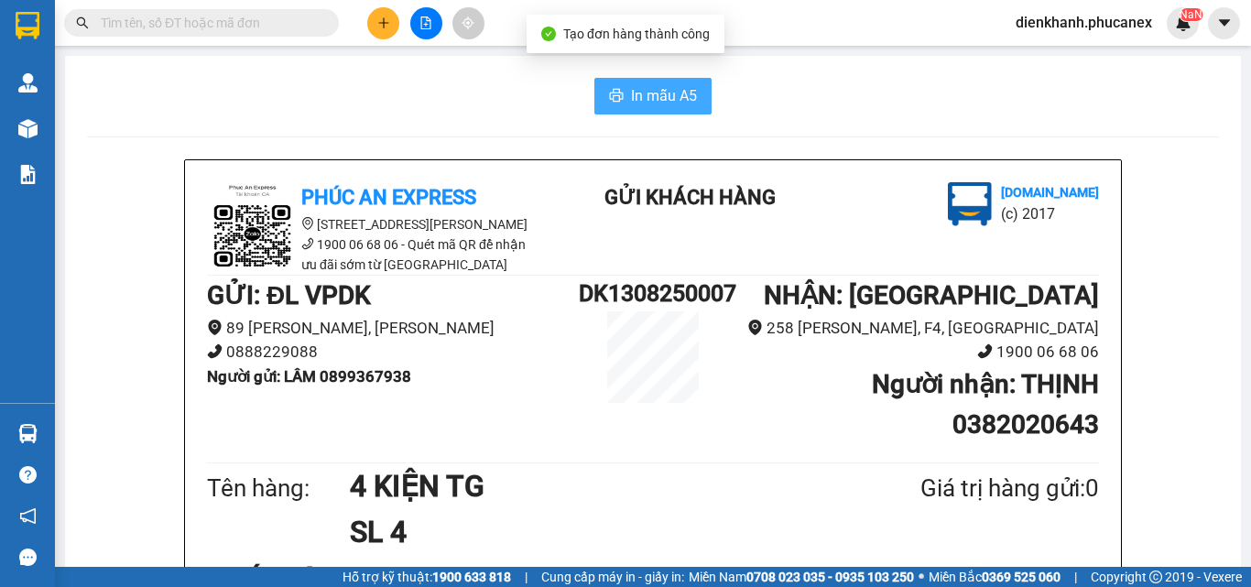
click at [673, 92] on span "In mẫu A5" at bounding box center [664, 95] width 66 height 23
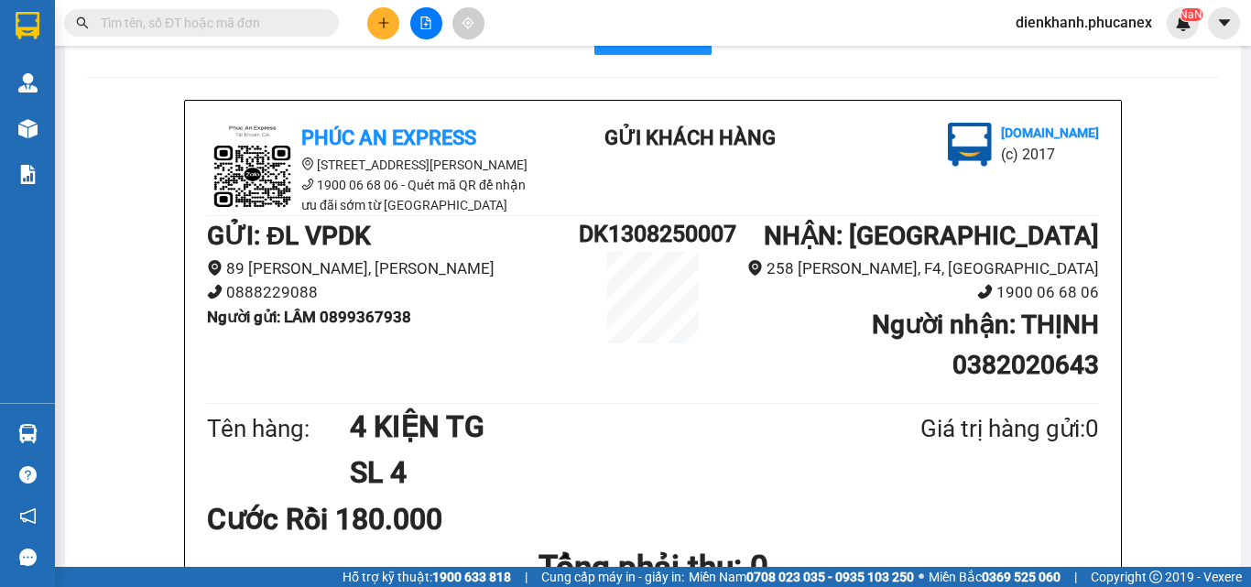
scroll to position [92, 0]
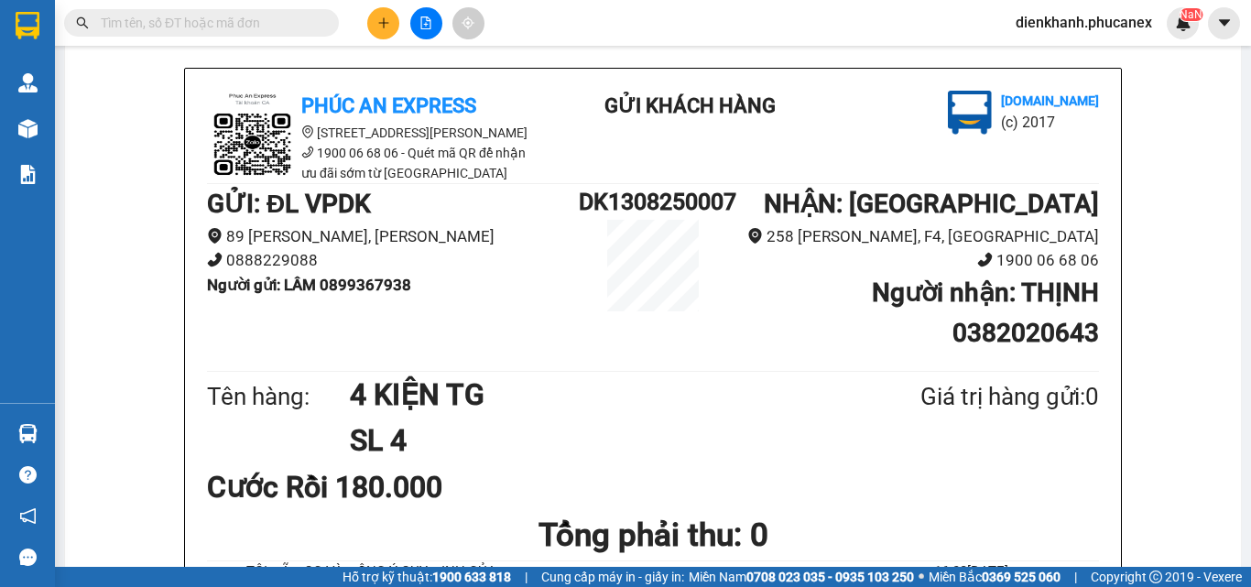
click at [363, 219] on b "GỬI : ĐL VPDK" at bounding box center [289, 204] width 164 height 30
click at [274, 235] on li "89 [PERSON_NAME], [PERSON_NAME]" at bounding box center [393, 236] width 372 height 25
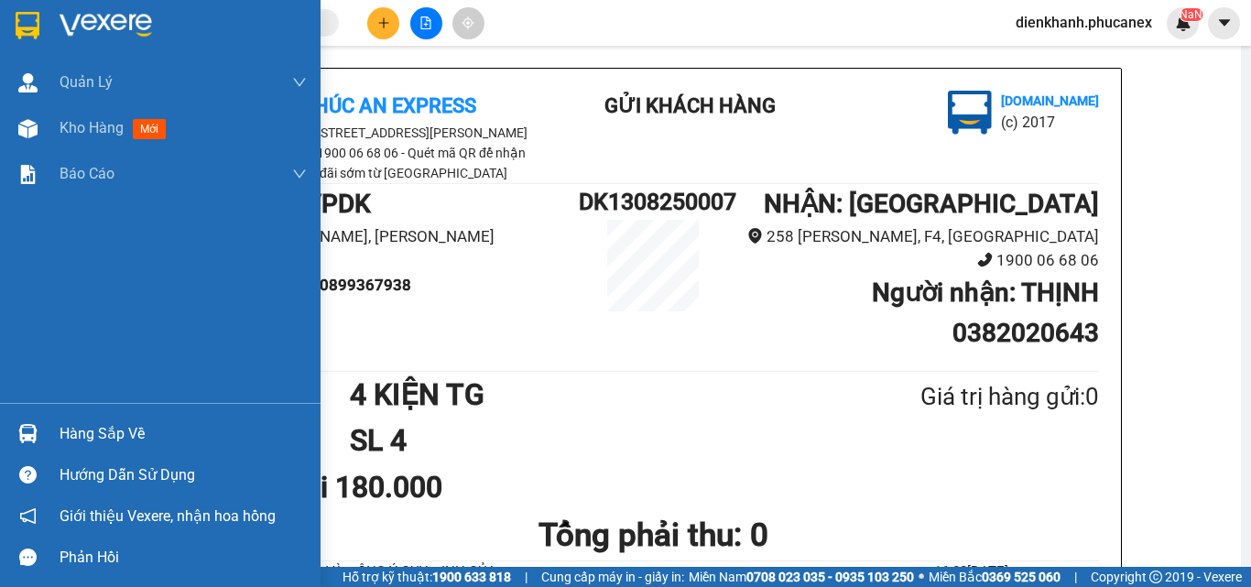
click at [28, 23] on img at bounding box center [28, 25] width 24 height 27
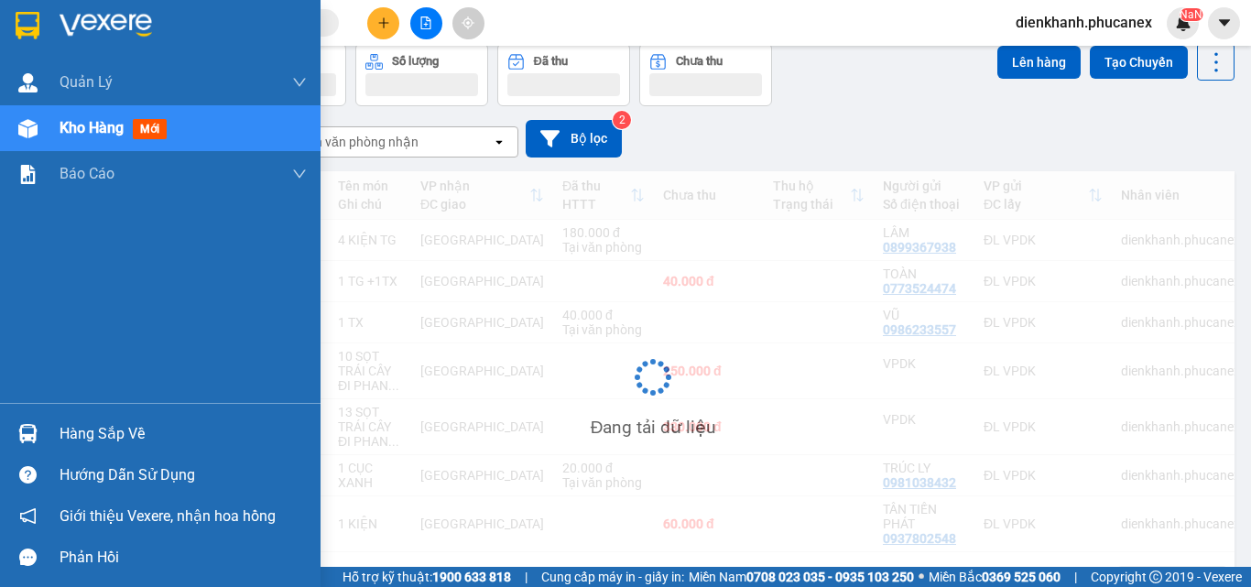
scroll to position [92, 0]
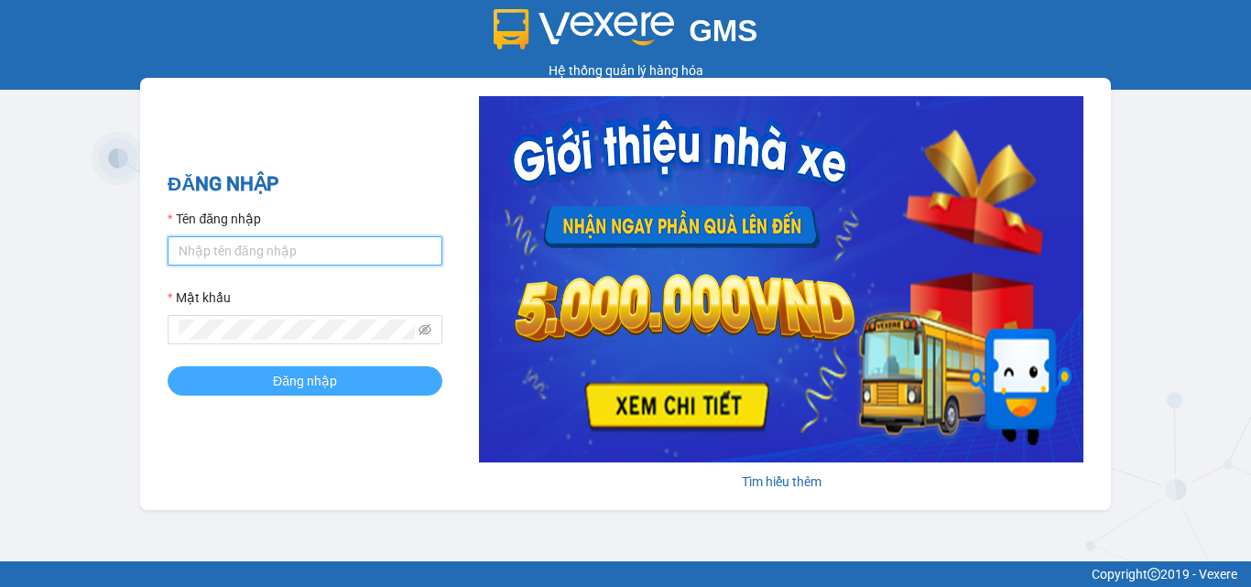
type input "dienkhanh.phucanex"
click at [328, 377] on span "Đăng nhập" at bounding box center [305, 381] width 64 height 20
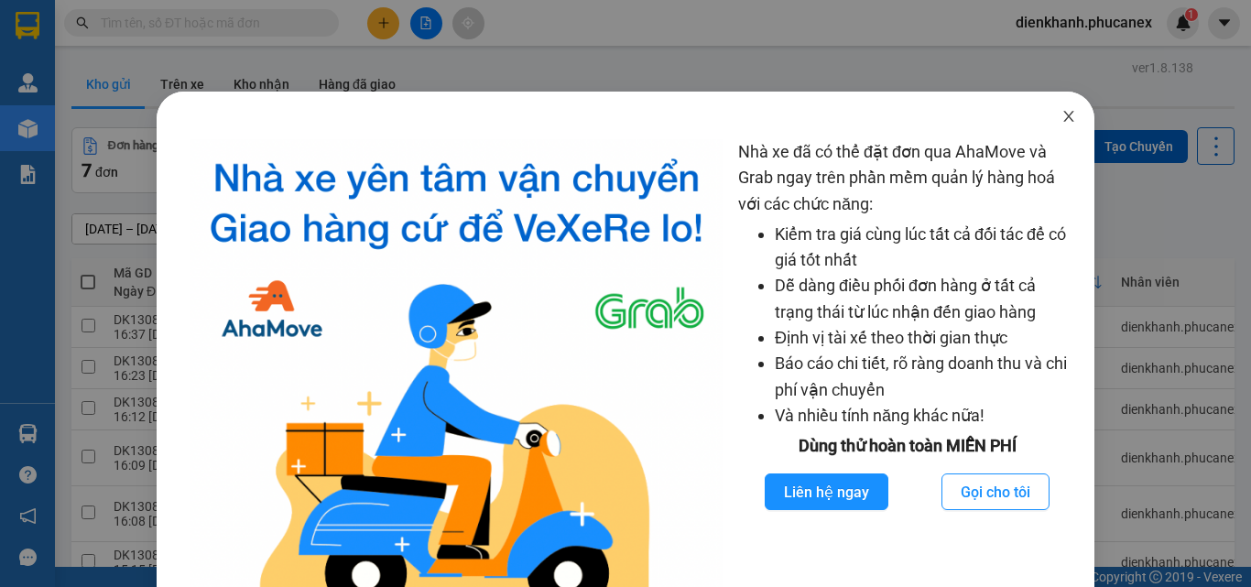
click at [1064, 115] on icon "close" at bounding box center [1069, 116] width 10 height 11
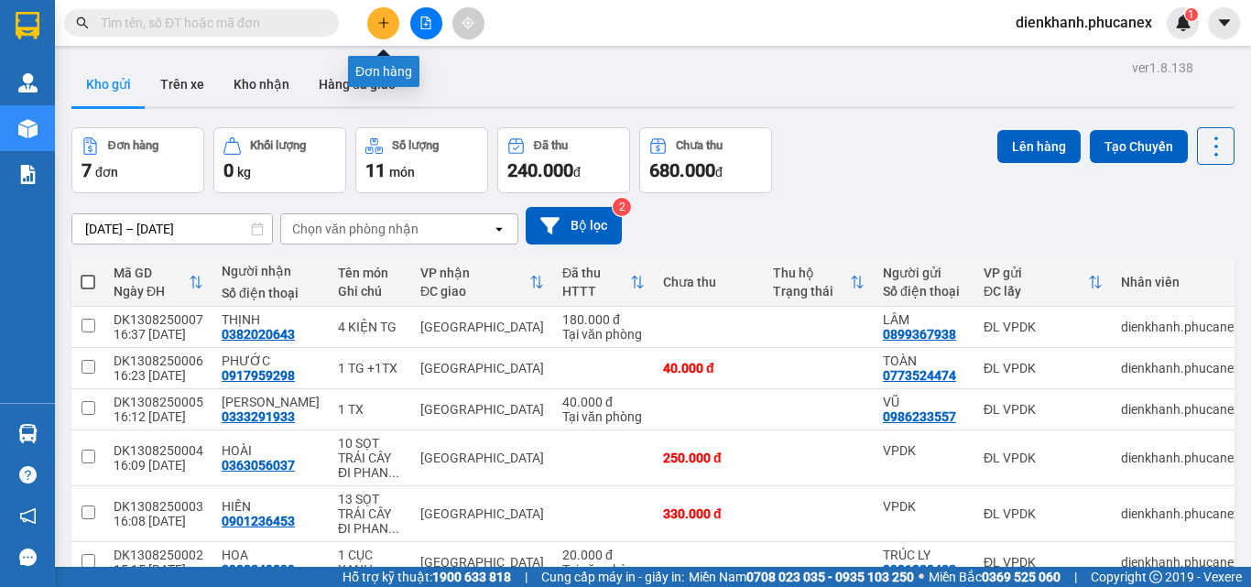
click at [377, 21] on icon "plus" at bounding box center [383, 22] width 13 height 13
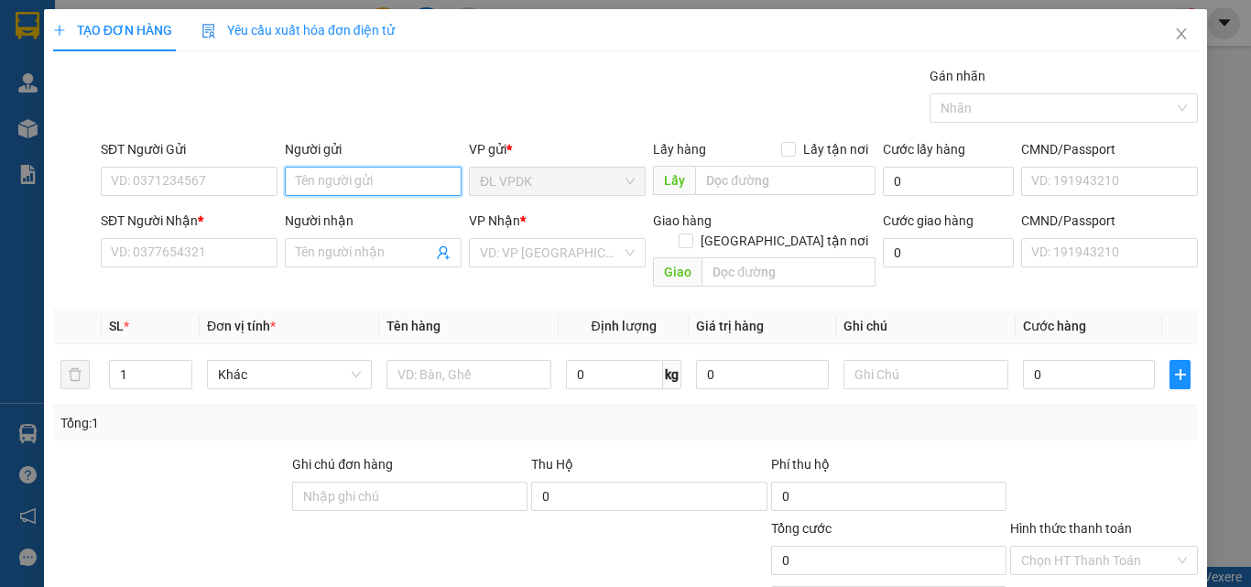
click at [316, 175] on input "Người gửi" at bounding box center [373, 181] width 177 height 29
type input "HƯƠNG LƯỢNG"
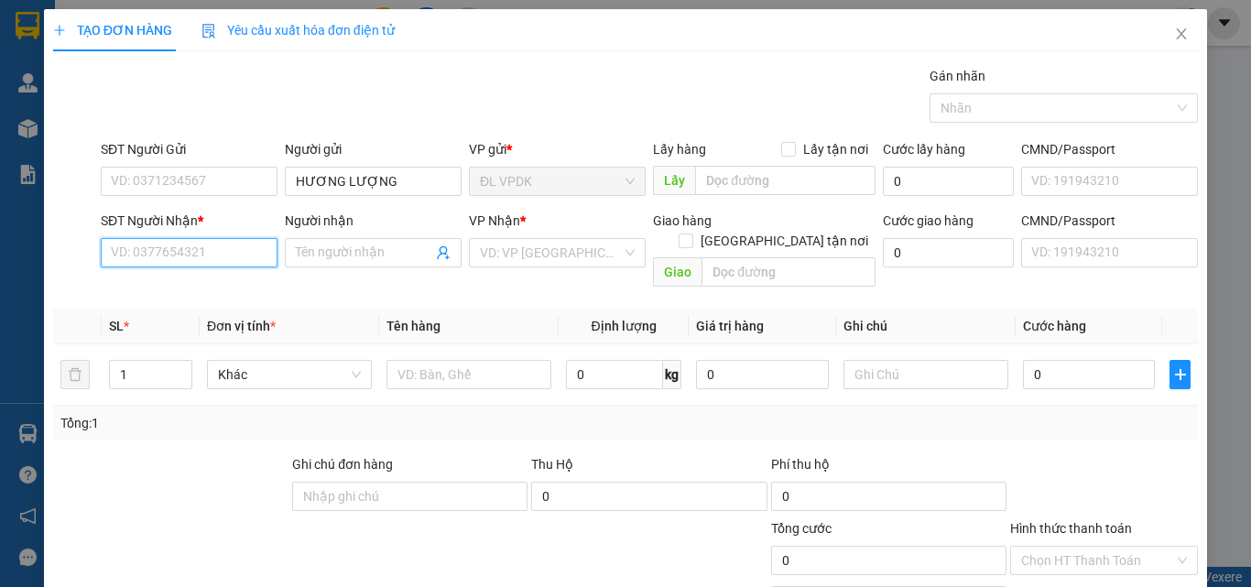
click at [177, 251] on input "SĐT Người Nhận *" at bounding box center [189, 252] width 177 height 29
click at [157, 287] on div "0902000387 - ÚT GÁI" at bounding box center [187, 289] width 153 height 20
type input "0902000387"
type input "ÚT GÁI"
type input "0902000387"
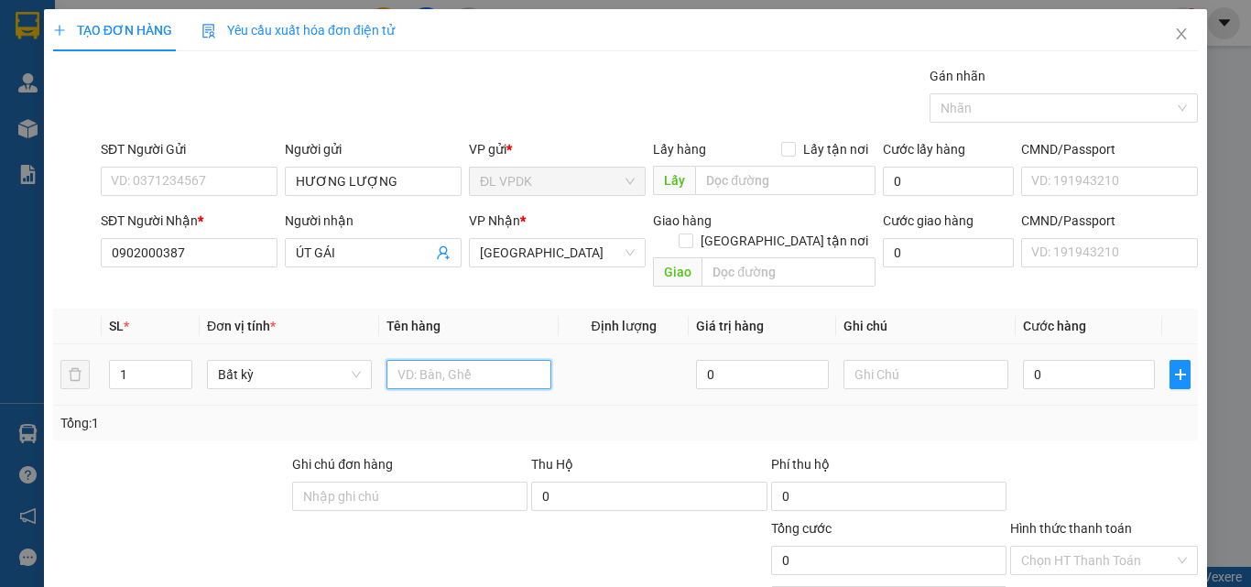
click at [406, 360] on input "text" at bounding box center [468, 374] width 165 height 29
type input "1K"
click at [1023, 360] on input "0" at bounding box center [1089, 374] width 132 height 29
type input "3"
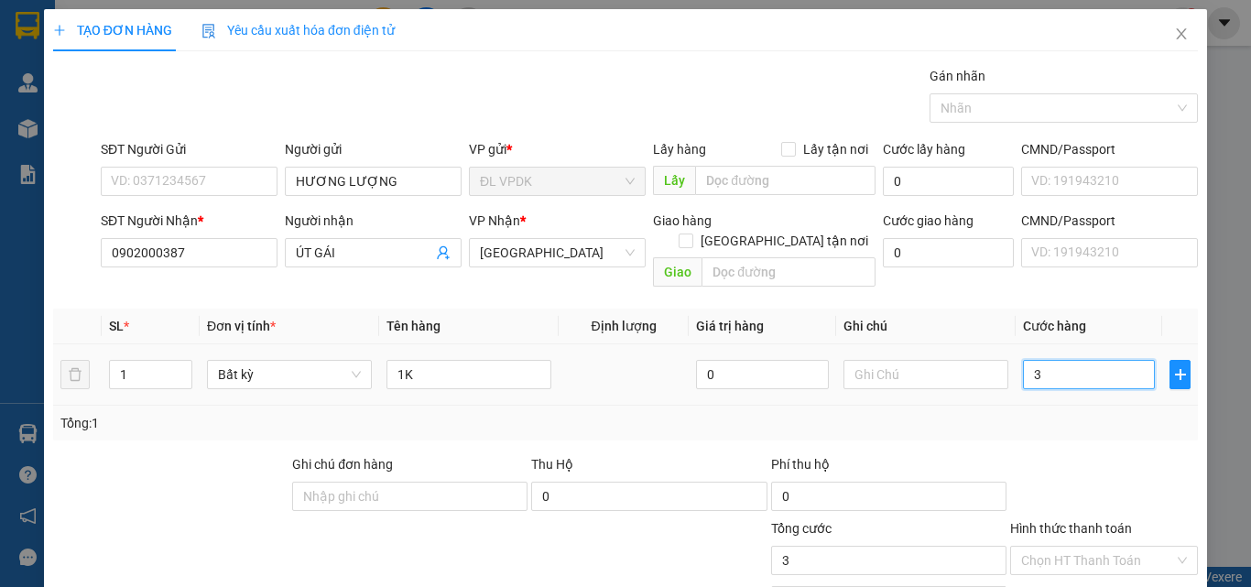
type input "3"
type input "30"
type input "30.000"
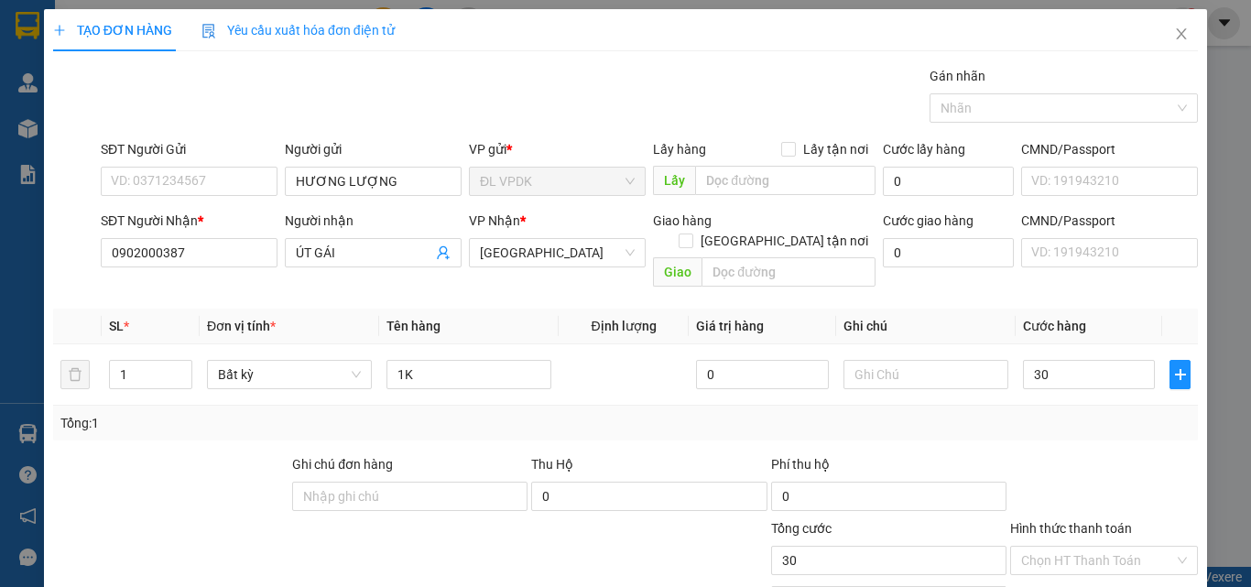
type input "30.000"
click at [1104, 521] on label "Hình thức thanh toán" at bounding box center [1071, 528] width 122 height 15
click at [1104, 547] on input "Hình thức thanh toán" at bounding box center [1097, 560] width 153 height 27
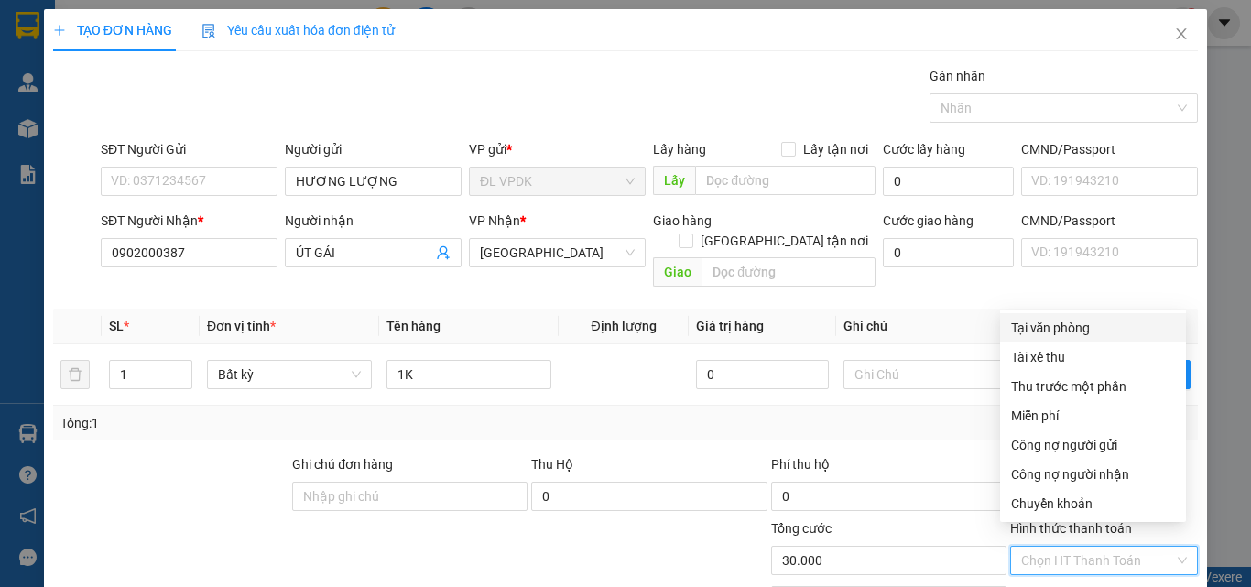
click at [1037, 325] on div "Tại văn phòng" at bounding box center [1093, 328] width 164 height 20
type input "0"
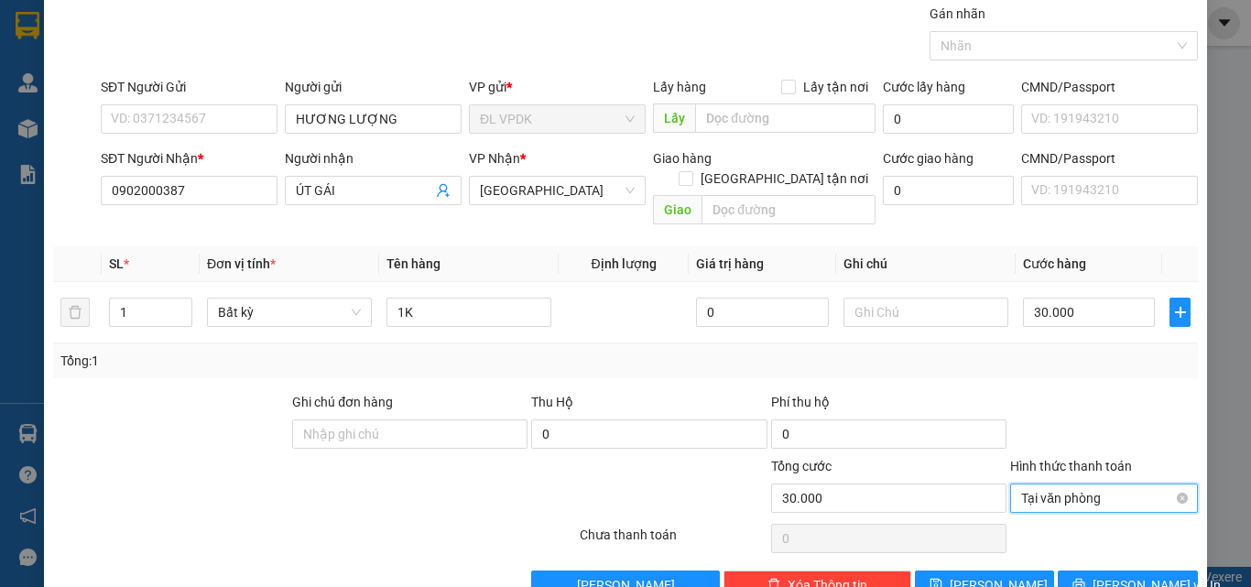
scroll to position [91, 0]
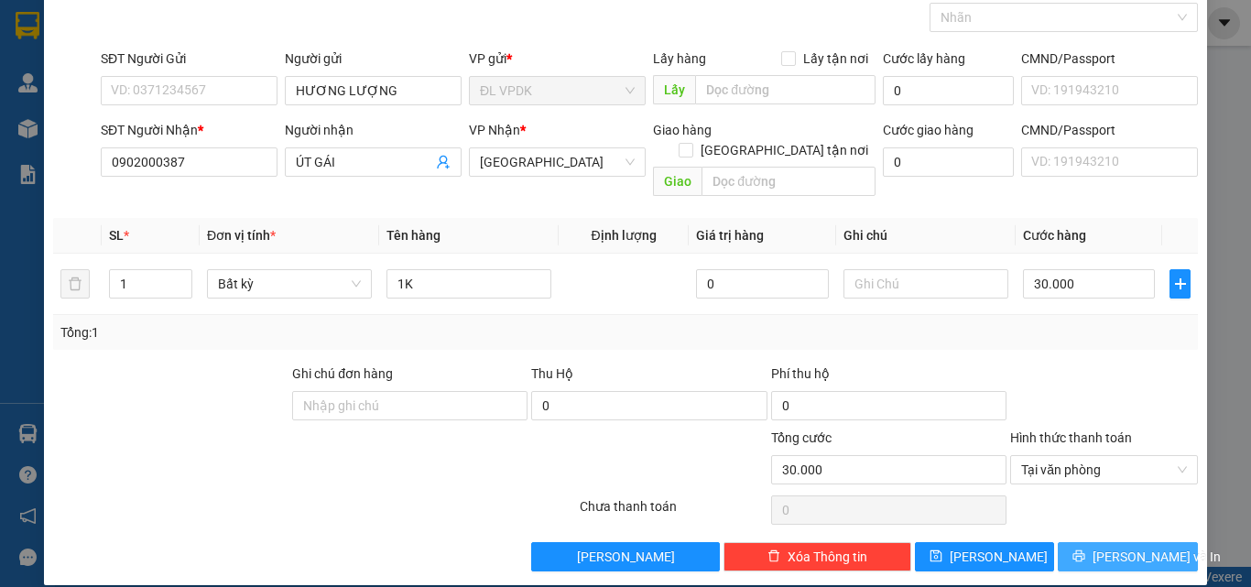
click at [1106, 547] on span "[PERSON_NAME] và In" at bounding box center [1156, 557] width 128 height 20
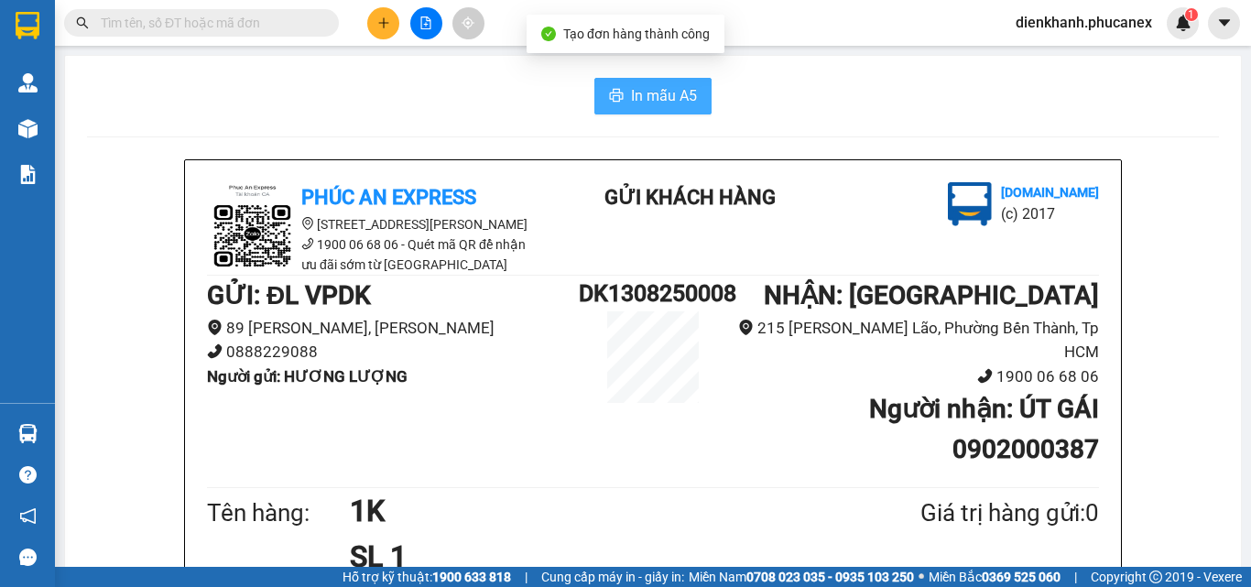
click at [644, 97] on span "In mẫu A5" at bounding box center [664, 95] width 66 height 23
drag, startPoint x: 133, startPoint y: 367, endPoint x: 1250, endPoint y: 623, distance: 1145.7
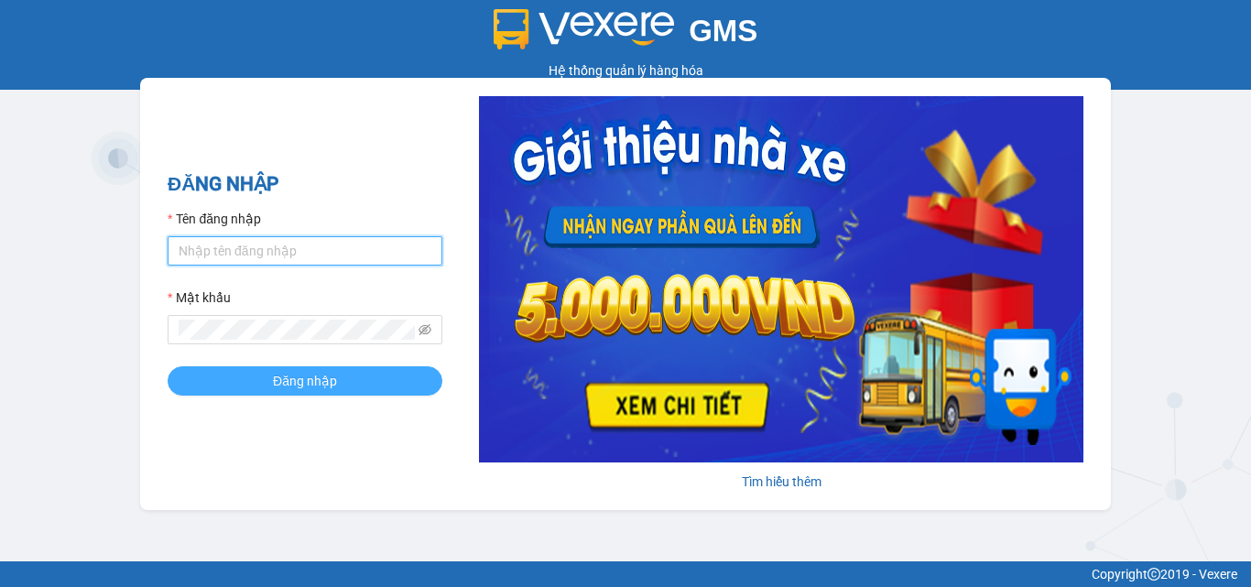
type input "dienkhanh.phucanex"
click at [353, 375] on button "Đăng nhập" at bounding box center [305, 380] width 275 height 29
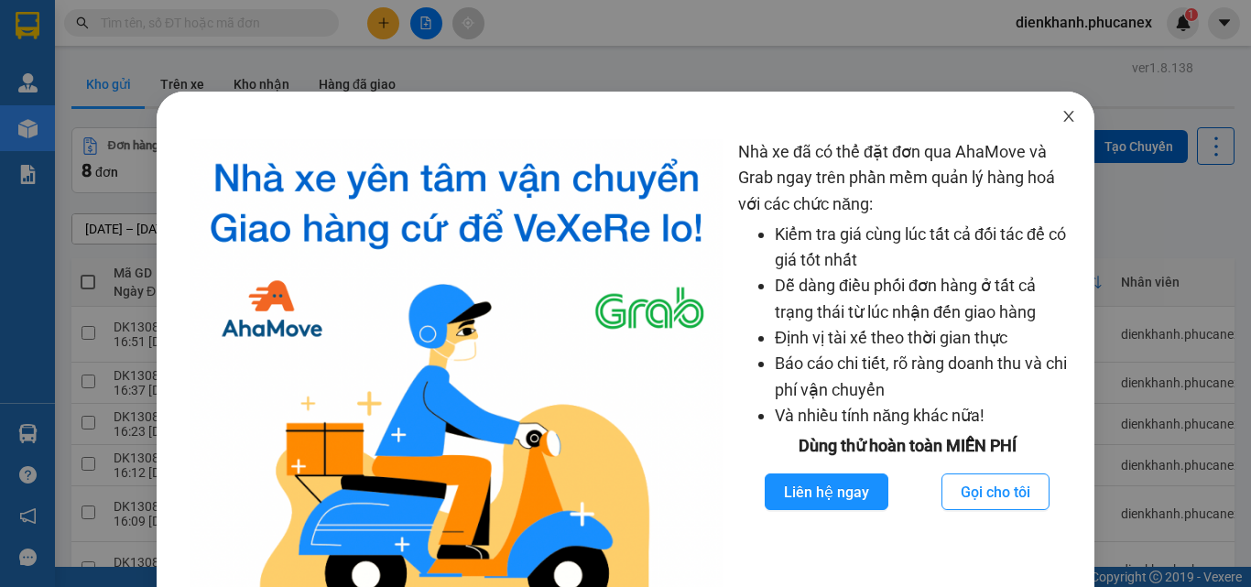
click at [1043, 115] on span "Close" at bounding box center [1068, 117] width 51 height 51
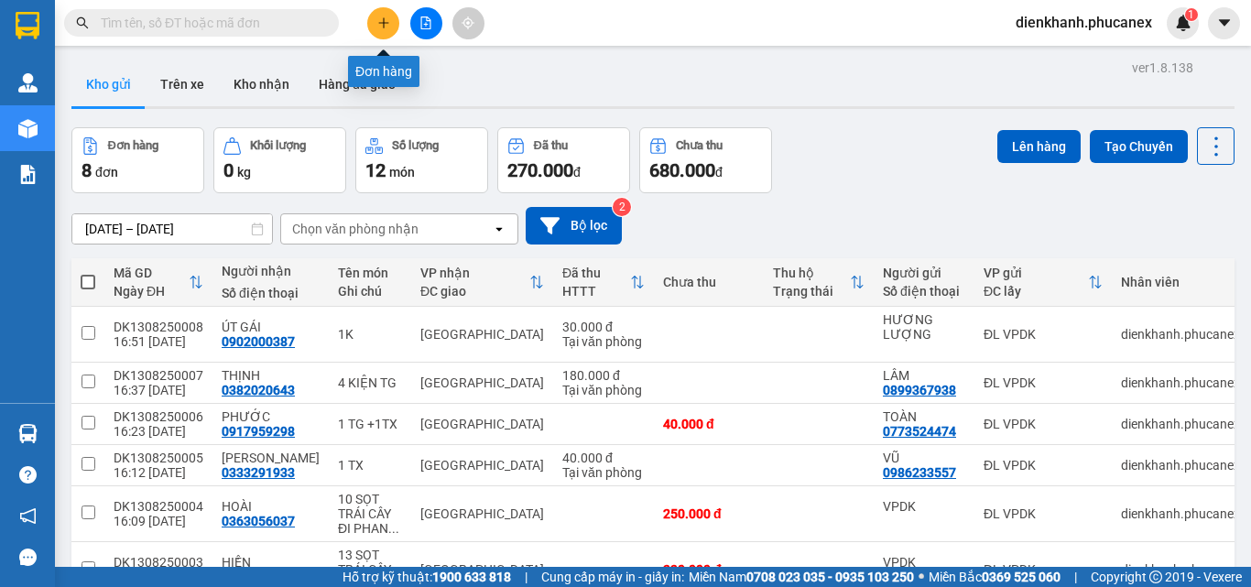
click at [383, 23] on icon "plus" at bounding box center [383, 22] width 10 height 1
